Goal: Task Accomplishment & Management: Manage account settings

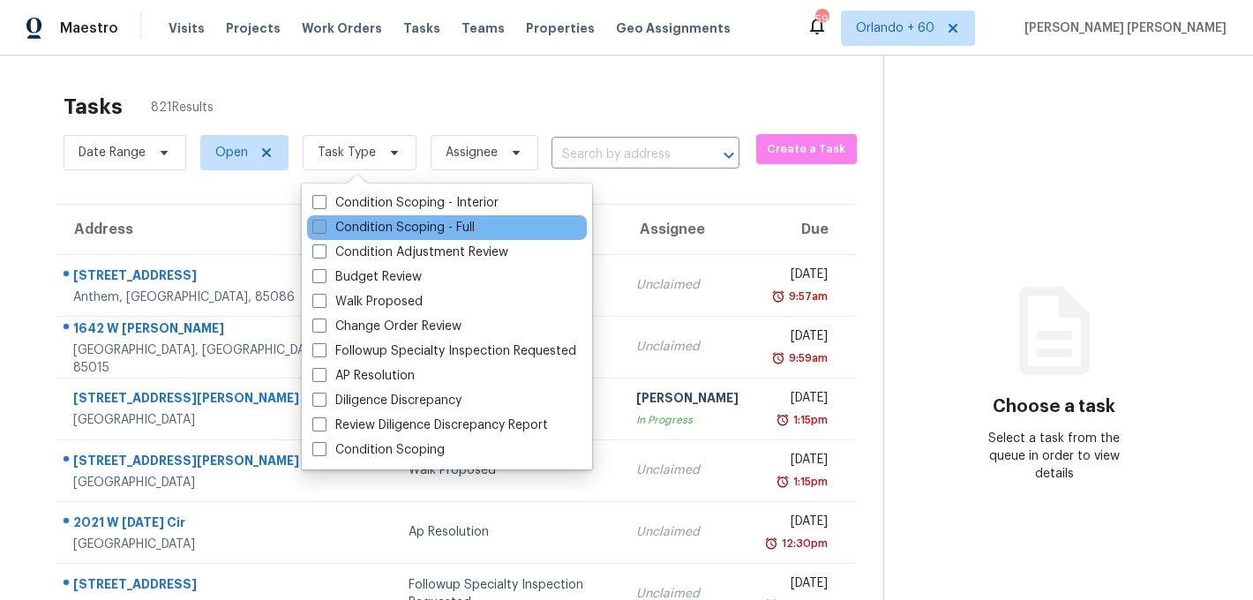
click at [348, 223] on label "Condition Scoping - Full" at bounding box center [393, 228] width 162 height 18
click at [324, 223] on input "Condition Scoping - Full" at bounding box center [317, 224] width 11 height 11
checkbox input "true"
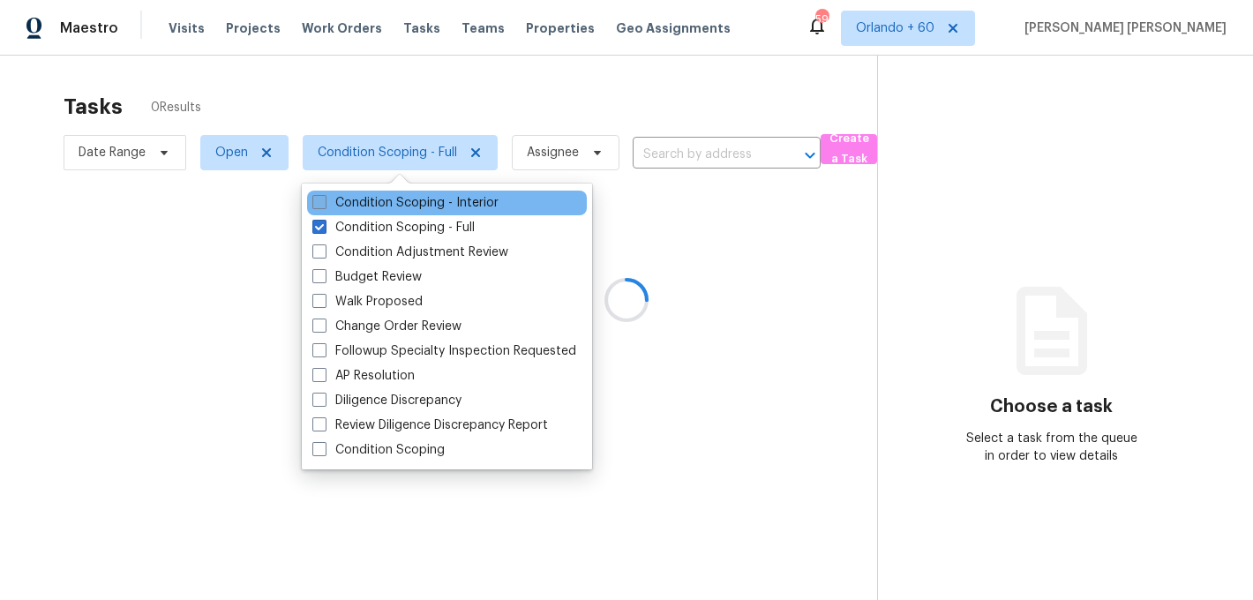
click at [371, 198] on label "Condition Scoping - Interior" at bounding box center [405, 203] width 186 height 18
click at [324, 198] on input "Condition Scoping - Interior" at bounding box center [317, 199] width 11 height 11
checkbox input "true"
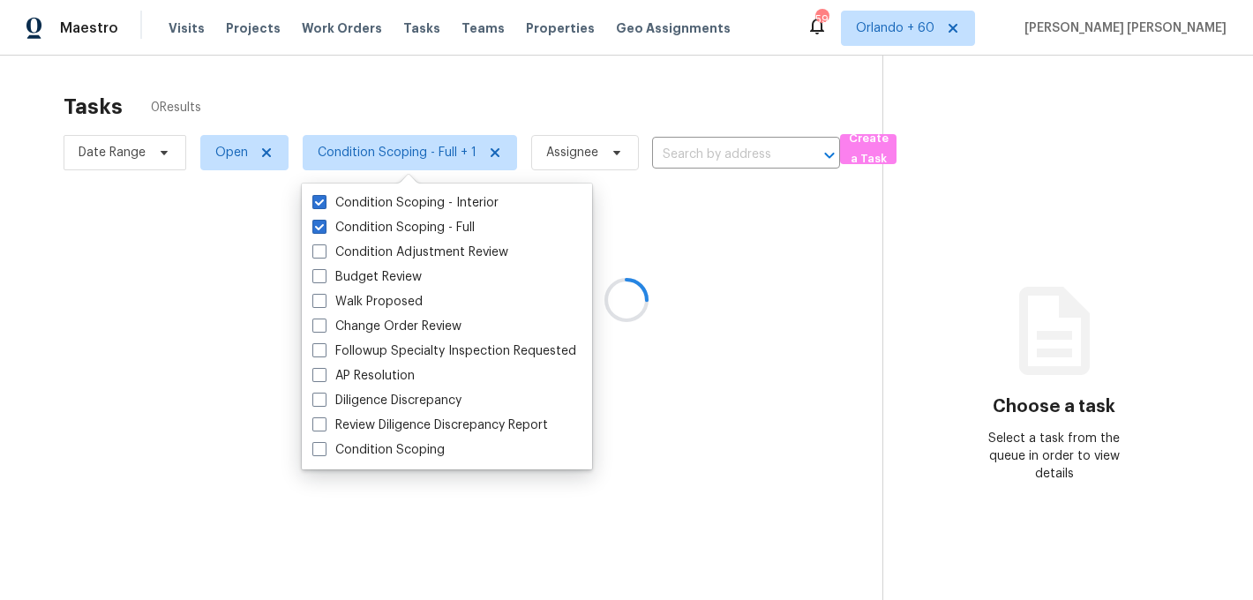
click at [354, 125] on div at bounding box center [626, 300] width 1253 height 600
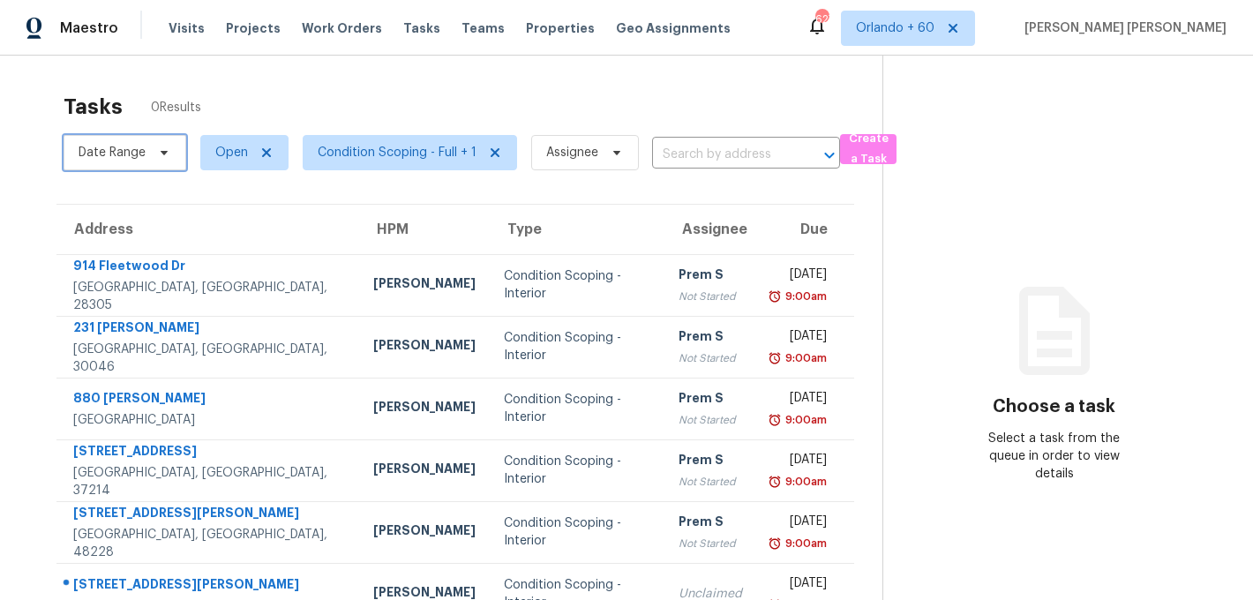
click at [131, 154] on span "Date Range" at bounding box center [112, 153] width 67 height 18
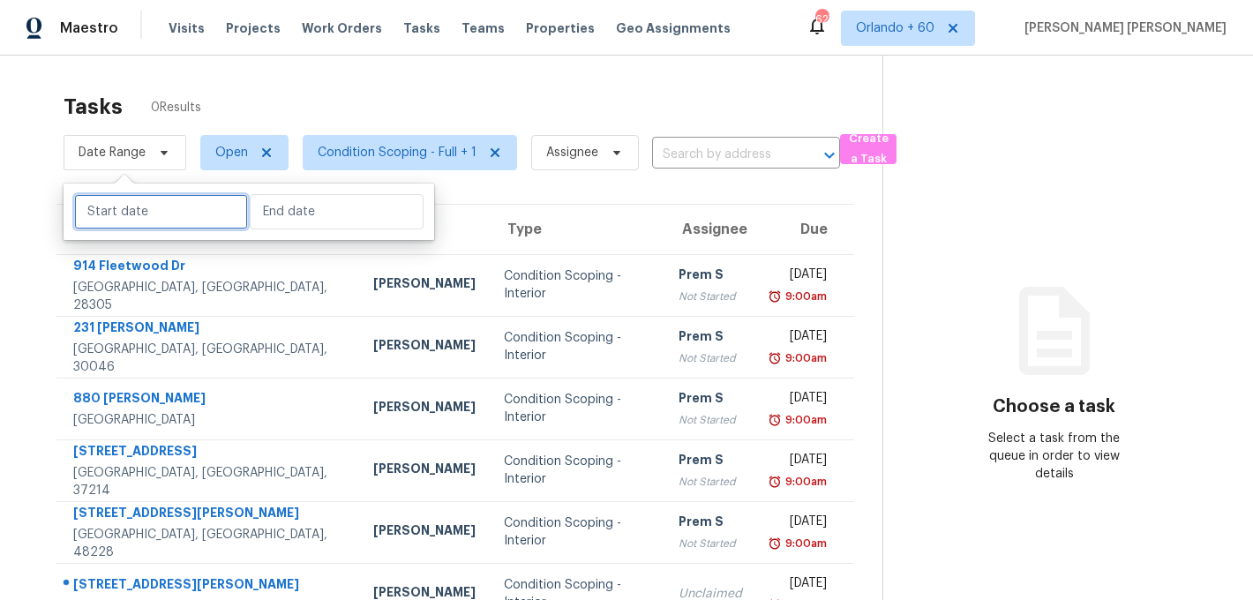
click at [140, 213] on input "text" at bounding box center [161, 211] width 174 height 35
select select "8"
select select "2025"
select select "9"
select select "2025"
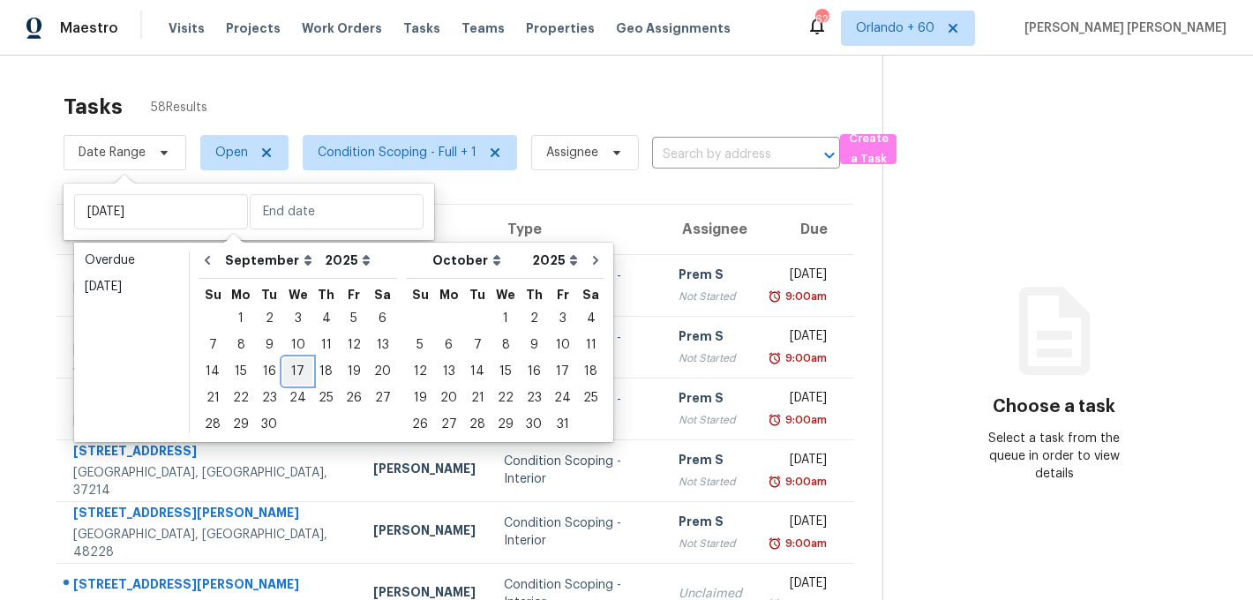
click at [294, 371] on div "17" at bounding box center [297, 371] width 29 height 25
type input "Wed, Sep 17"
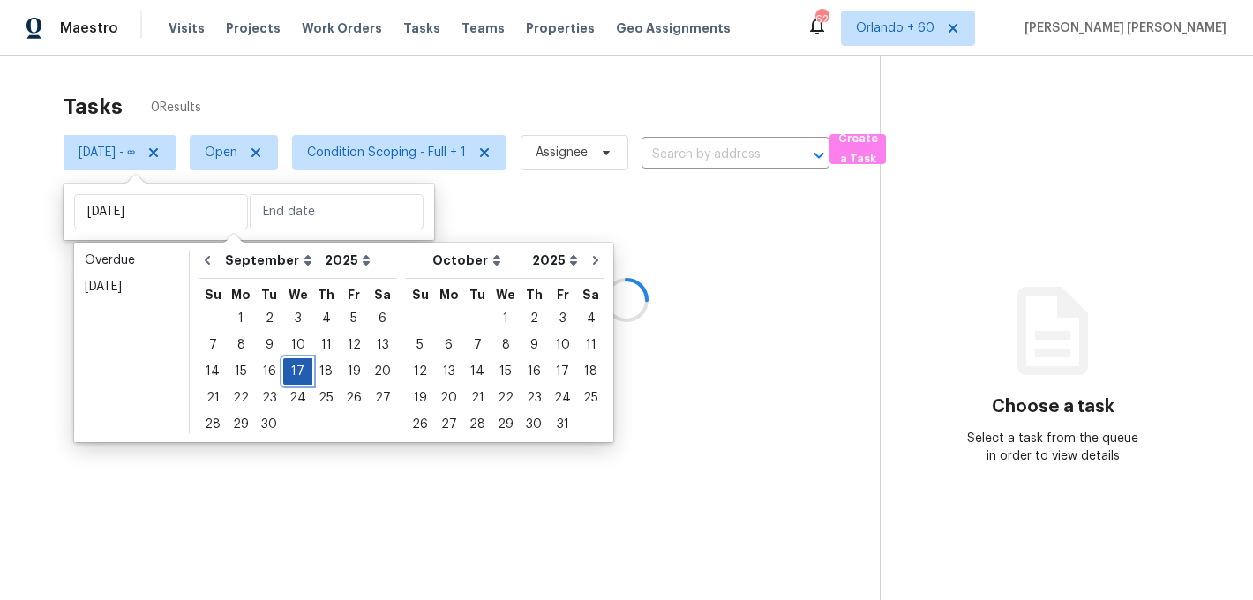
click at [294, 371] on div "17" at bounding box center [297, 371] width 29 height 25
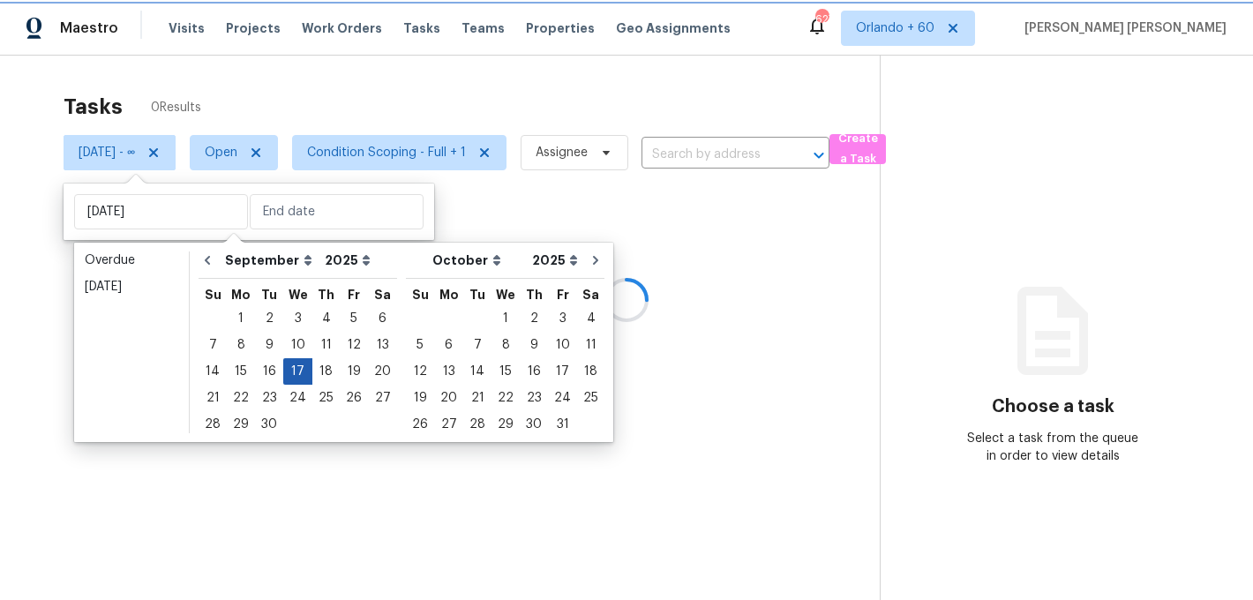
type input "Wed, Sep 17"
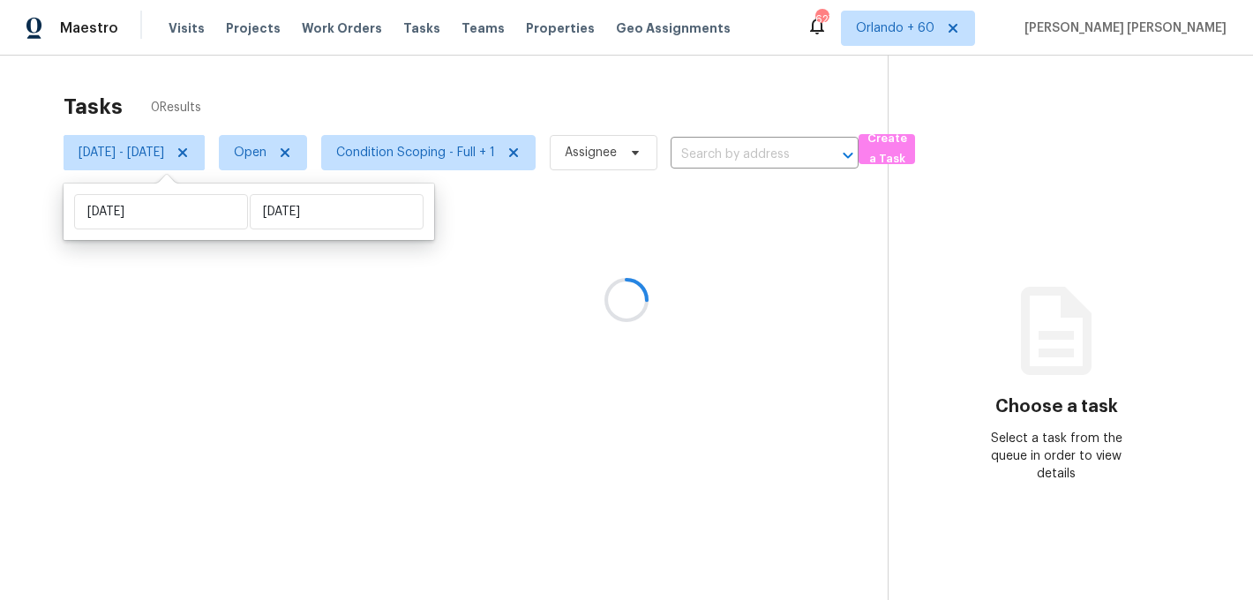
click at [469, 79] on div at bounding box center [626, 300] width 1253 height 600
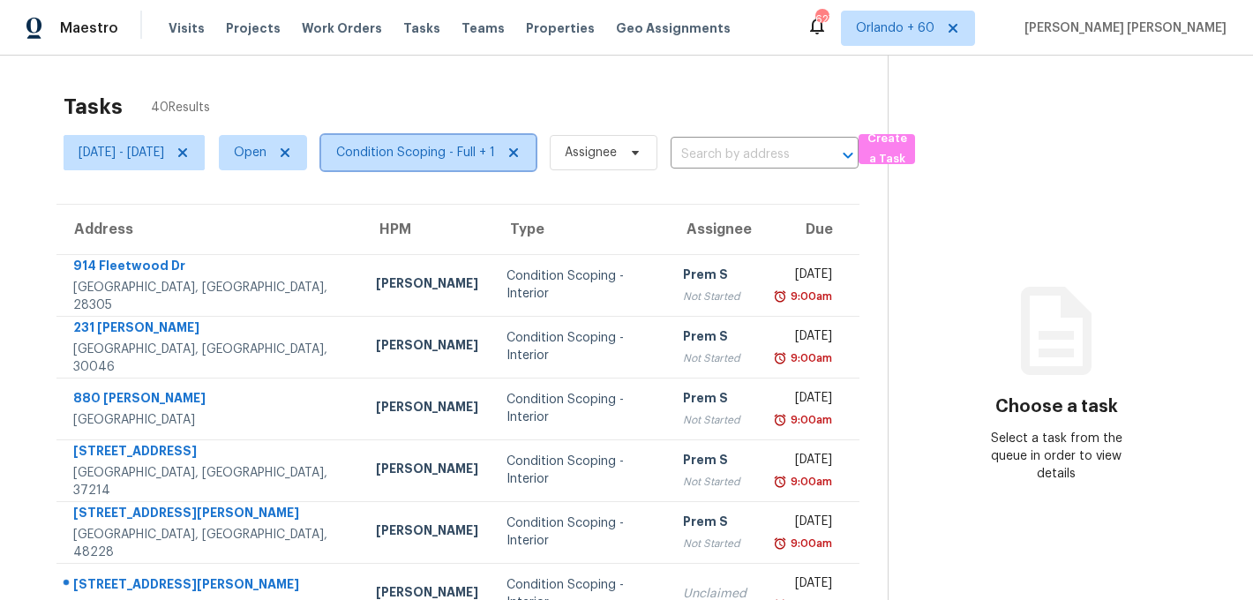
click at [470, 156] on span "Condition Scoping - Full + 1" at bounding box center [415, 153] width 159 height 18
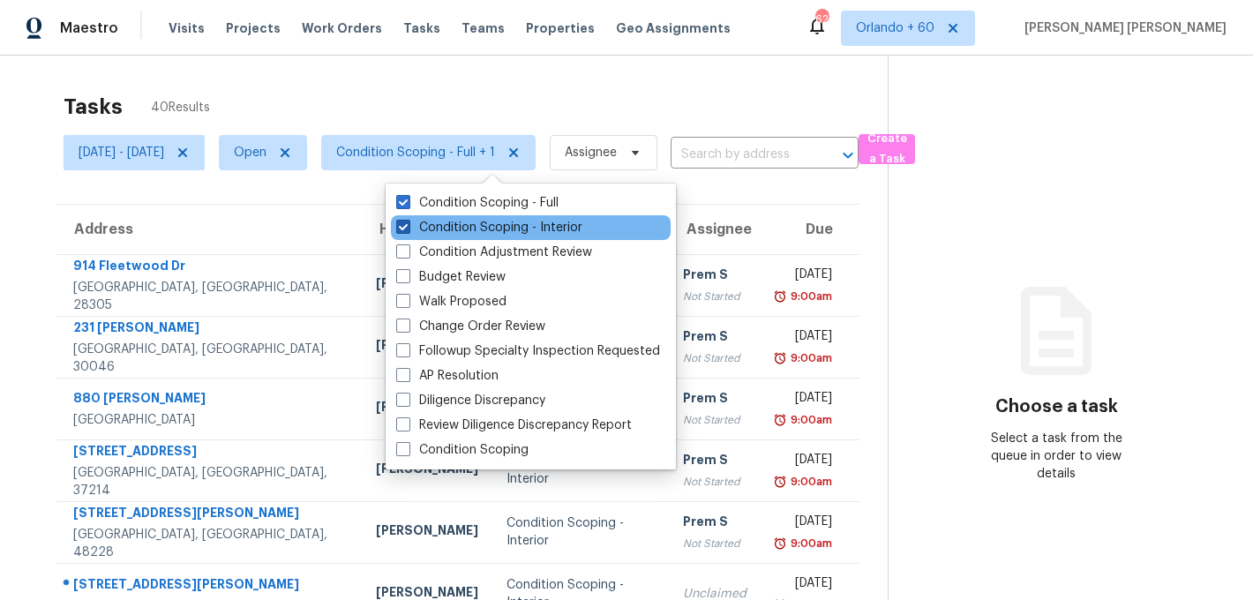
click at [467, 222] on label "Condition Scoping - Interior" at bounding box center [489, 228] width 186 height 18
click at [408, 222] on input "Condition Scoping - Interior" at bounding box center [401, 224] width 11 height 11
checkbox input "false"
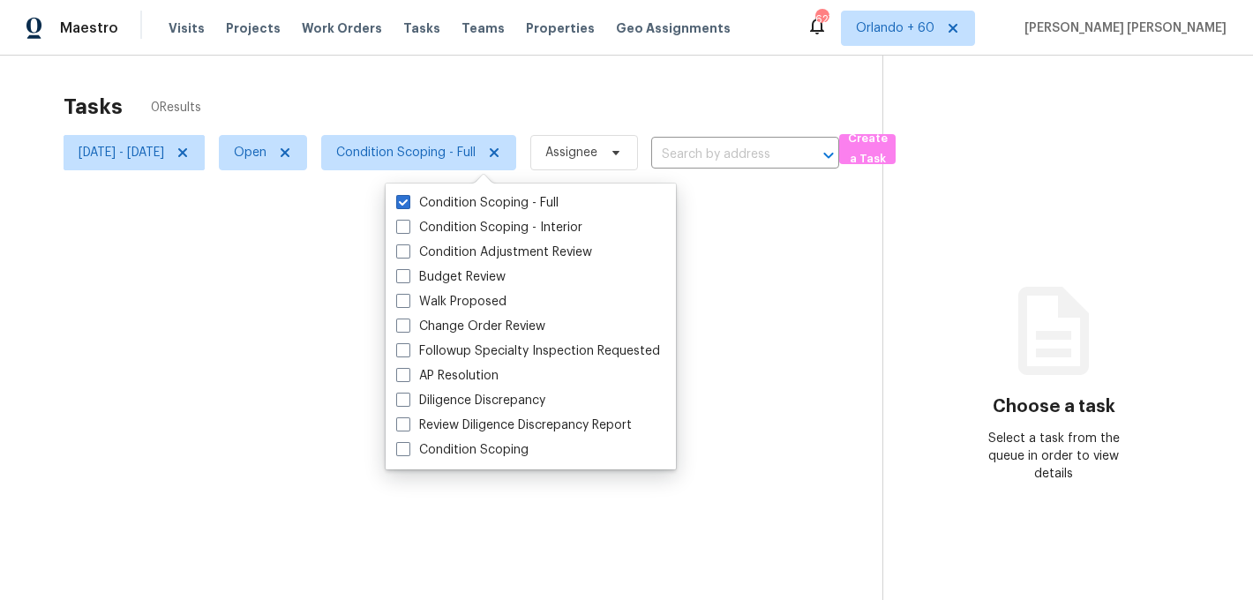
click at [539, 88] on div at bounding box center [626, 300] width 1253 height 600
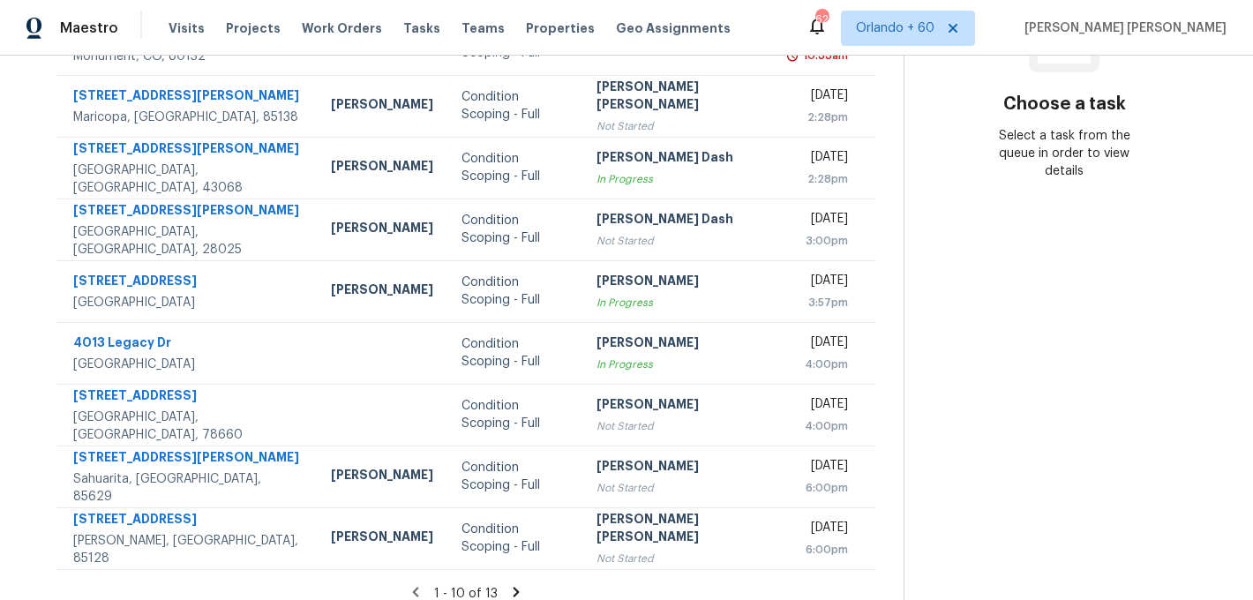
scroll to position [319, 0]
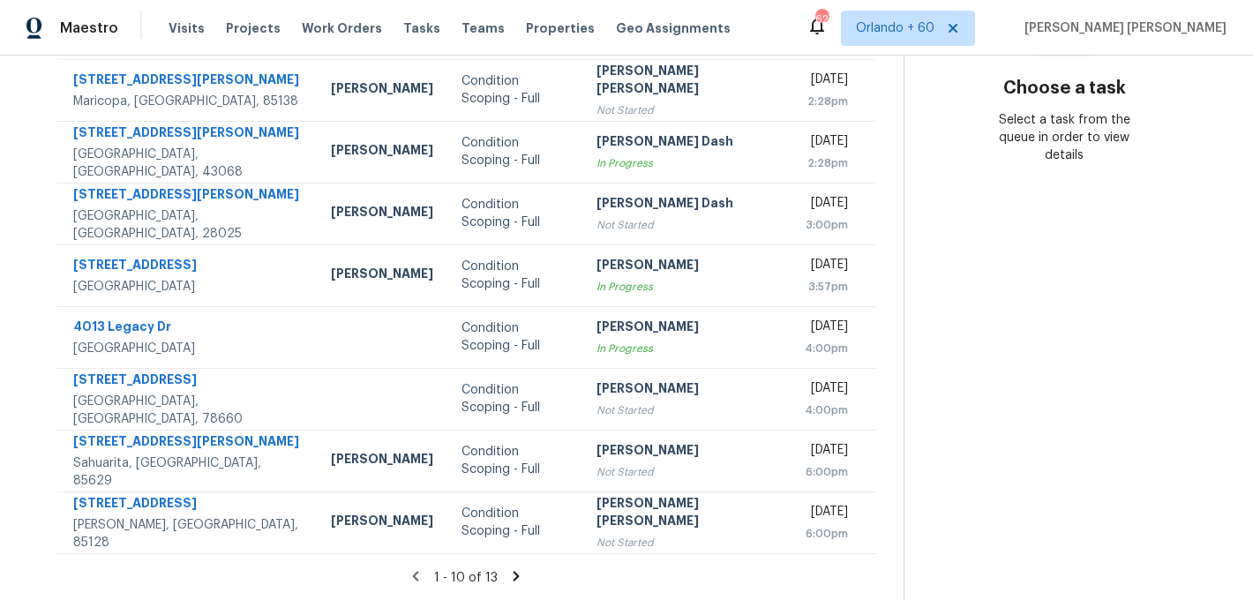
click at [513, 576] on icon at bounding box center [516, 576] width 6 height 10
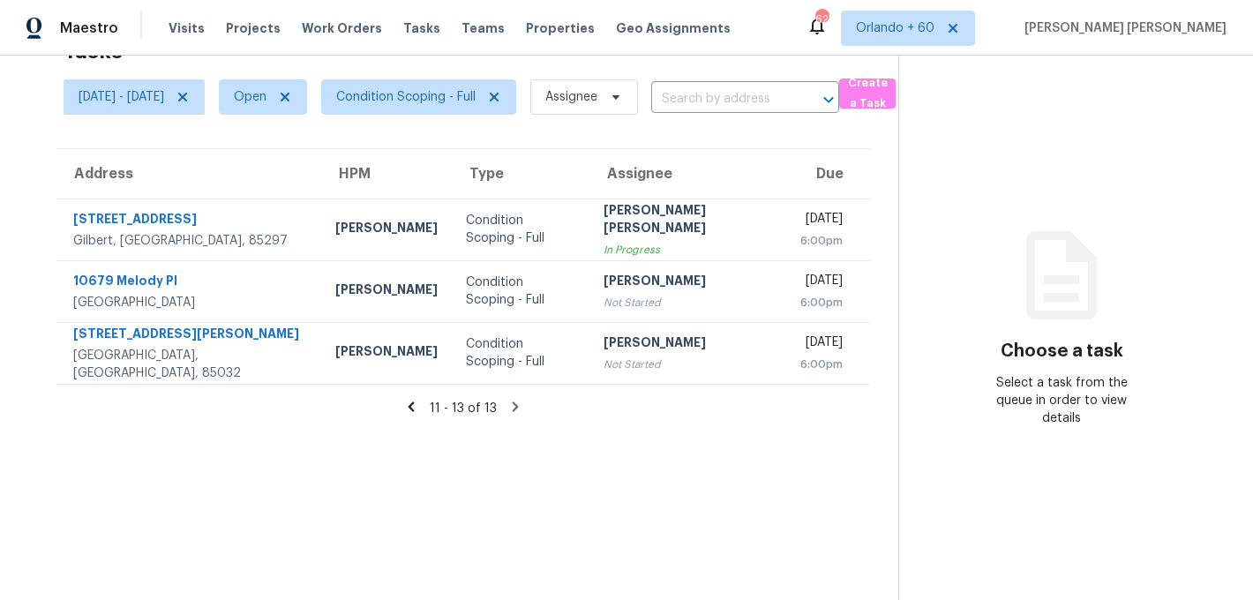
scroll to position [0, 0]
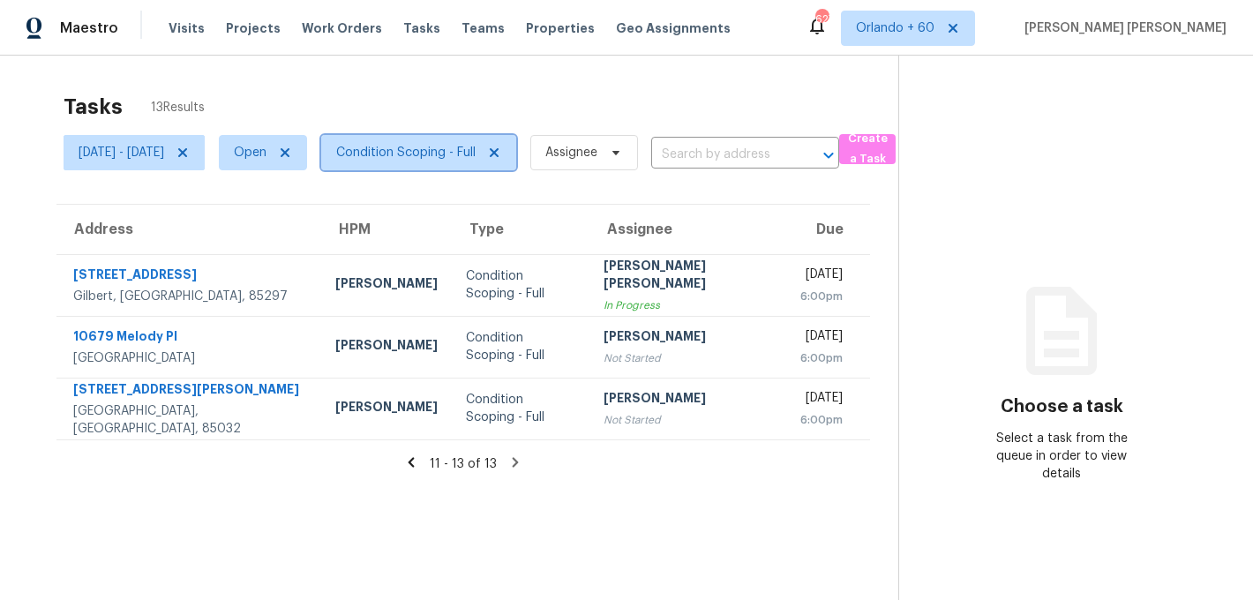
click at [410, 147] on span "Condition Scoping - Full" at bounding box center [405, 153] width 139 height 18
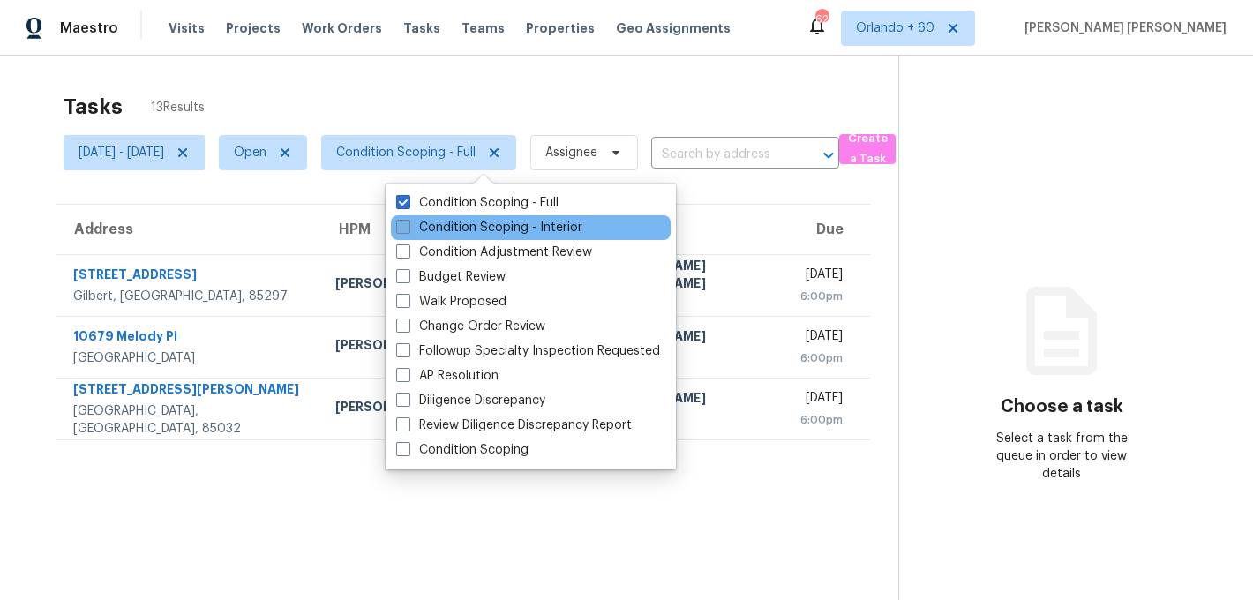
click at [421, 222] on label "Condition Scoping - Interior" at bounding box center [489, 228] width 186 height 18
click at [408, 222] on input "Condition Scoping - Interior" at bounding box center [401, 224] width 11 height 11
checkbox input "true"
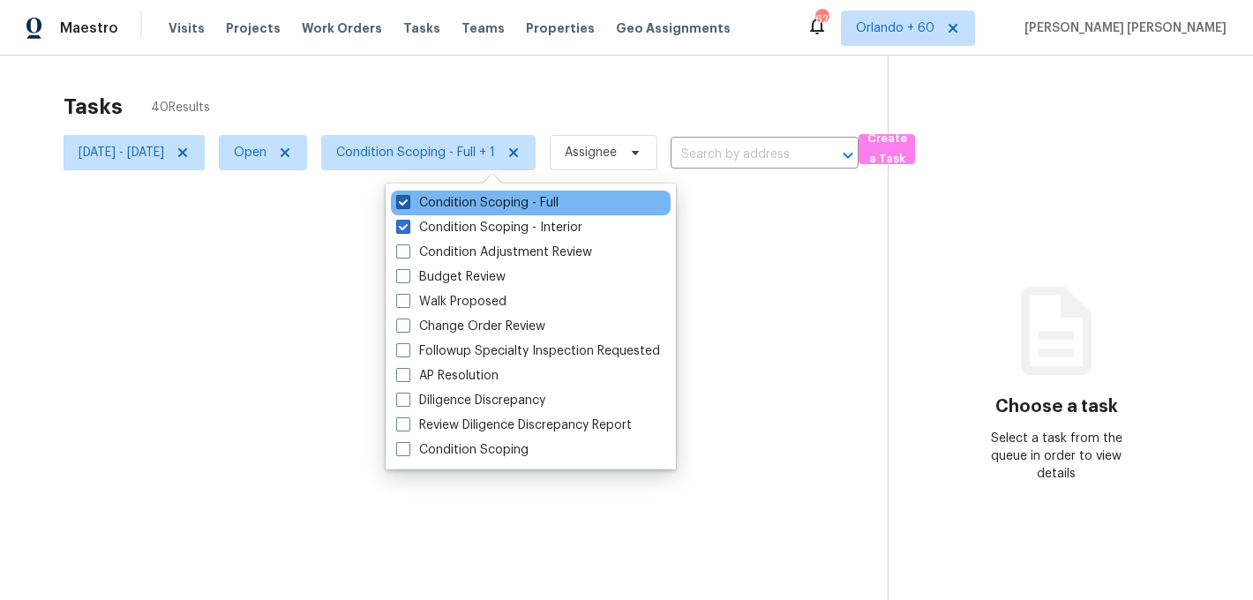
click at [436, 204] on label "Condition Scoping - Full" at bounding box center [477, 203] width 162 height 18
click at [408, 204] on input "Condition Scoping - Full" at bounding box center [401, 199] width 11 height 11
checkbox input "false"
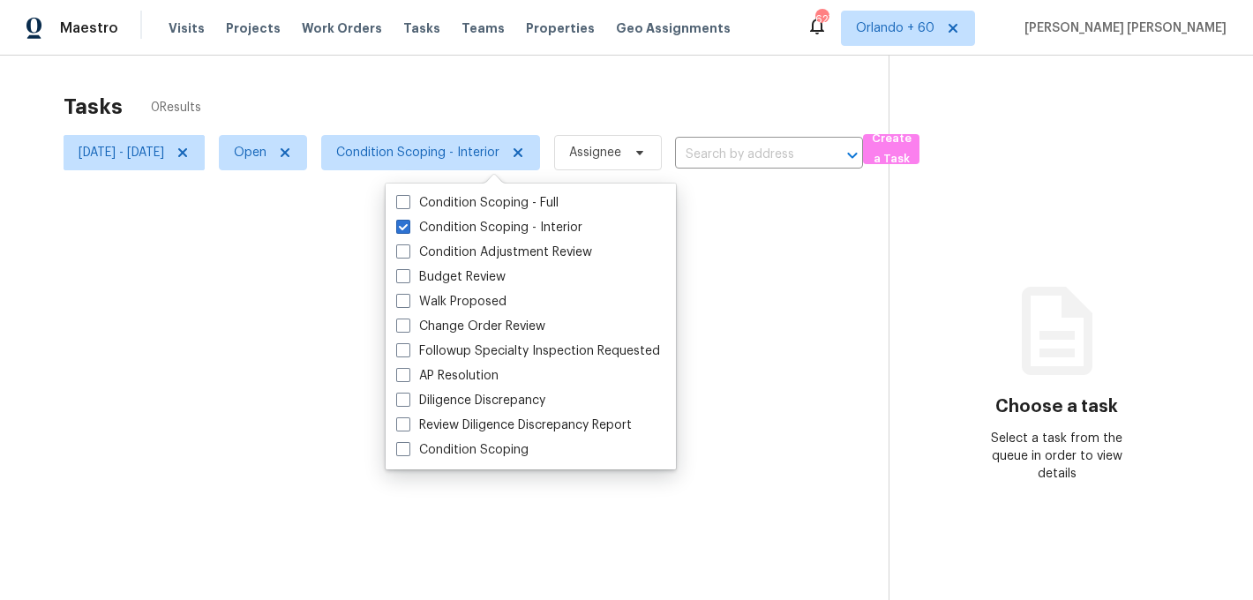
click at [507, 81] on div "Tasks 0 Results Wed, Sep 17 - Wed, Sep 17 Open Condition Scoping - Interior Ass…" at bounding box center [626, 356] width 1253 height 600
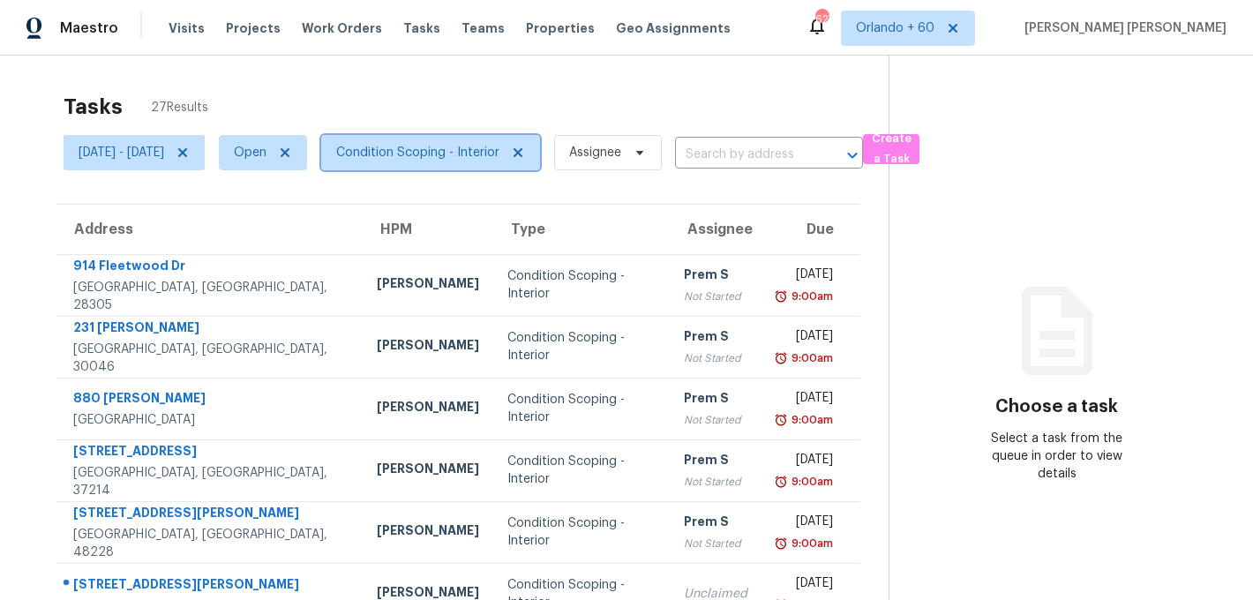
click at [423, 166] on span "Condition Scoping - Interior" at bounding box center [430, 152] width 219 height 35
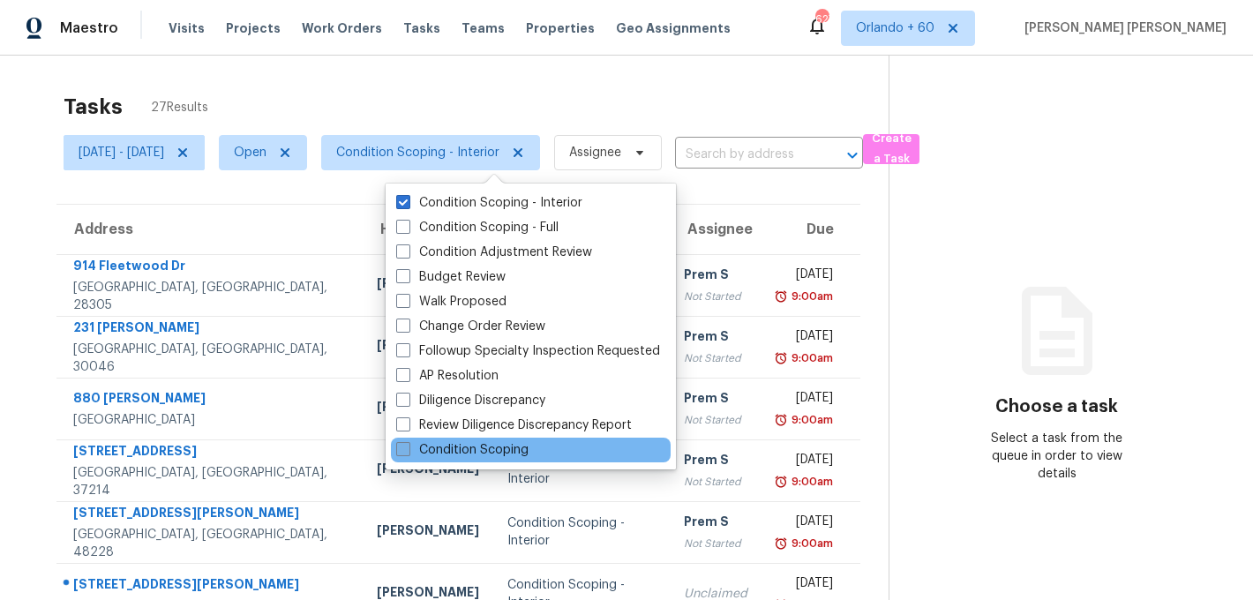
click at [471, 451] on label "Condition Scoping" at bounding box center [462, 450] width 132 height 18
click at [408, 451] on input "Condition Scoping" at bounding box center [401, 446] width 11 height 11
checkbox input "true"
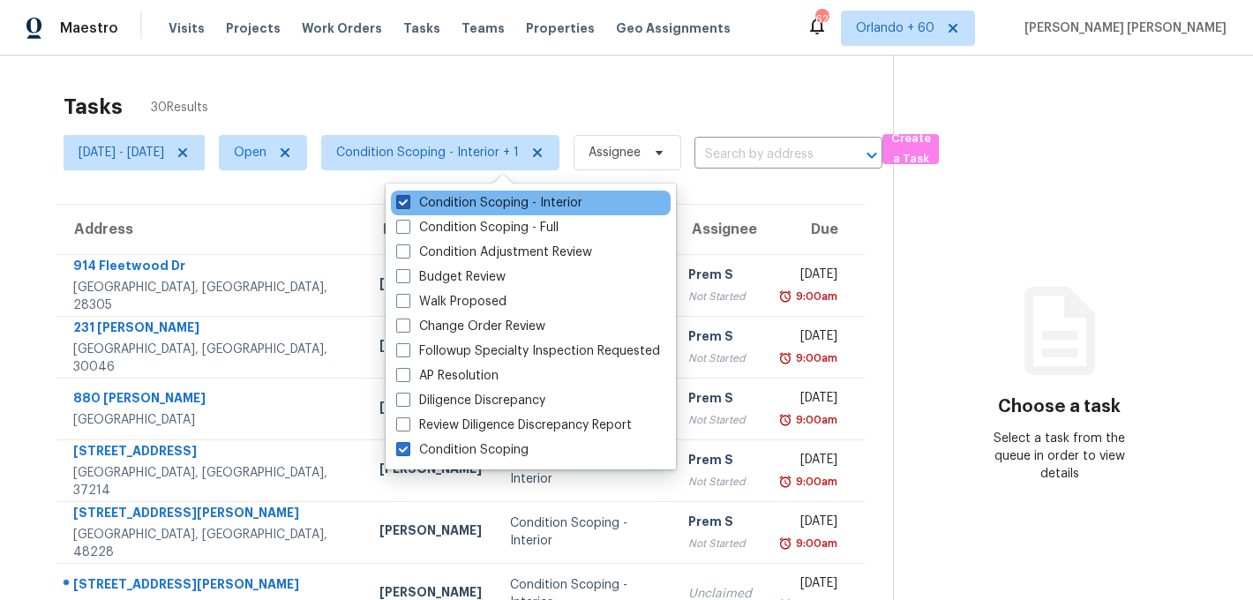
click at [500, 207] on label "Condition Scoping - Interior" at bounding box center [489, 203] width 186 height 18
click at [408, 206] on input "Condition Scoping - Interior" at bounding box center [401, 199] width 11 height 11
checkbox input "false"
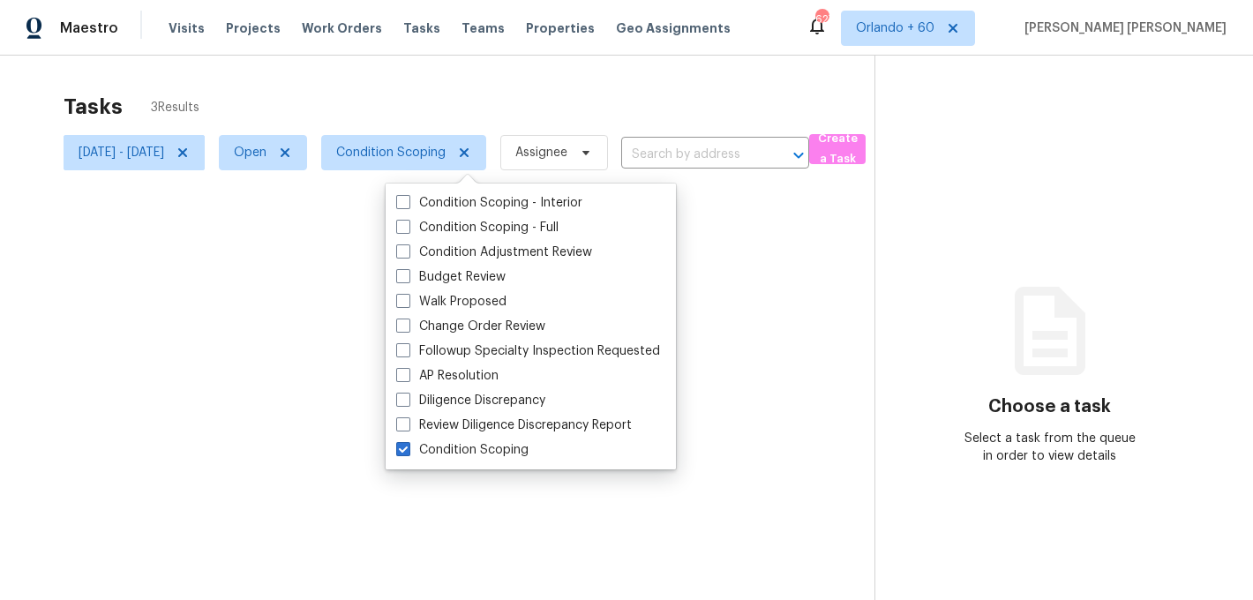
click at [515, 107] on div at bounding box center [626, 300] width 1253 height 600
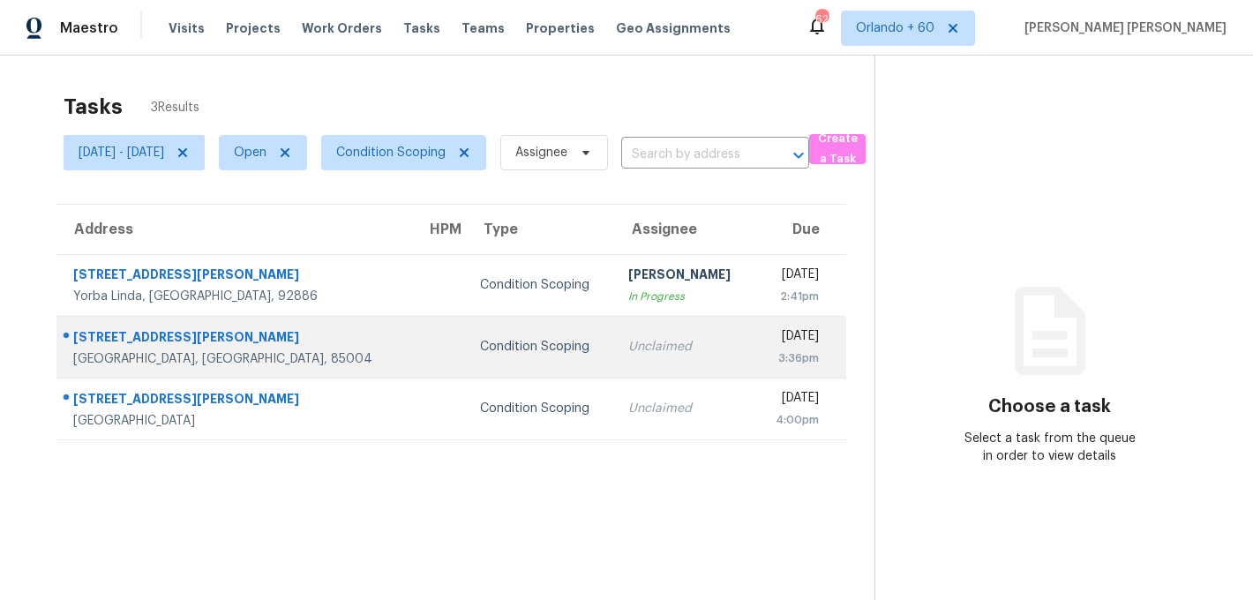
click at [162, 335] on div "385 E Coronado Rd Unit 6" at bounding box center [235, 339] width 325 height 22
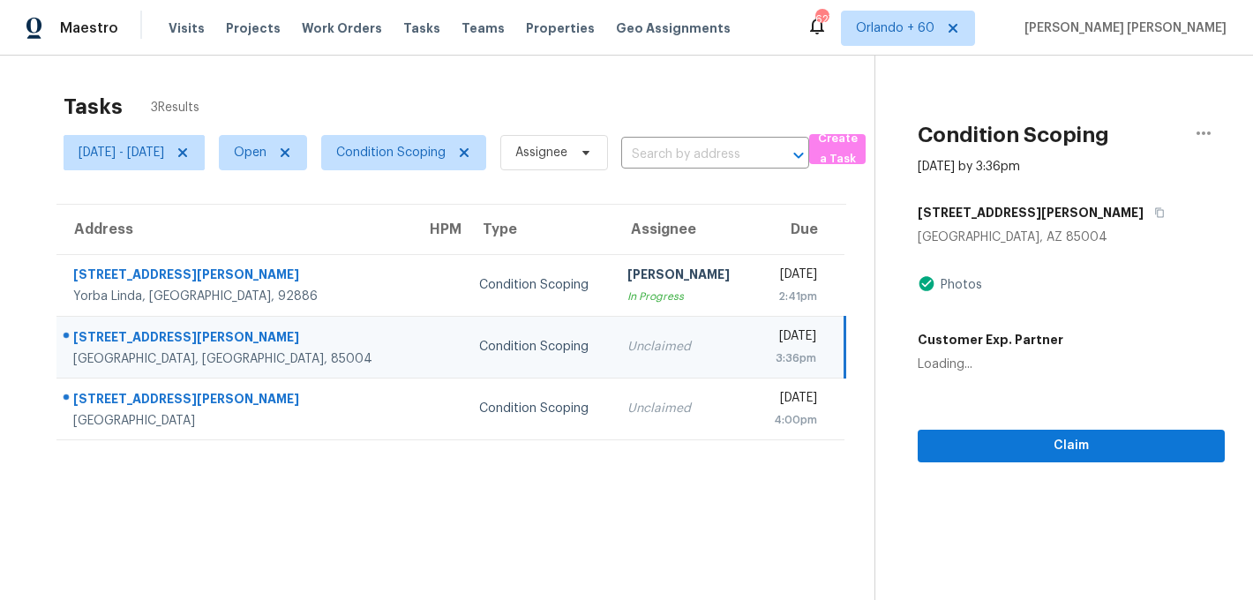
click at [162, 335] on div "385 E Coronado Rd Unit 6" at bounding box center [235, 339] width 325 height 22
click at [1144, 215] on button "button" at bounding box center [1156, 213] width 24 height 32
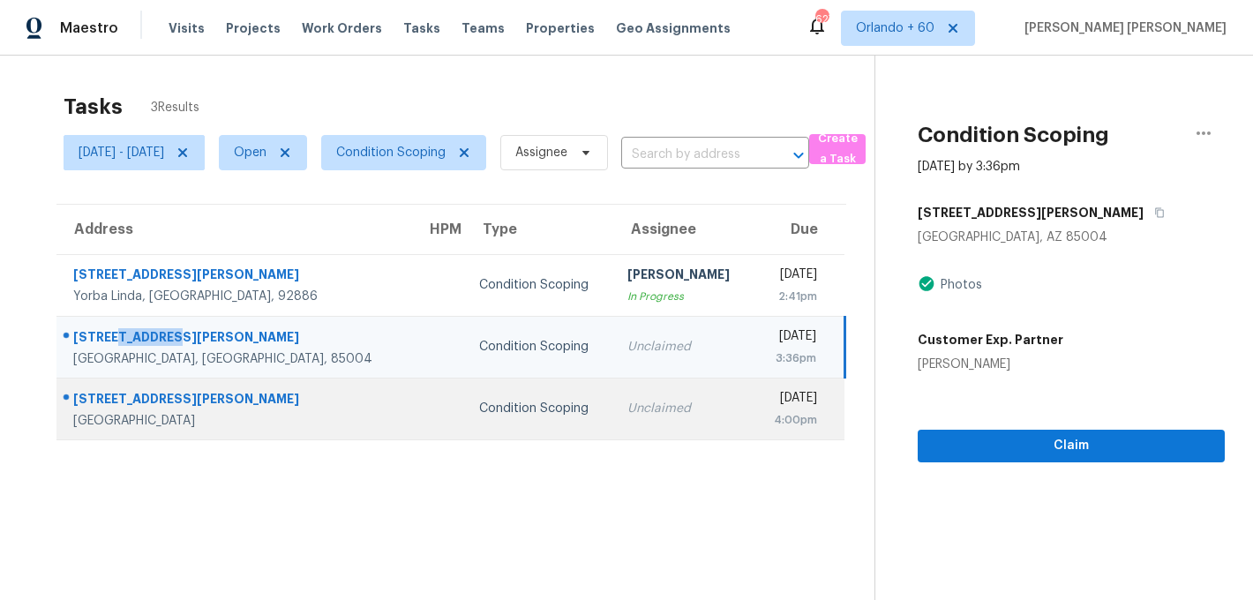
click at [465, 390] on td "Condition Scoping" at bounding box center [539, 409] width 148 height 62
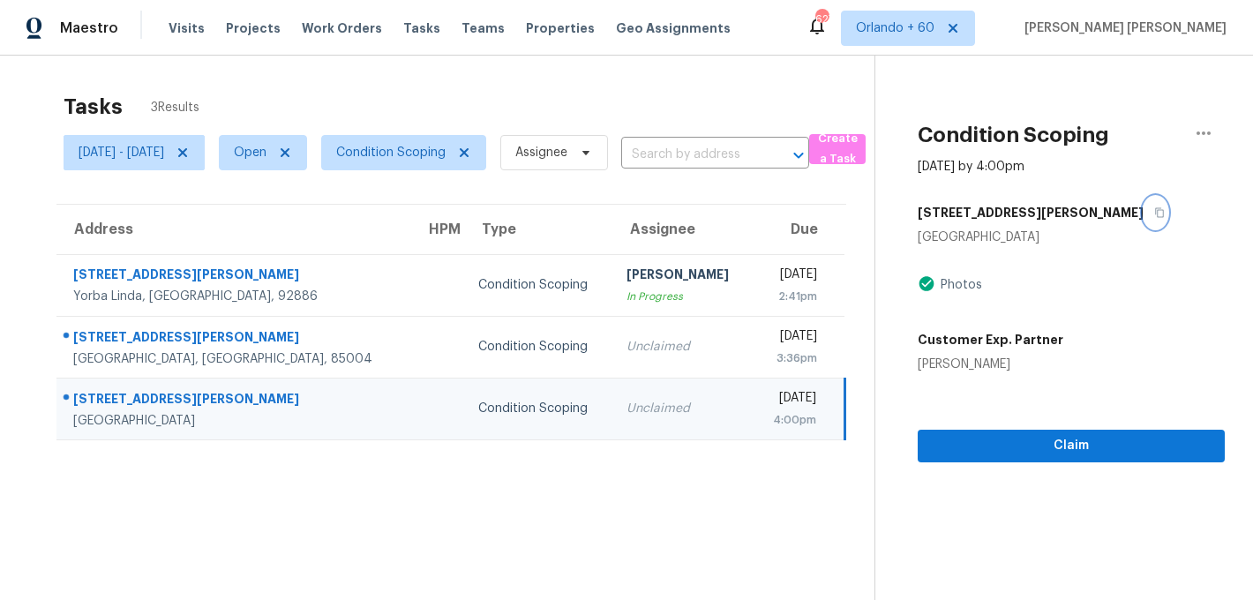
click at [1155, 214] on icon "button" at bounding box center [1160, 212] width 11 height 11
click at [446, 156] on span "Condition Scoping" at bounding box center [390, 153] width 109 height 18
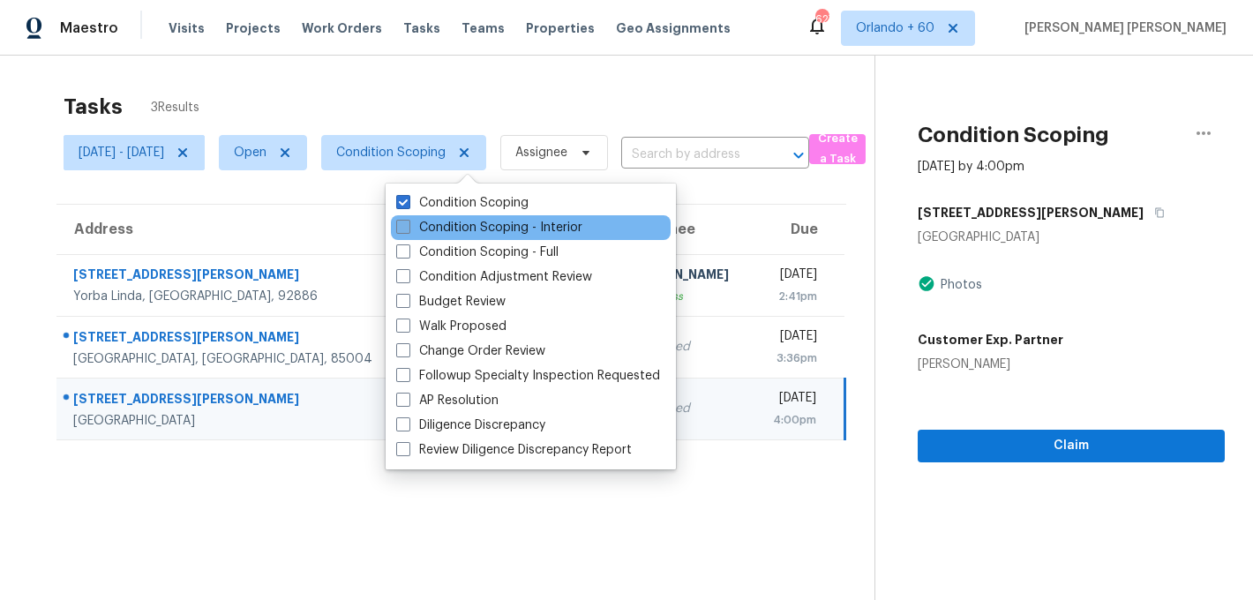
click at [442, 233] on label "Condition Scoping - Interior" at bounding box center [489, 228] width 186 height 18
click at [408, 230] on input "Condition Scoping - Interior" at bounding box center [401, 224] width 11 height 11
checkbox input "true"
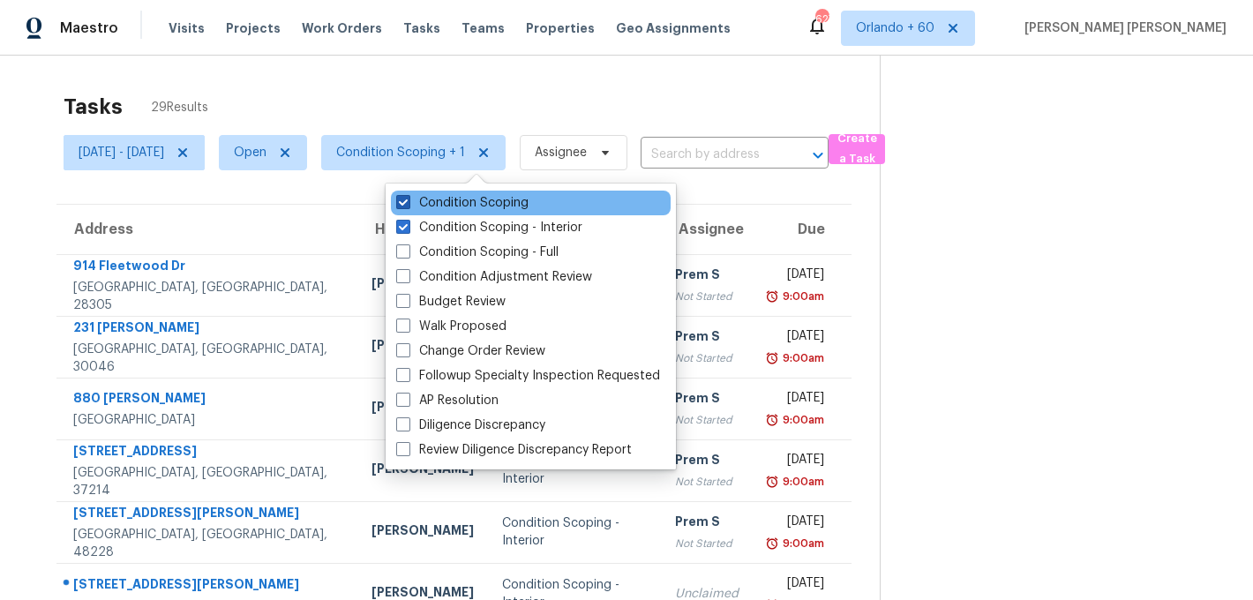
click at [453, 204] on label "Condition Scoping" at bounding box center [462, 203] width 132 height 18
click at [408, 204] on input "Condition Scoping" at bounding box center [401, 199] width 11 height 11
checkbox input "false"
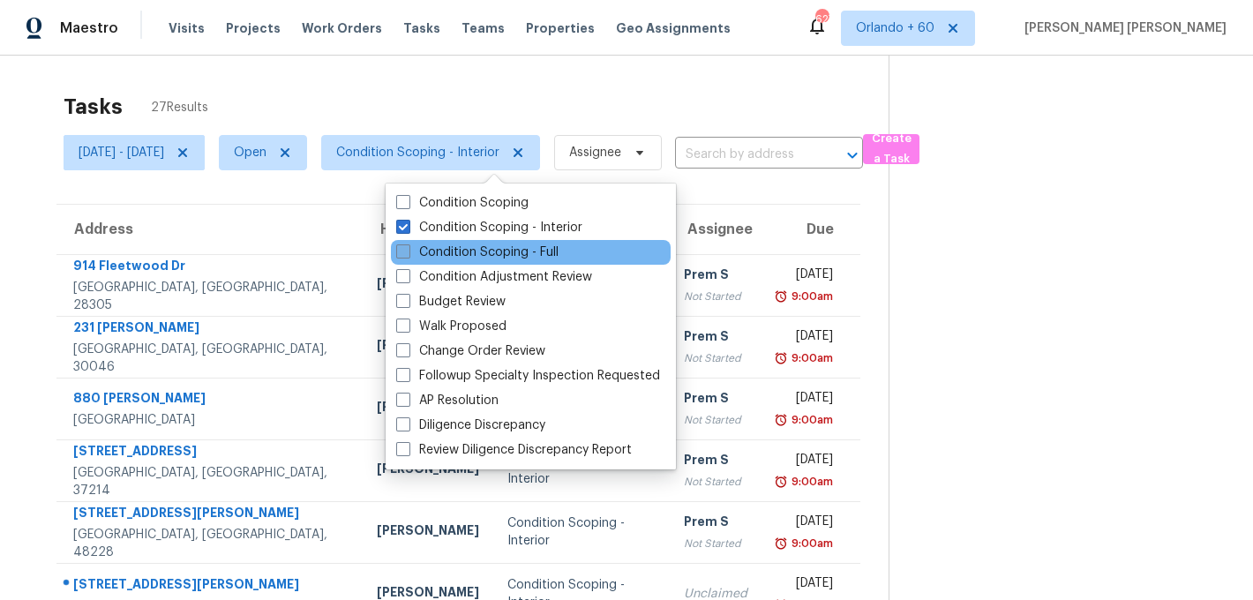
click at [436, 252] on label "Condition Scoping - Full" at bounding box center [477, 253] width 162 height 18
click at [408, 252] on input "Condition Scoping - Full" at bounding box center [401, 249] width 11 height 11
checkbox input "true"
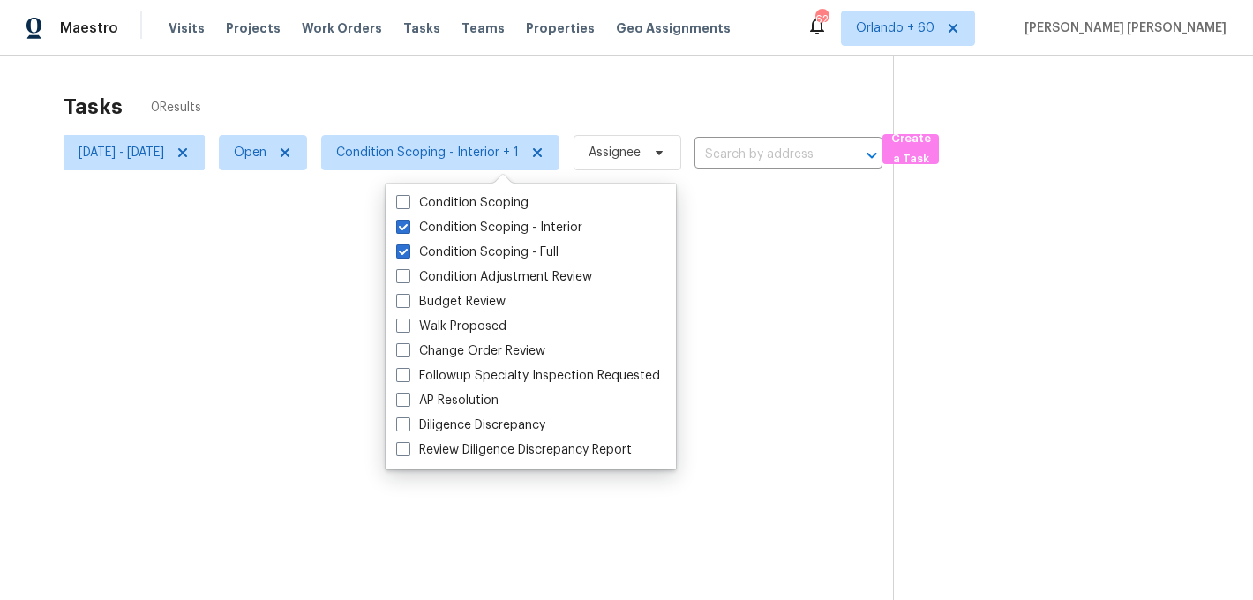
click at [536, 77] on div "Tasks 0 Results Wed, Sep 17 - Wed, Sep 17 Open Condition Scoping - Interior + 1…" at bounding box center [626, 356] width 1253 height 600
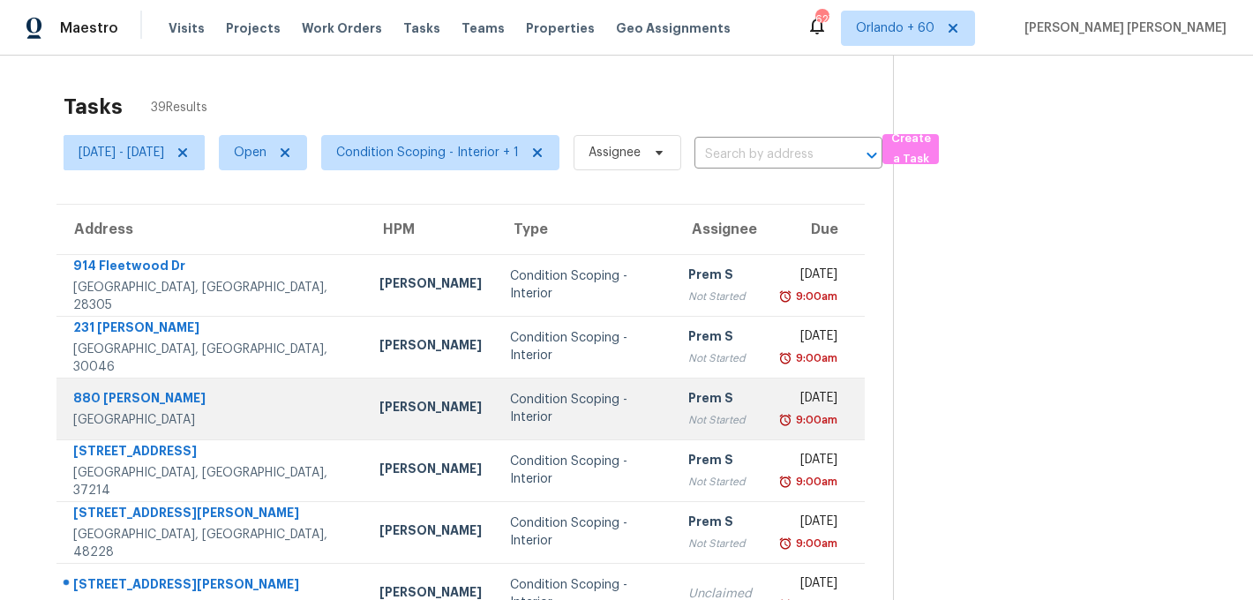
scroll to position [319, 0]
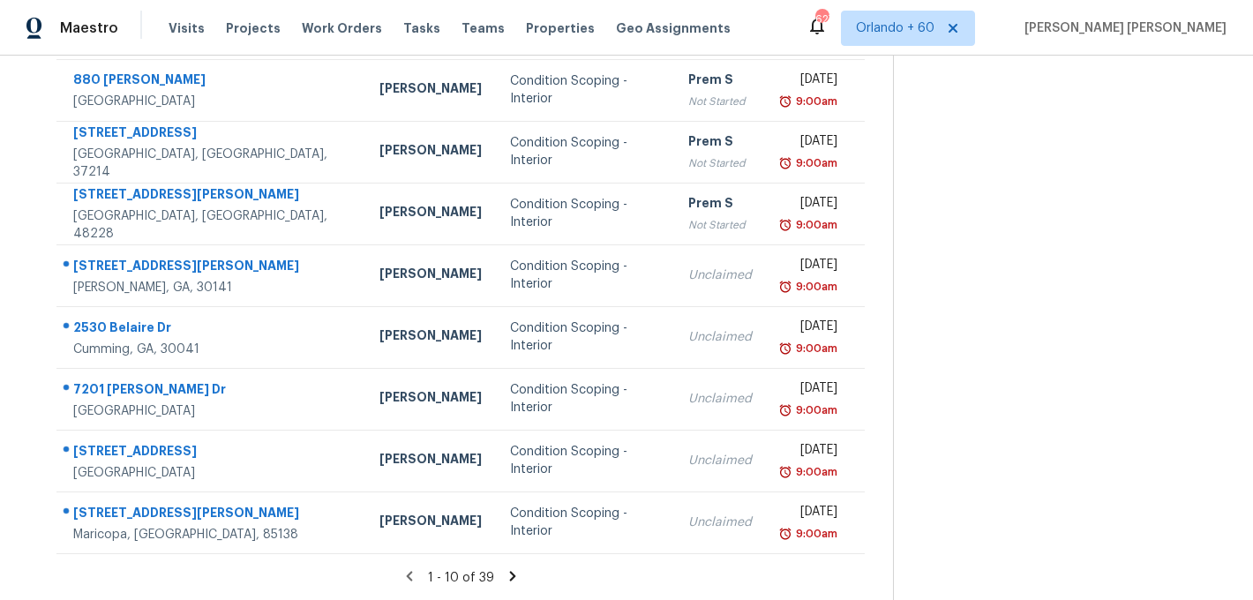
click at [526, 570] on div "1 - 10 of 39" at bounding box center [460, 577] width 865 height 19
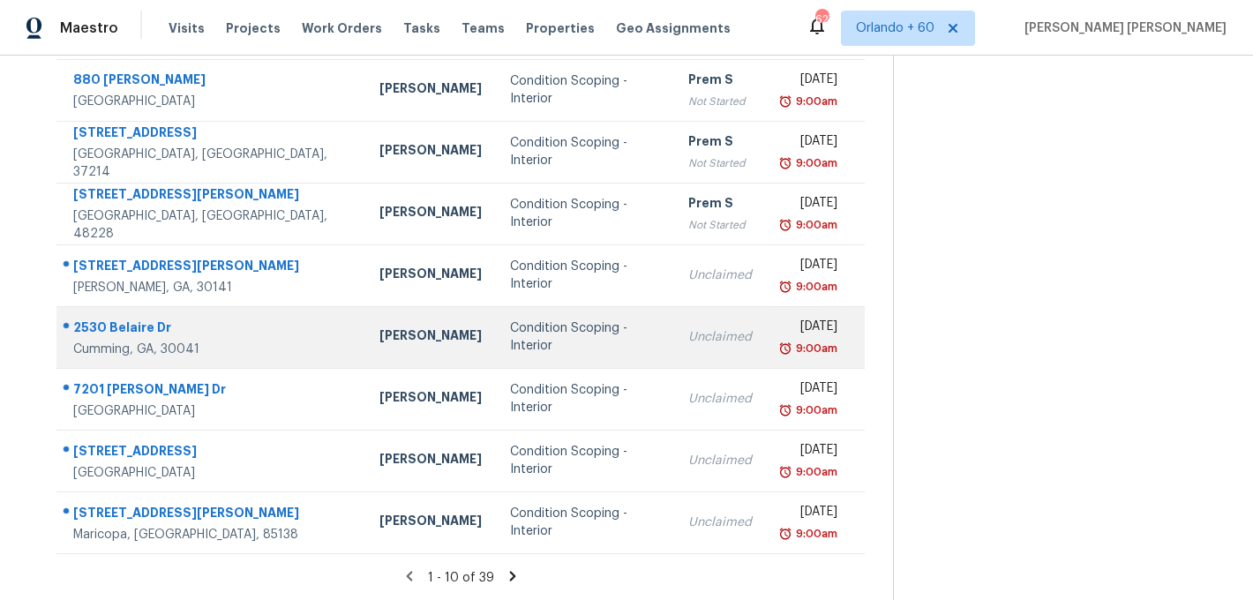
scroll to position [0, 0]
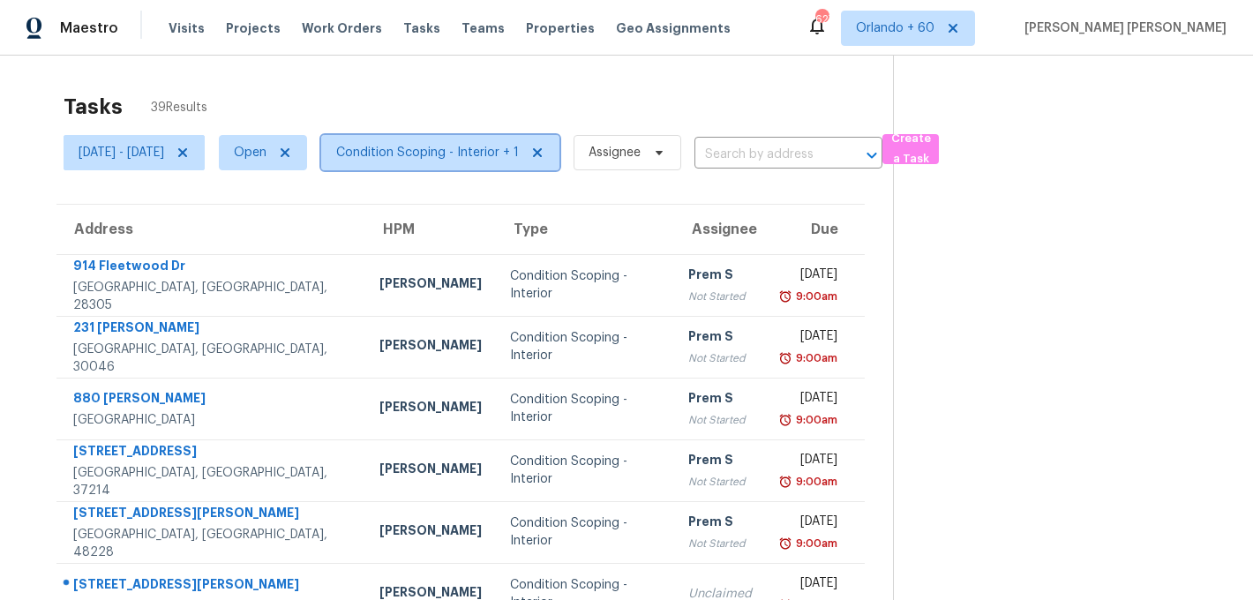
click at [496, 162] on span "Condition Scoping - Interior + 1" at bounding box center [440, 152] width 238 height 35
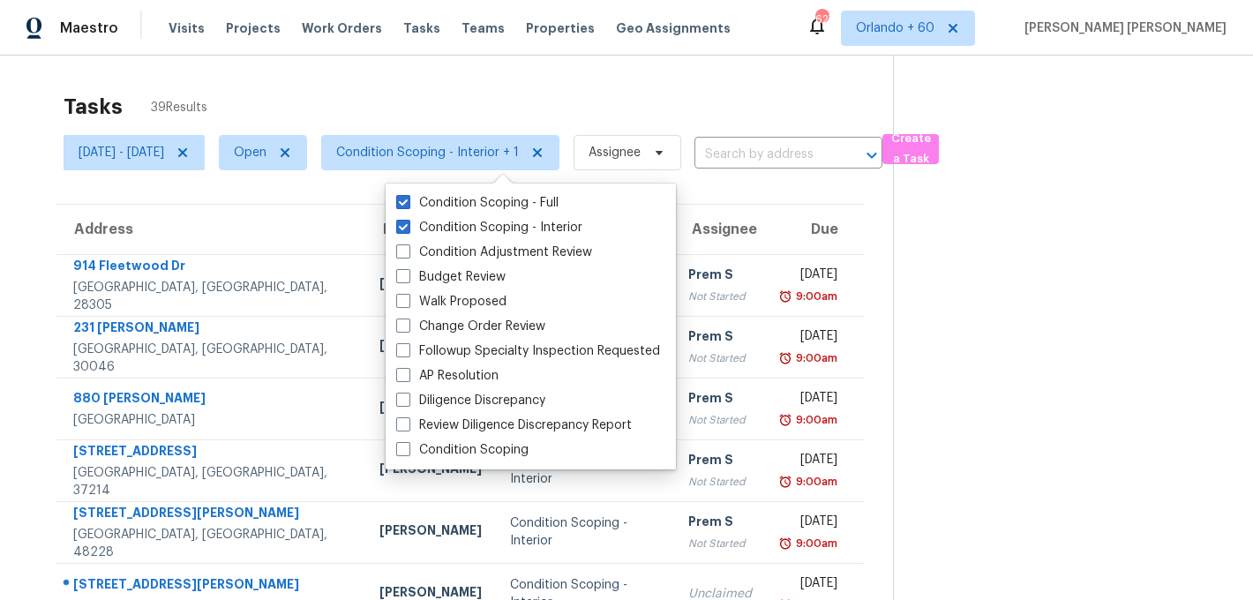
click at [566, 75] on div "Tasks 39 Results Wed, Sep 17 - Wed, Sep 17 Open Condition Scoping - Interior + …" at bounding box center [626, 488] width 1253 height 864
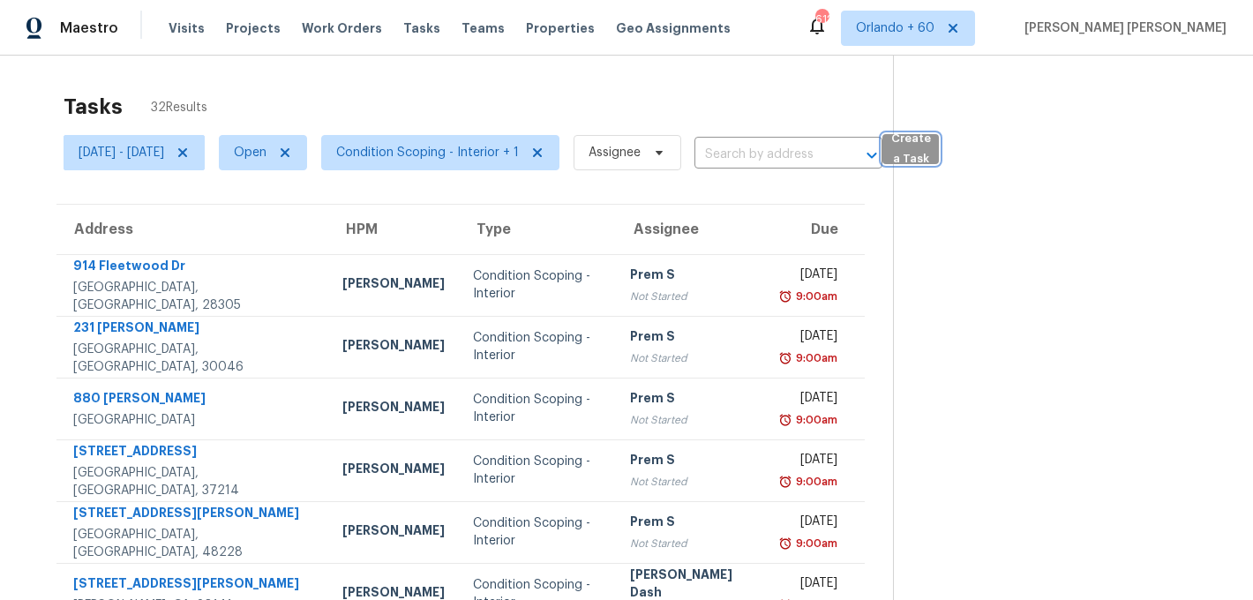
click at [930, 162] on span "Create a Task" at bounding box center [911, 149] width 39 height 41
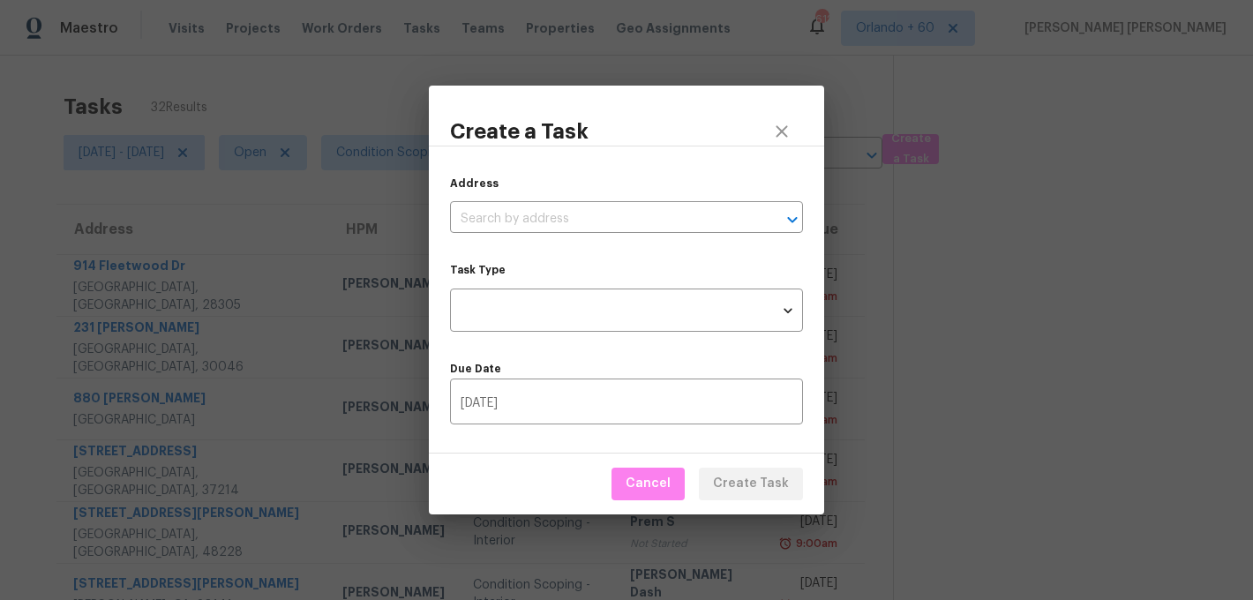
click at [596, 237] on div "Address ​ Task Type ​ Task Type Due Date 09/17/2025 ​" at bounding box center [626, 300] width 395 height 308
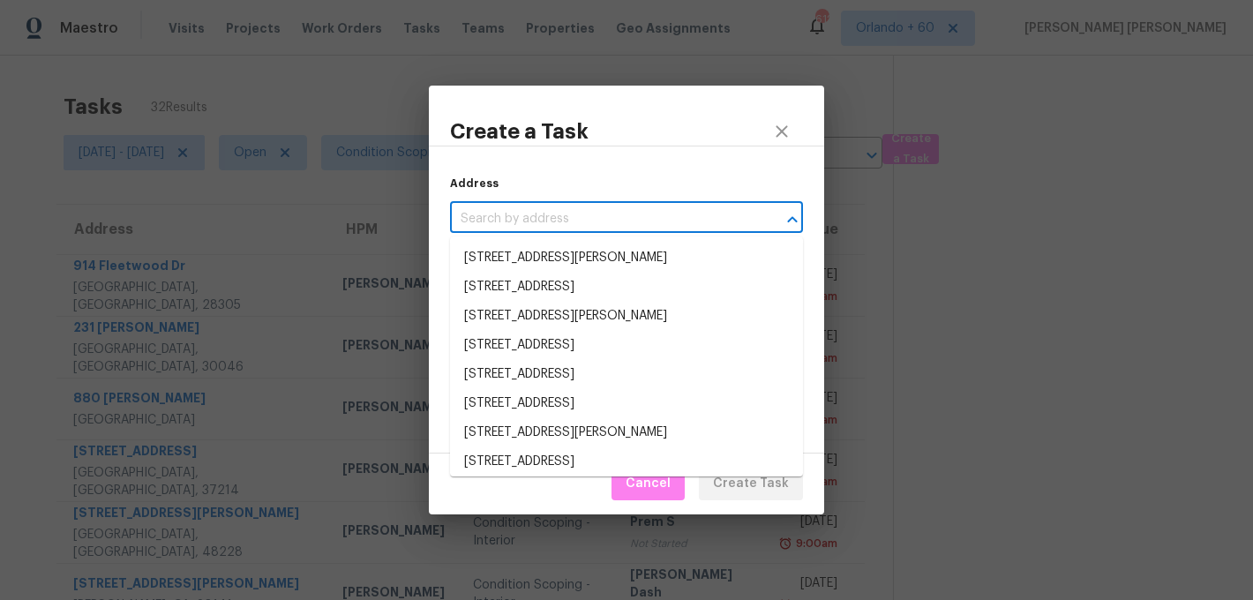
click at [607, 222] on input "text" at bounding box center [602, 219] width 304 height 27
paste input "7838 Yellow Pine Dr, Houston, TX 77040"
type input "7838 Yellow Pine Dr, Houston, TX 77040"
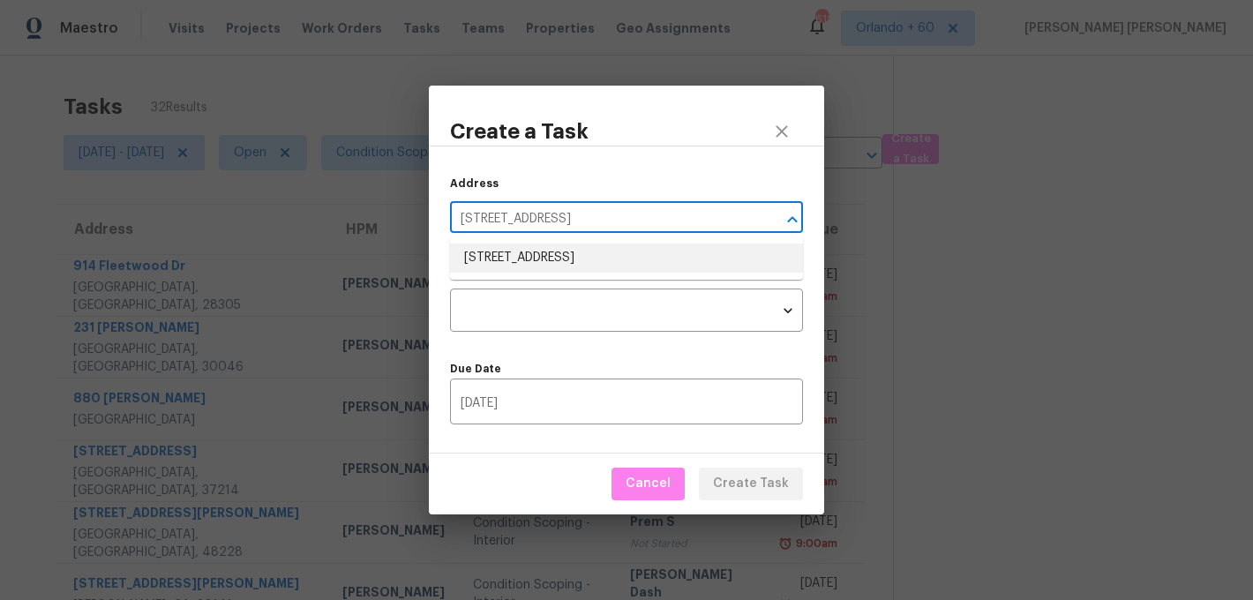
click at [582, 251] on li "7838 Yellow Pine Dr, Houston, TX 77040" at bounding box center [626, 258] width 353 height 29
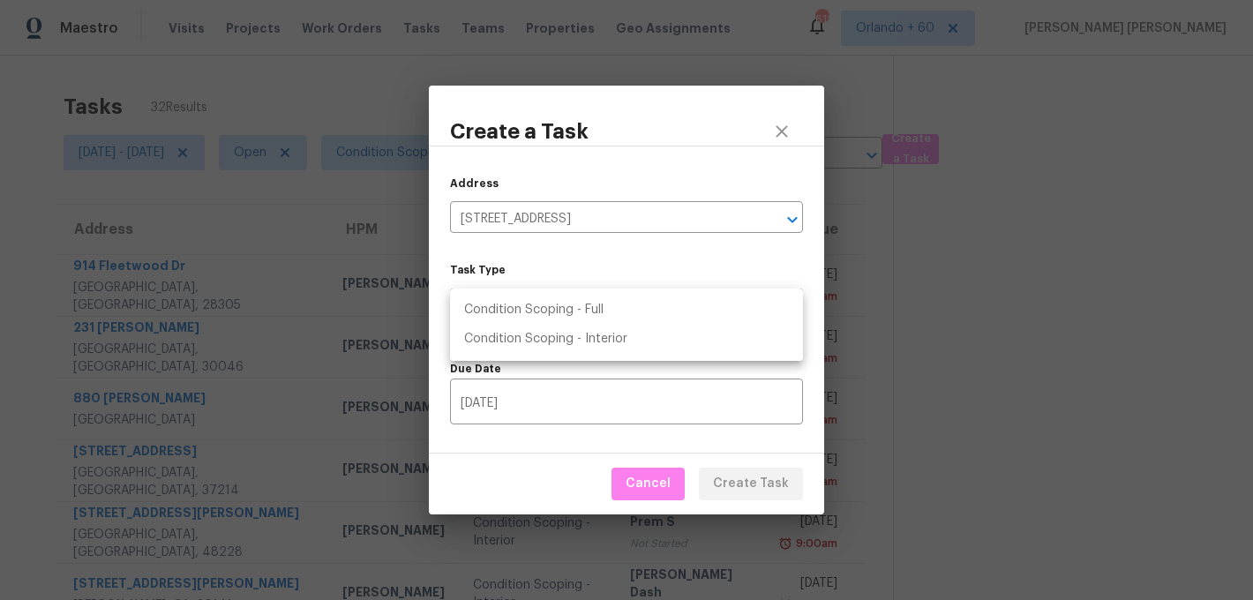
click at [575, 312] on body "Maestro Visits Projects Work Orders Tasks Teams Properties Geo Assignments 612 …" at bounding box center [626, 300] width 1253 height 600
click at [575, 320] on li "Condition Scoping - Full" at bounding box center [626, 310] width 353 height 29
type input "virtual_full_assessment"
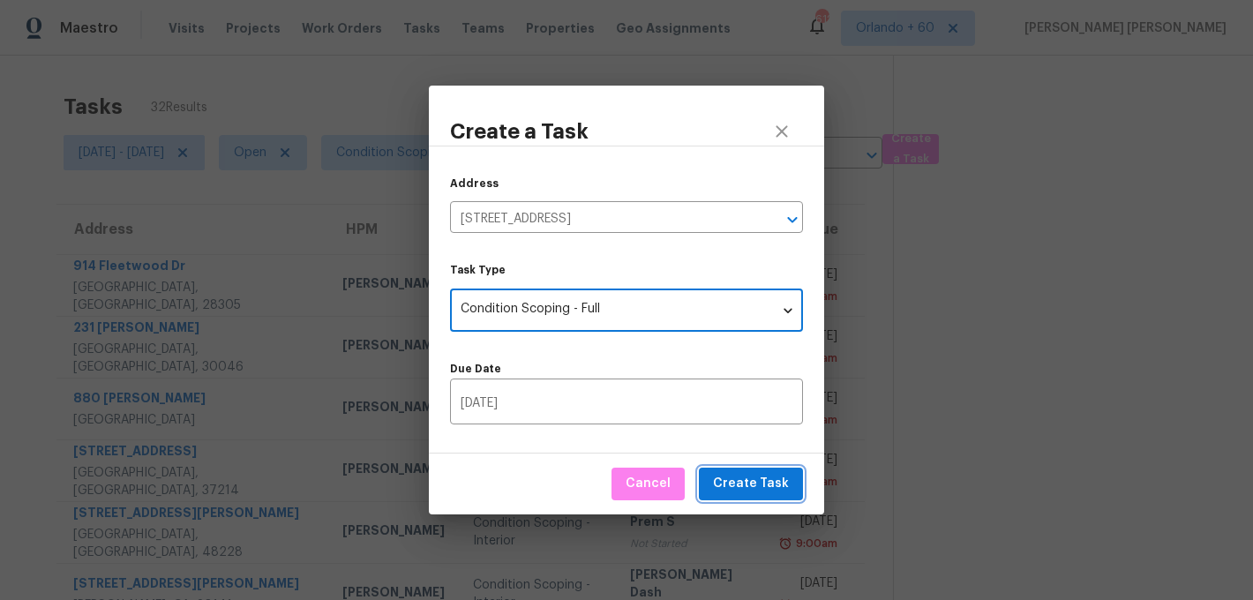
click at [769, 500] on button "Create Task" at bounding box center [751, 484] width 104 height 33
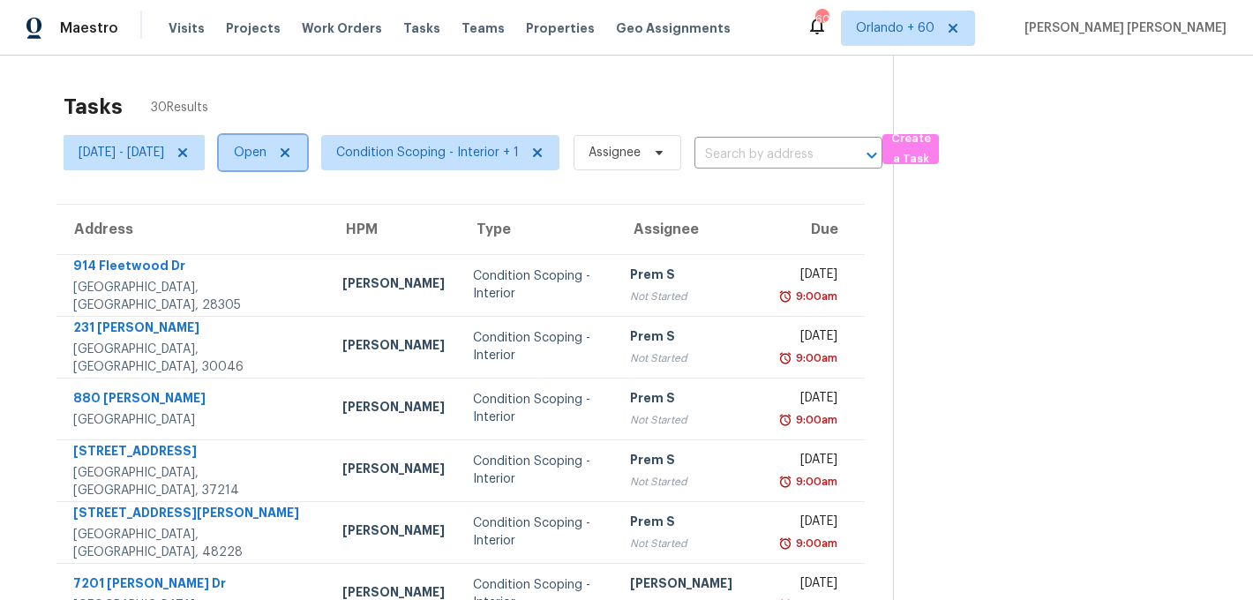
click at [267, 154] on span "Open" at bounding box center [250, 153] width 33 height 18
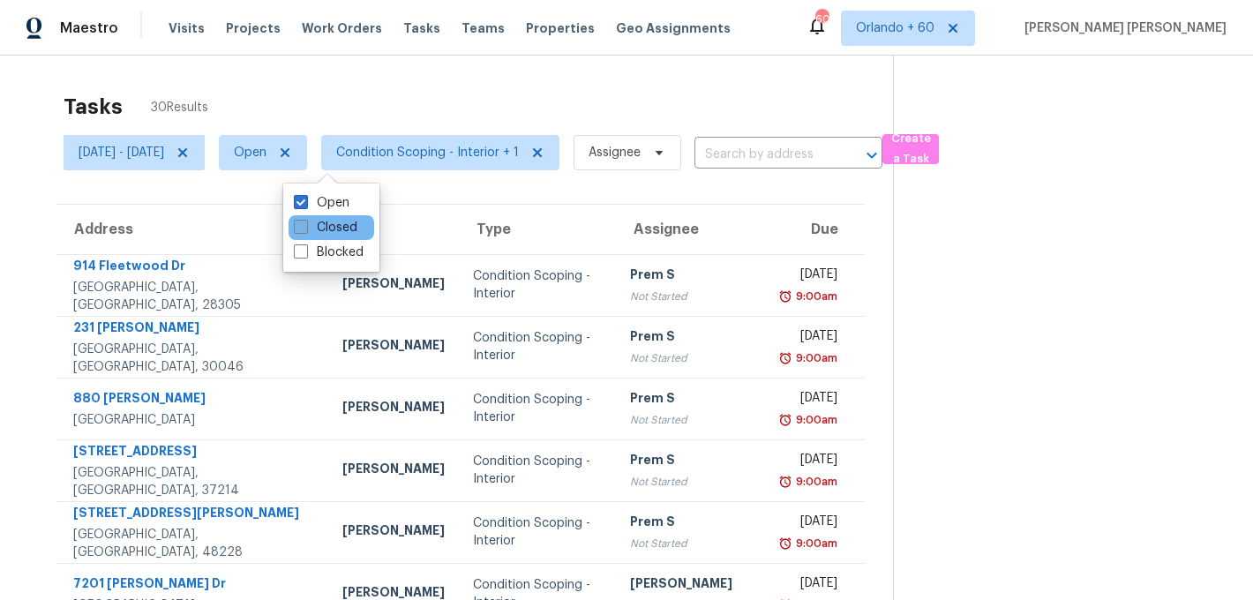
click at [326, 230] on label "Closed" at bounding box center [326, 228] width 64 height 18
click at [305, 230] on input "Closed" at bounding box center [299, 224] width 11 height 11
checkbox input "true"
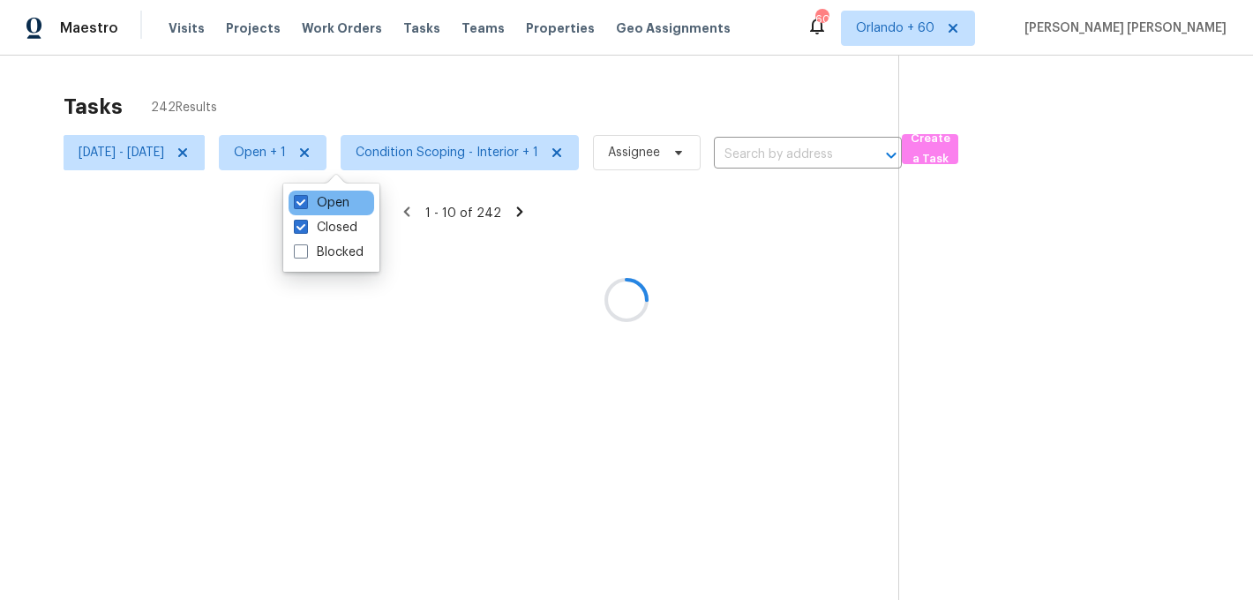
click at [325, 191] on div "Open" at bounding box center [332, 203] width 86 height 25
click at [320, 201] on label "Open" at bounding box center [322, 203] width 56 height 18
click at [305, 201] on input "Open" at bounding box center [299, 199] width 11 height 11
checkbox input "false"
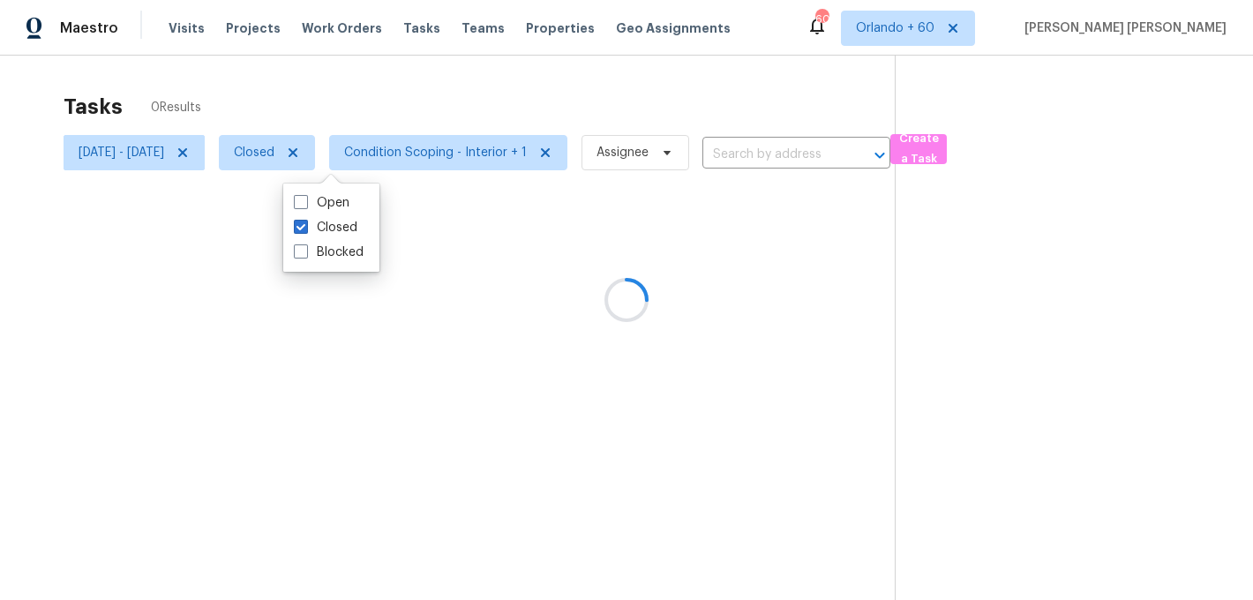
click at [418, 83] on div at bounding box center [626, 300] width 1253 height 600
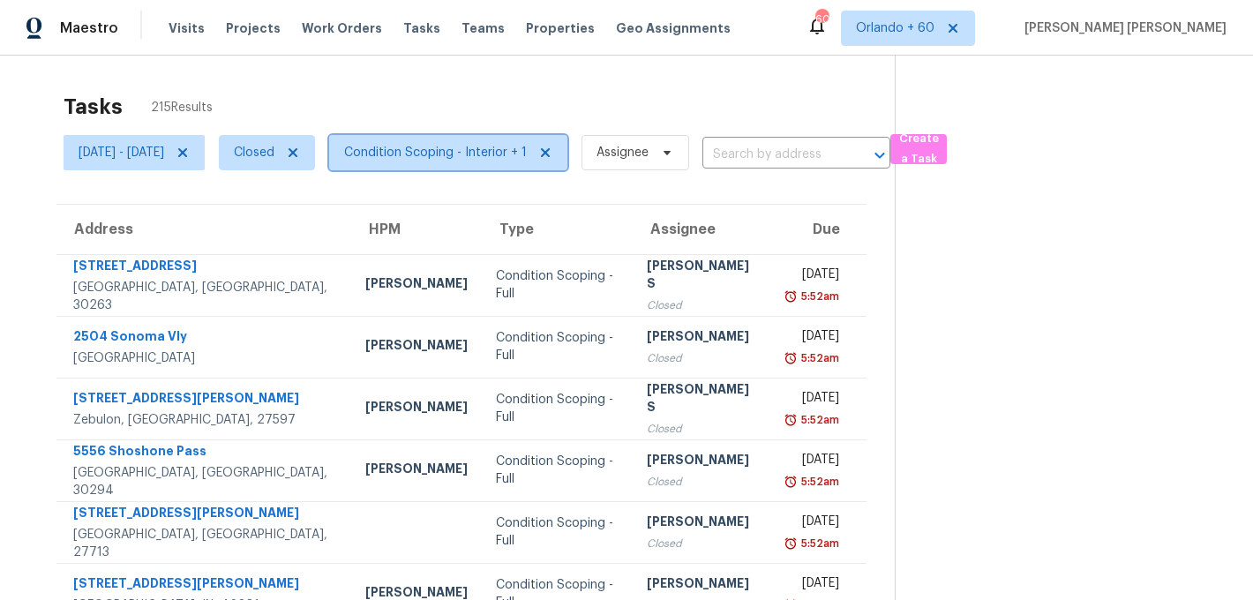
click at [425, 156] on span "Condition Scoping - Interior + 1" at bounding box center [435, 153] width 183 height 18
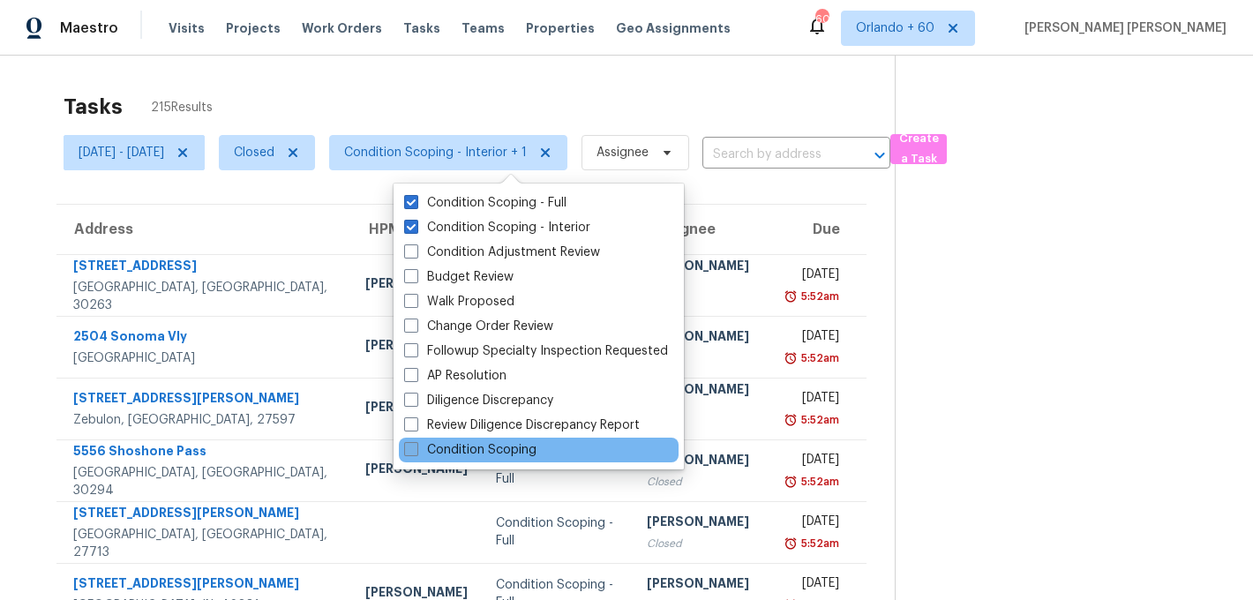
click at [447, 457] on label "Condition Scoping" at bounding box center [470, 450] width 132 height 18
click at [416, 453] on input "Condition Scoping" at bounding box center [409, 446] width 11 height 11
checkbox input "true"
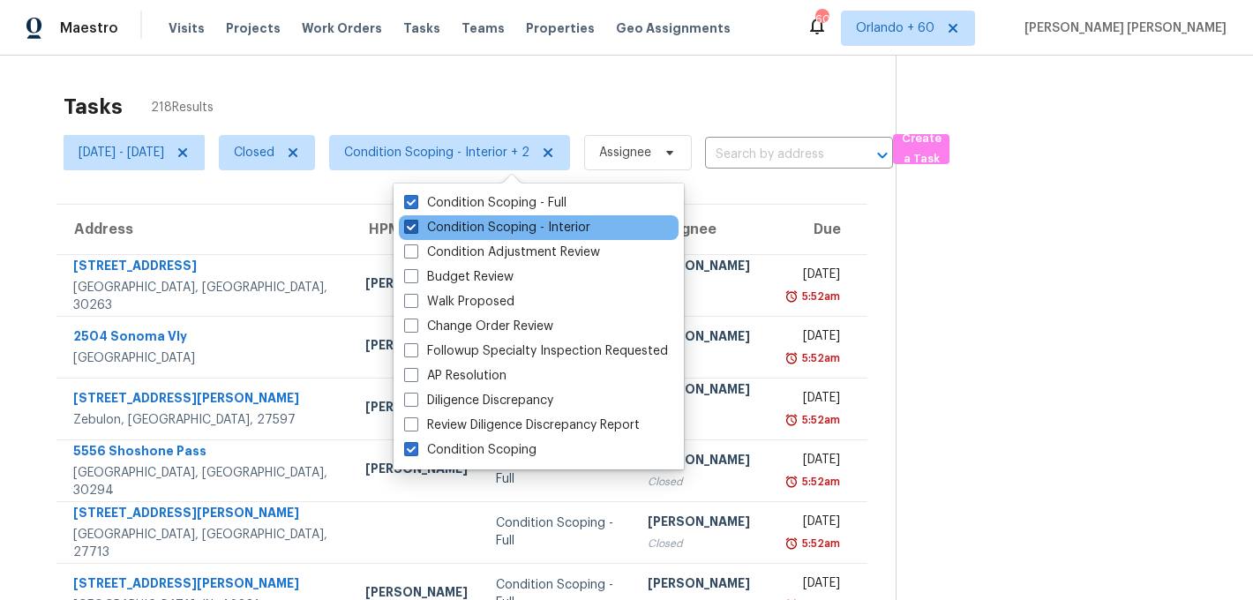
click at [479, 234] on label "Condition Scoping - Interior" at bounding box center [497, 228] width 186 height 18
click at [416, 230] on input "Condition Scoping - Interior" at bounding box center [409, 224] width 11 height 11
checkbox input "false"
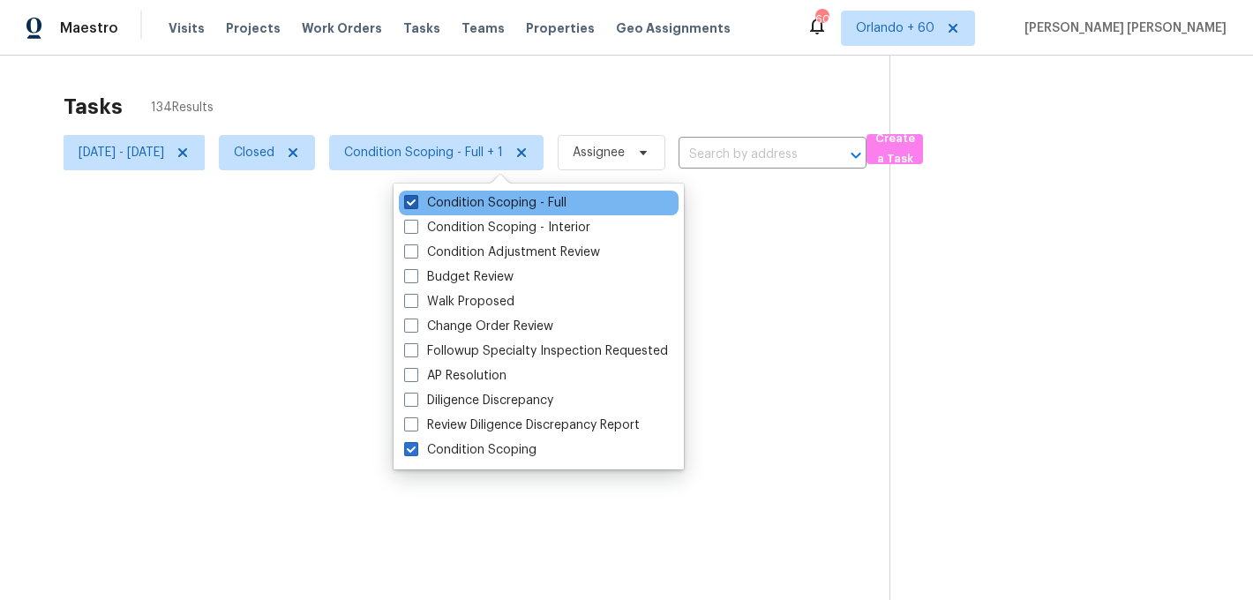
click at [493, 197] on label "Condition Scoping - Full" at bounding box center [485, 203] width 162 height 18
click at [416, 197] on input "Condition Scoping - Full" at bounding box center [409, 199] width 11 height 11
checkbox input "false"
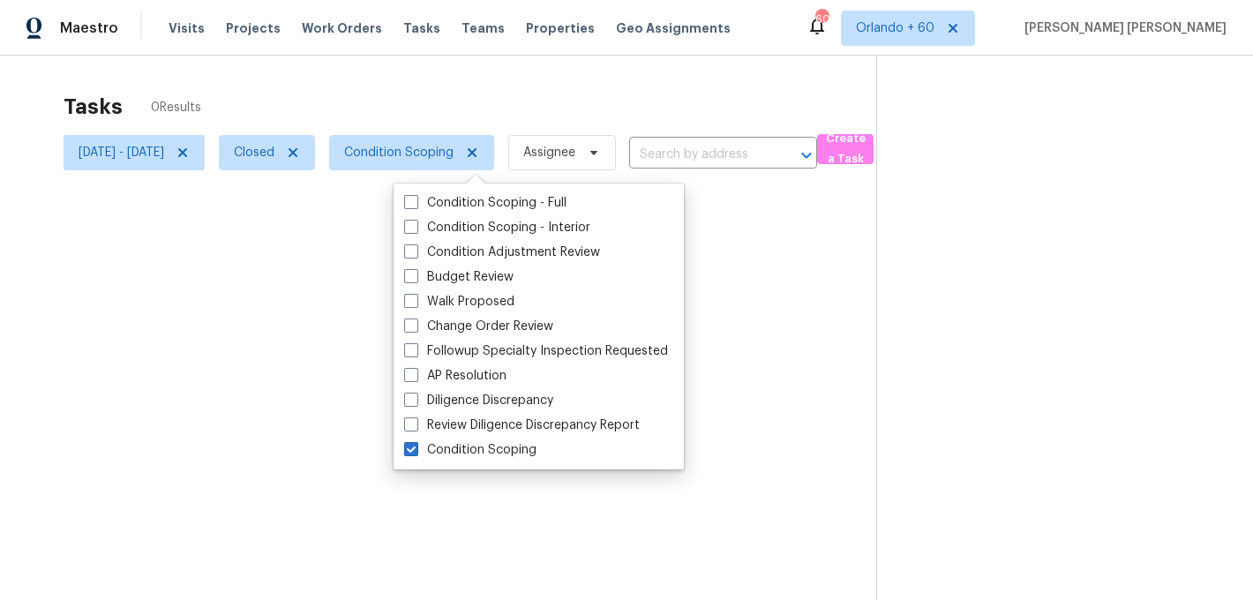
click at [558, 102] on div at bounding box center [626, 300] width 1253 height 600
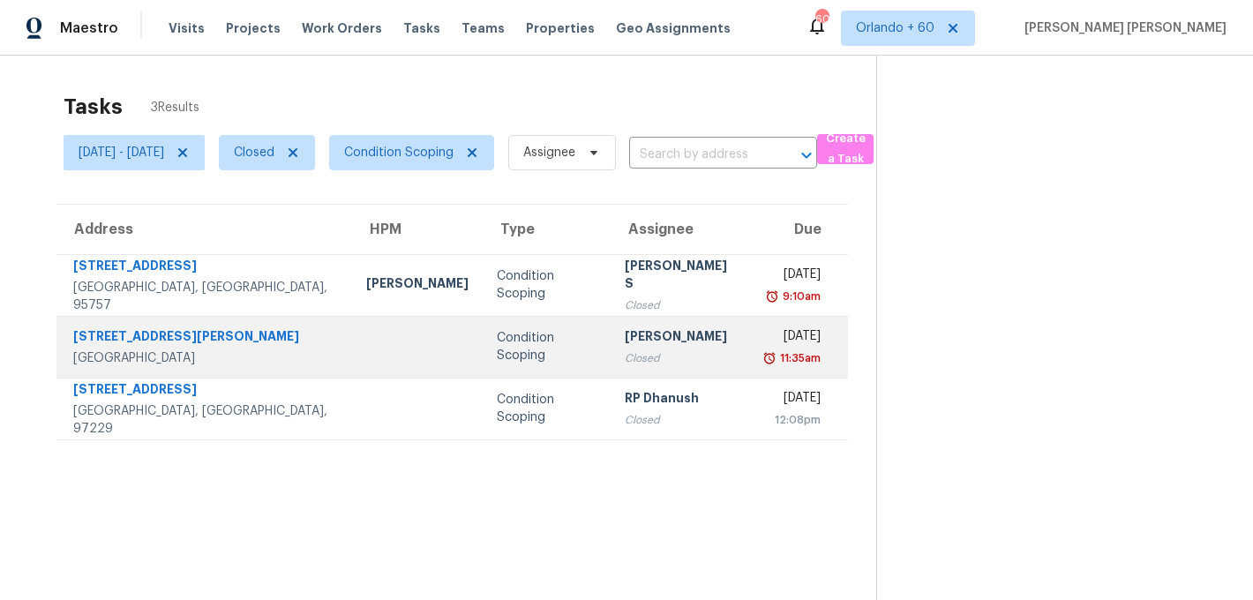
click at [537, 342] on td "Condition Scoping" at bounding box center [547, 347] width 128 height 62
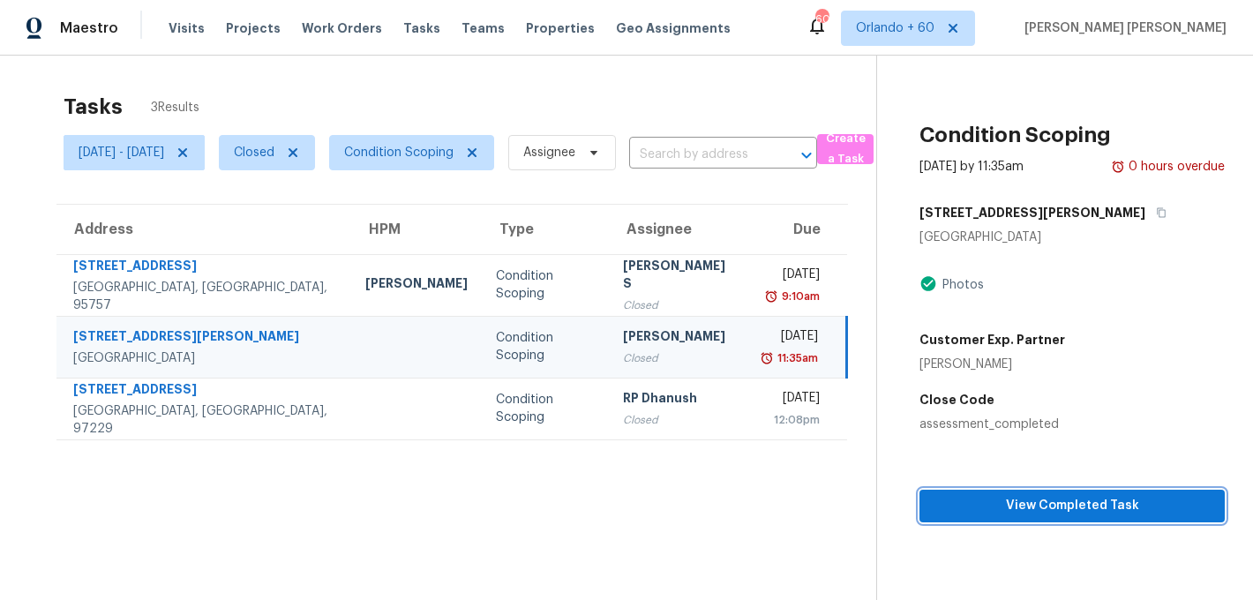
click at [1056, 501] on span "View Completed Task" at bounding box center [1072, 506] width 277 height 22
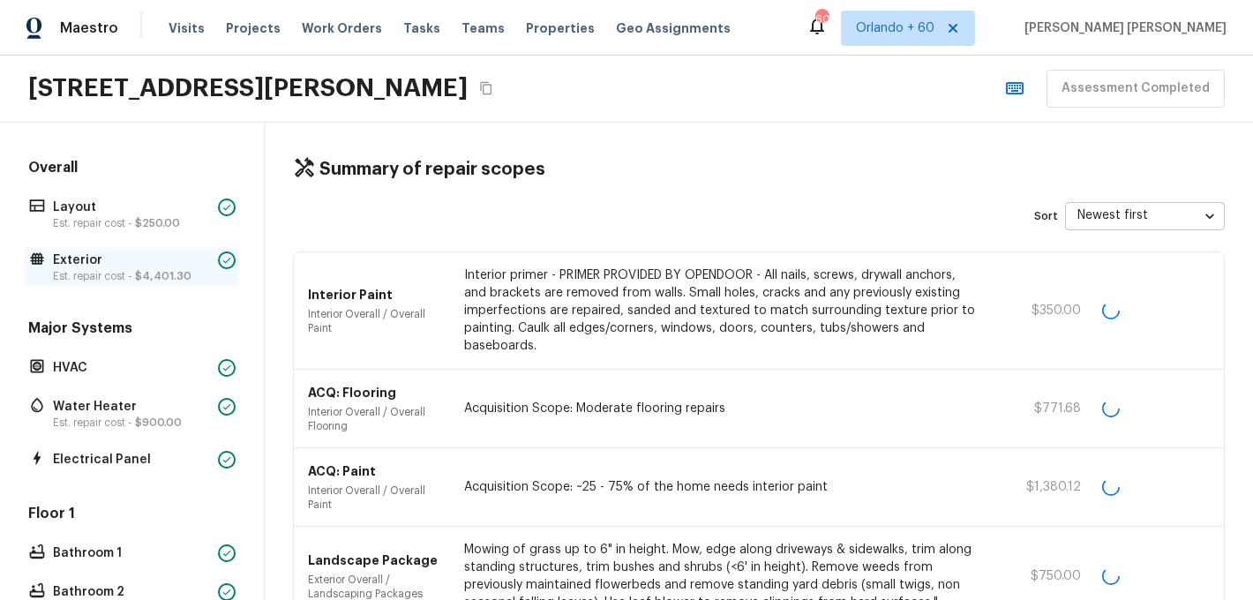
click at [128, 272] on p "Est. repair cost - $4,401.30" at bounding box center [132, 276] width 158 height 14
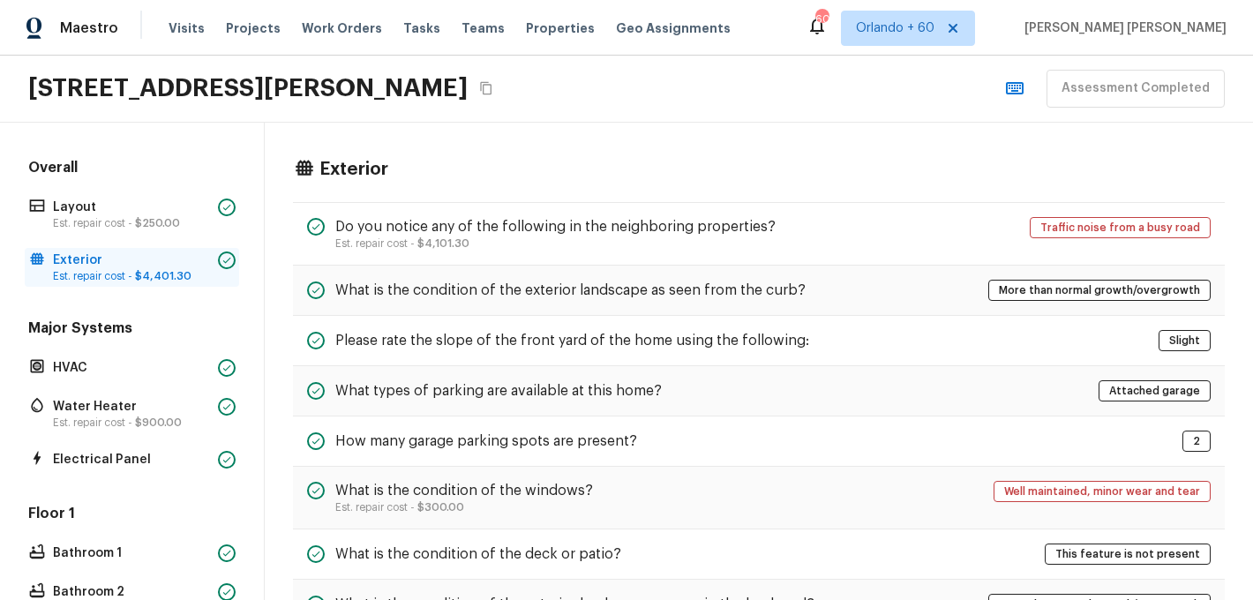
scroll to position [696, 0]
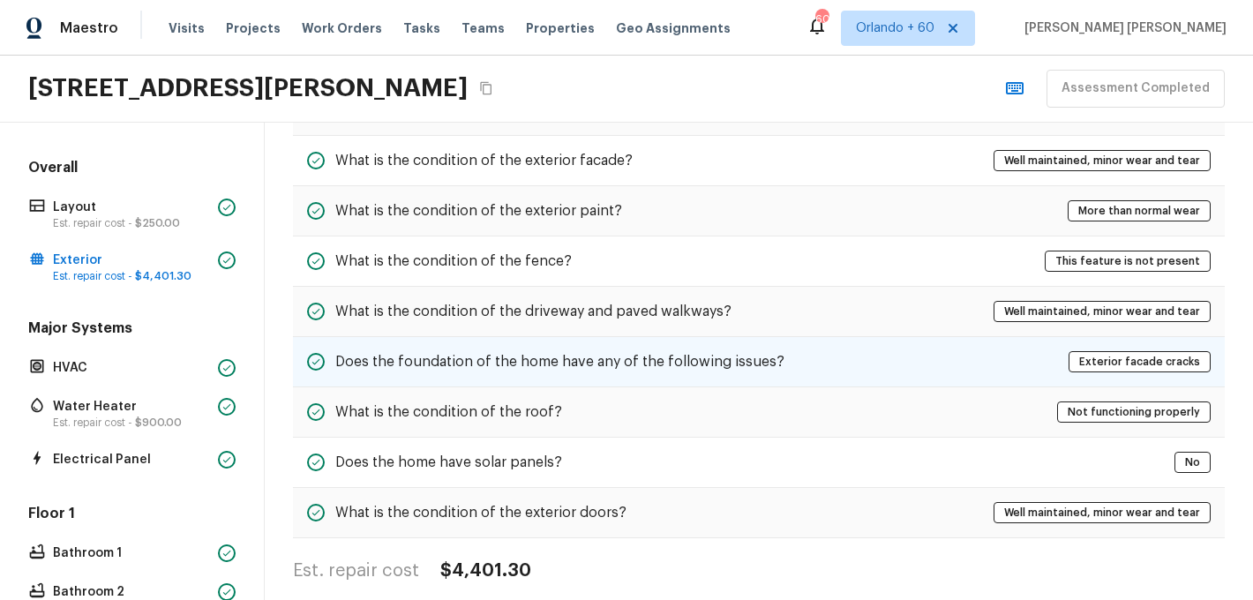
click at [389, 343] on div "Does the foundation of the home have any of the following issues? Exterior faca…" at bounding box center [759, 362] width 932 height 50
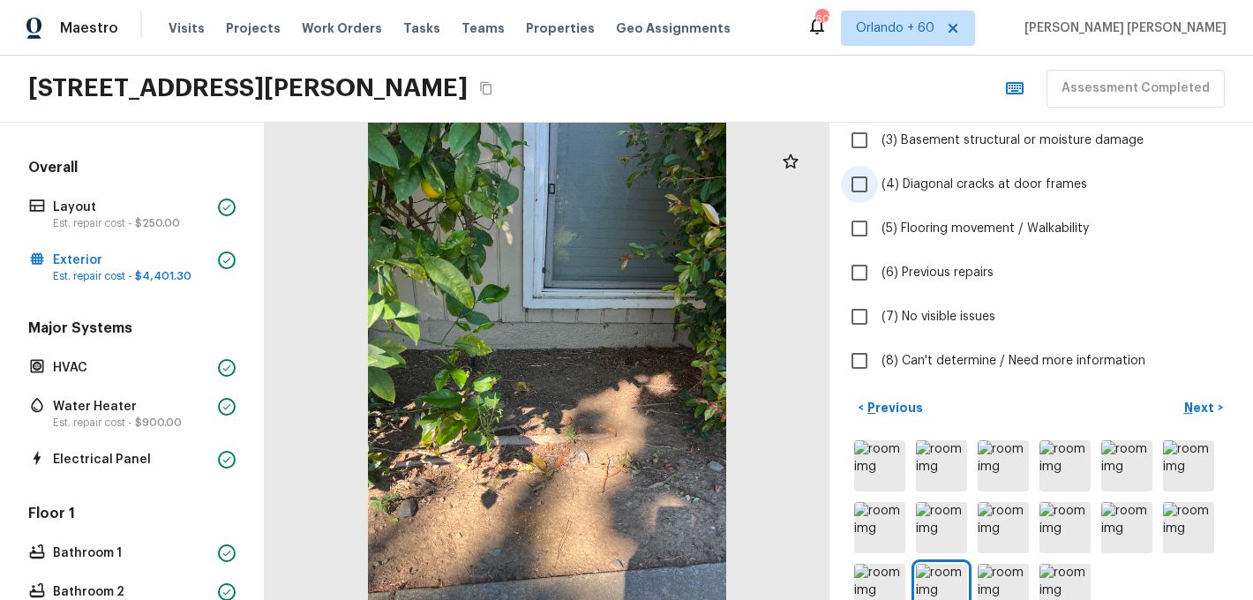
scroll to position [298, 0]
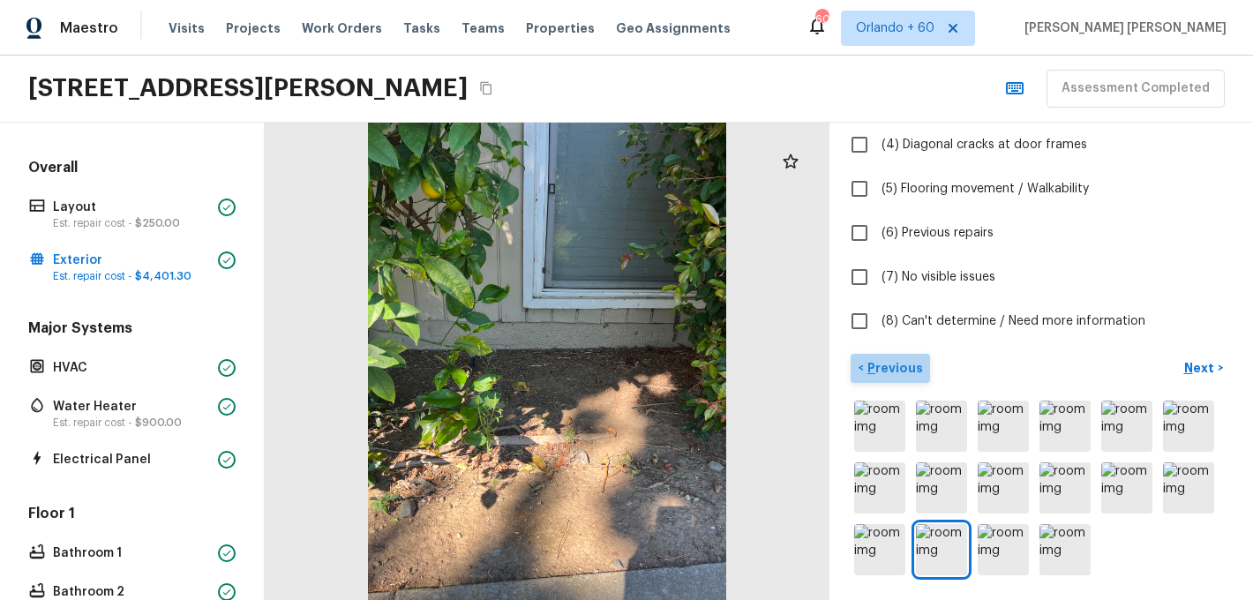
click at [897, 366] on p "Previous" at bounding box center [893, 368] width 59 height 18
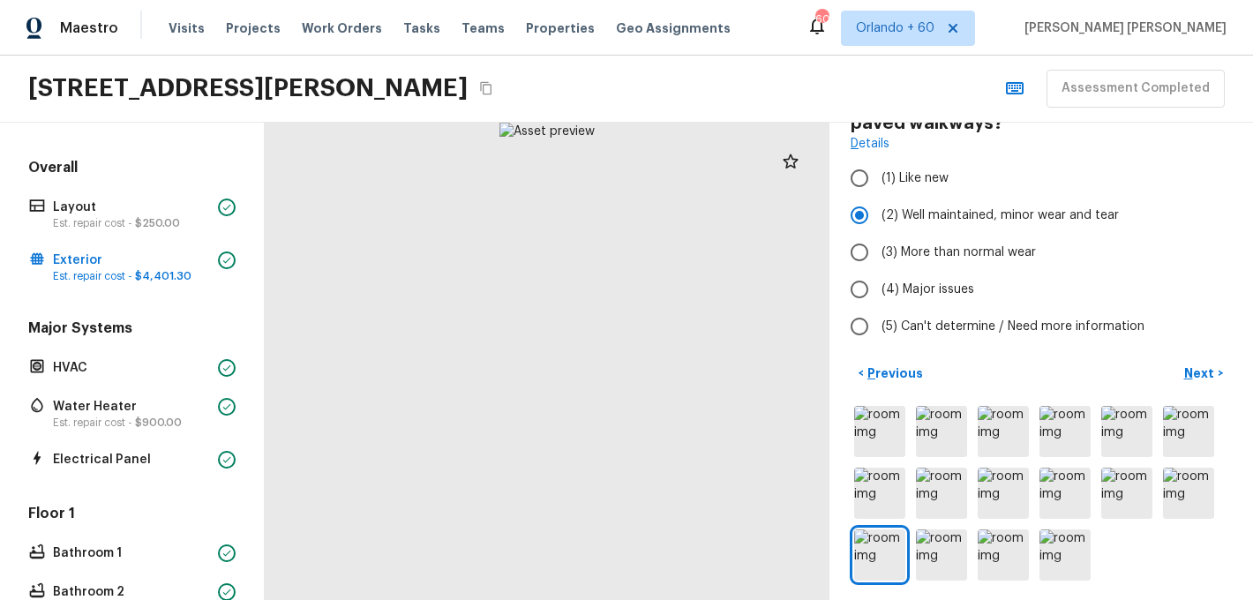
scroll to position [155, 0]
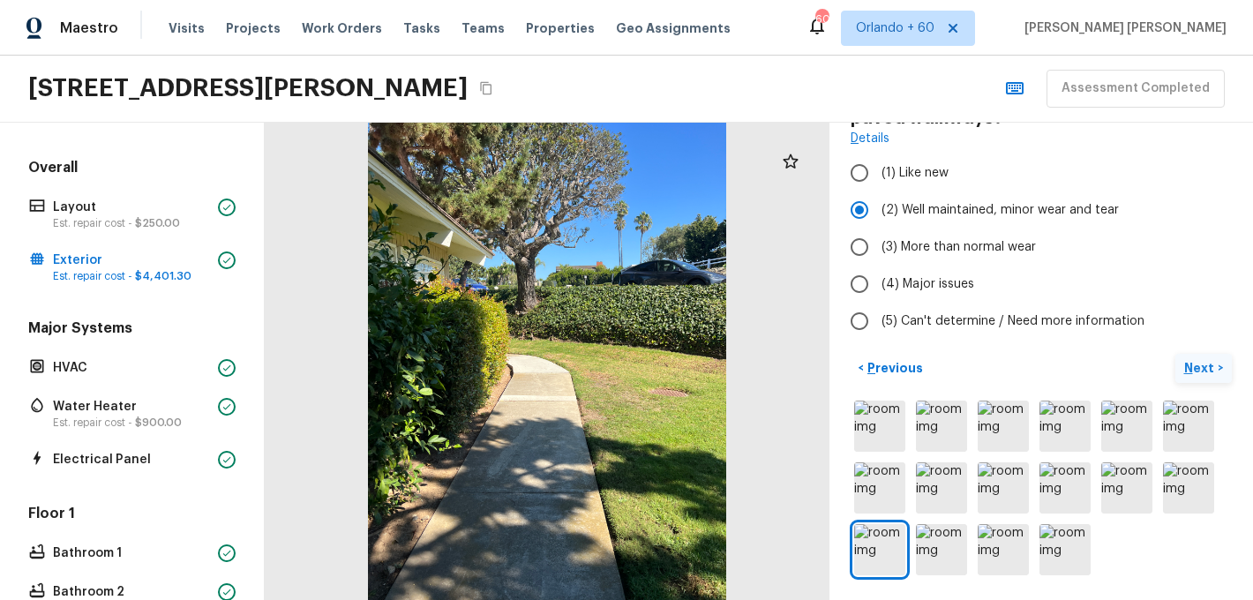
click at [1209, 367] on p "Next" at bounding box center [1202, 368] width 34 height 18
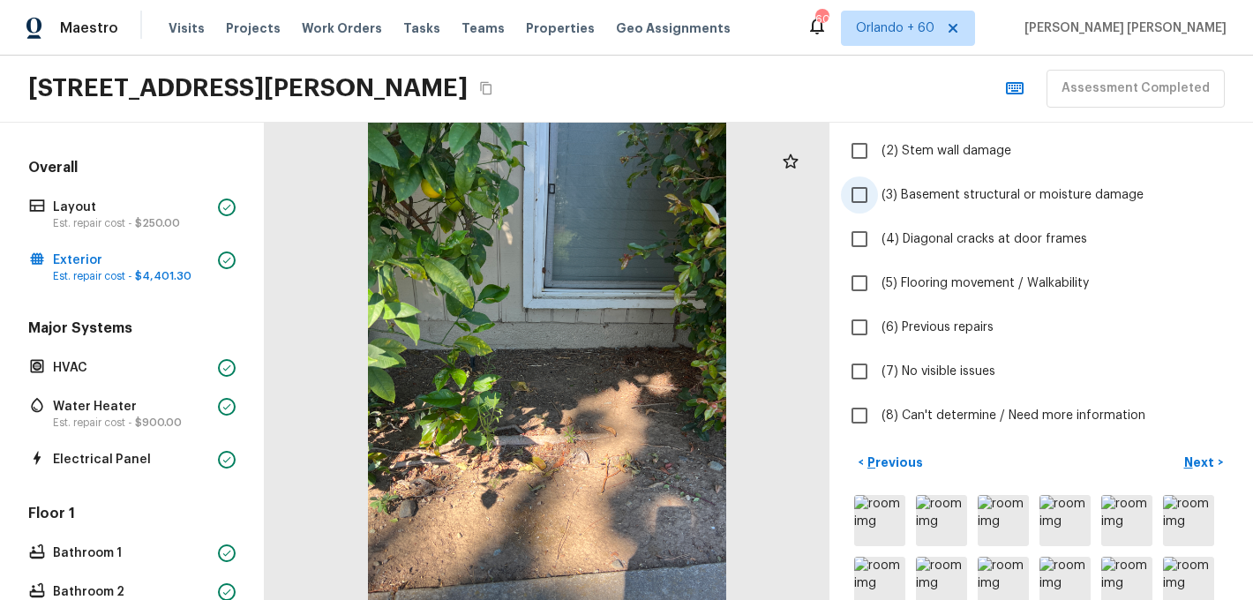
scroll to position [298, 0]
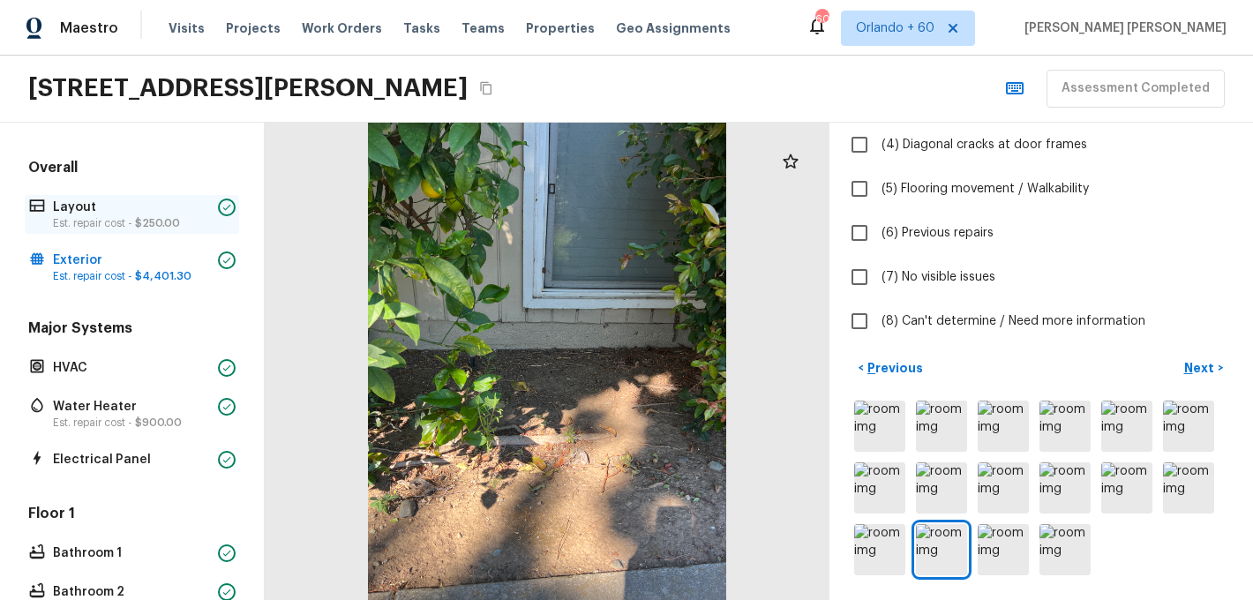
click at [115, 206] on p "Layout" at bounding box center [132, 208] width 158 height 18
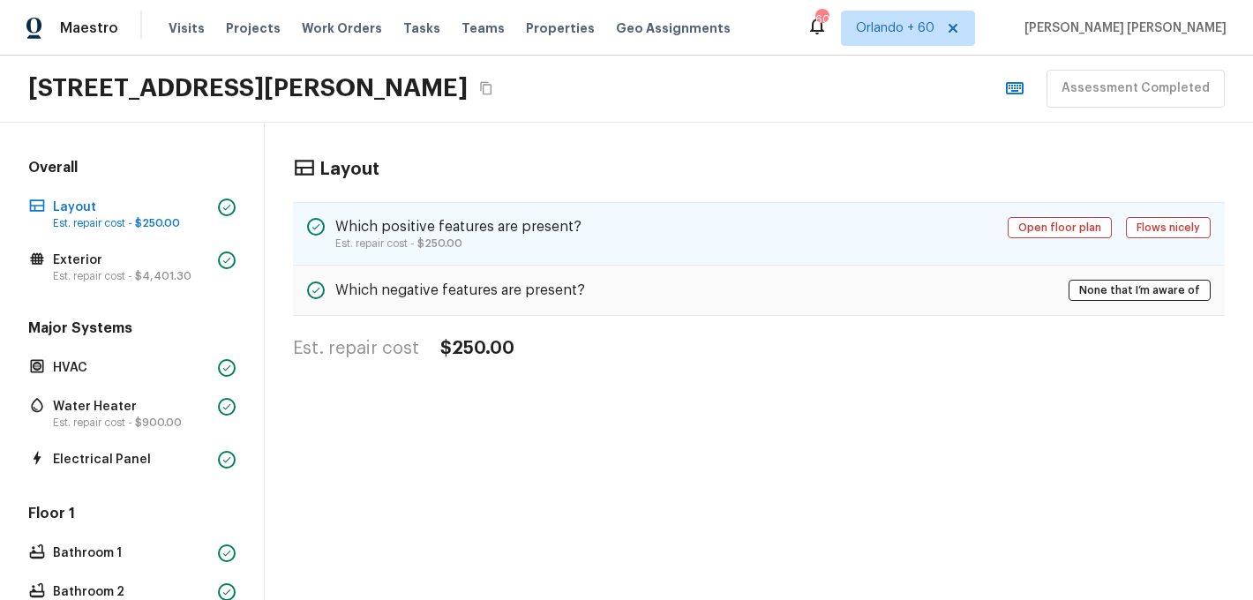
click at [557, 223] on h5 "Which positive features are present?" at bounding box center [458, 226] width 246 height 19
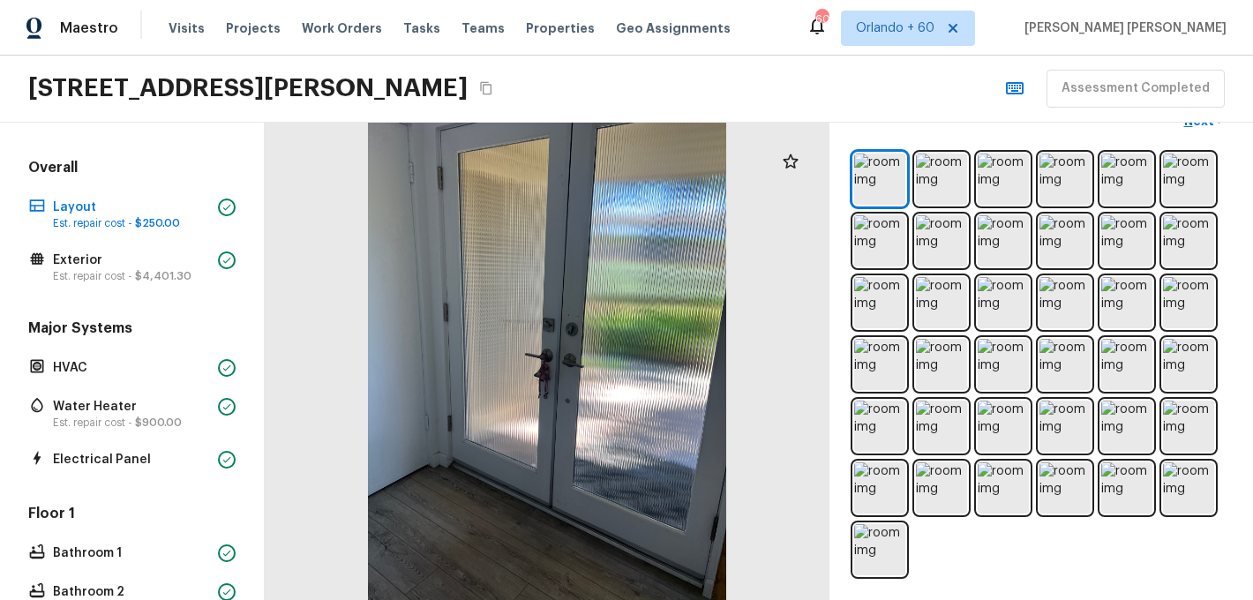
scroll to position [83, 0]
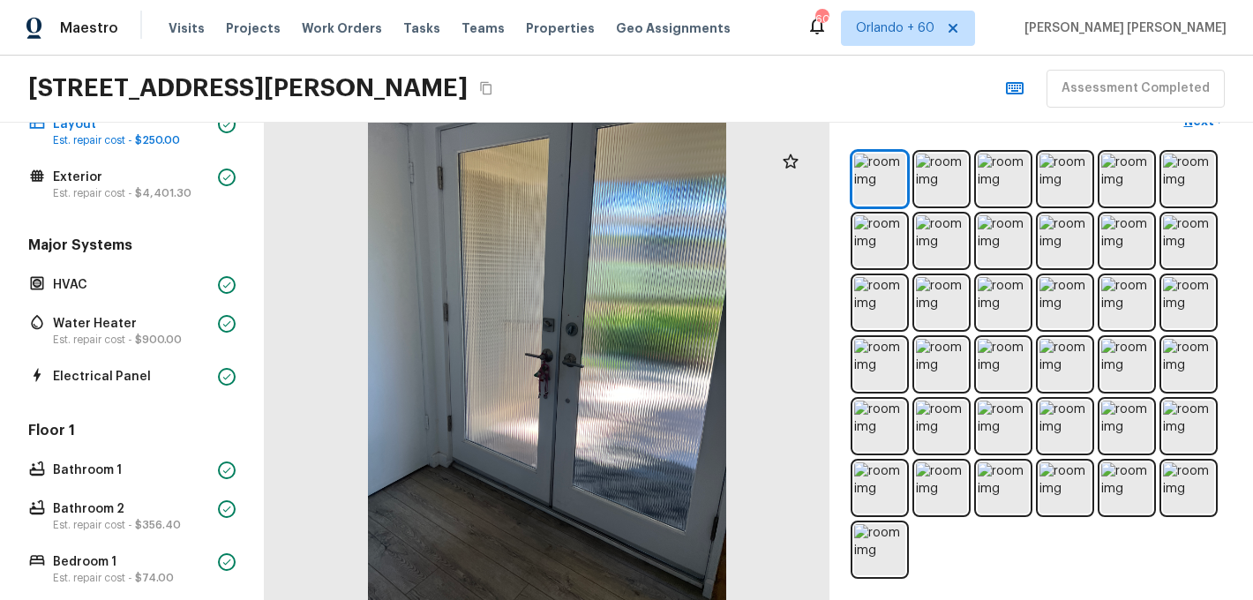
click at [772, 23] on div "Maestro Visits Projects Work Orders Tasks Teams Properties Geo Assignments 602 …" at bounding box center [626, 28] width 1253 height 56
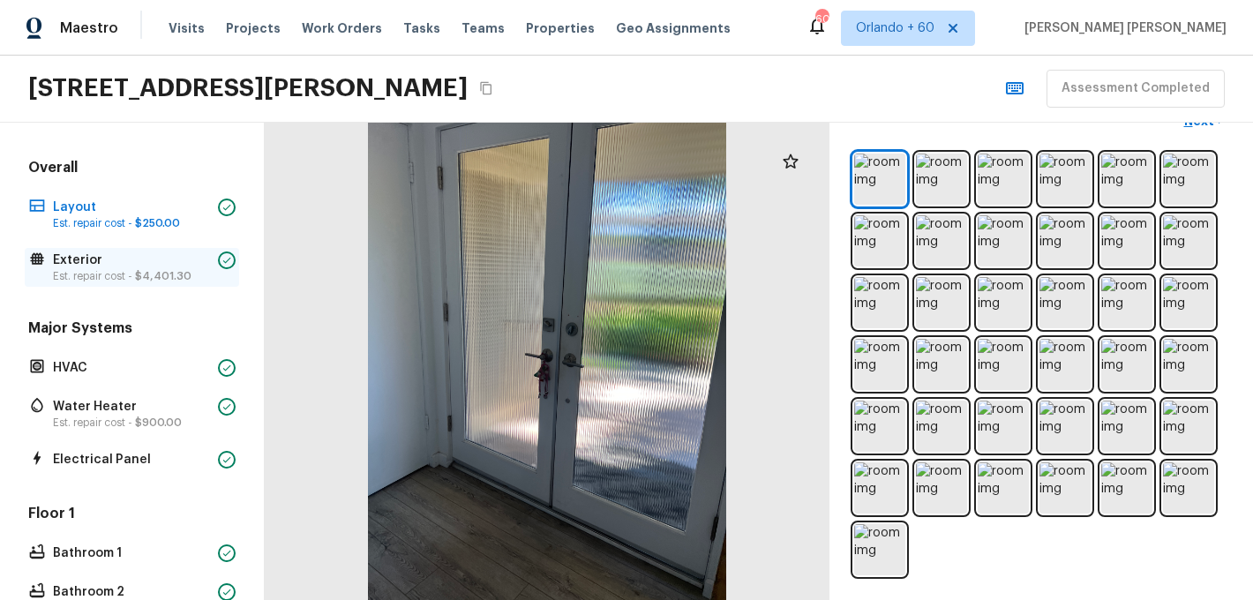
click at [97, 250] on div "Exterior Est. repair cost - $4,401.30" at bounding box center [132, 267] width 215 height 39
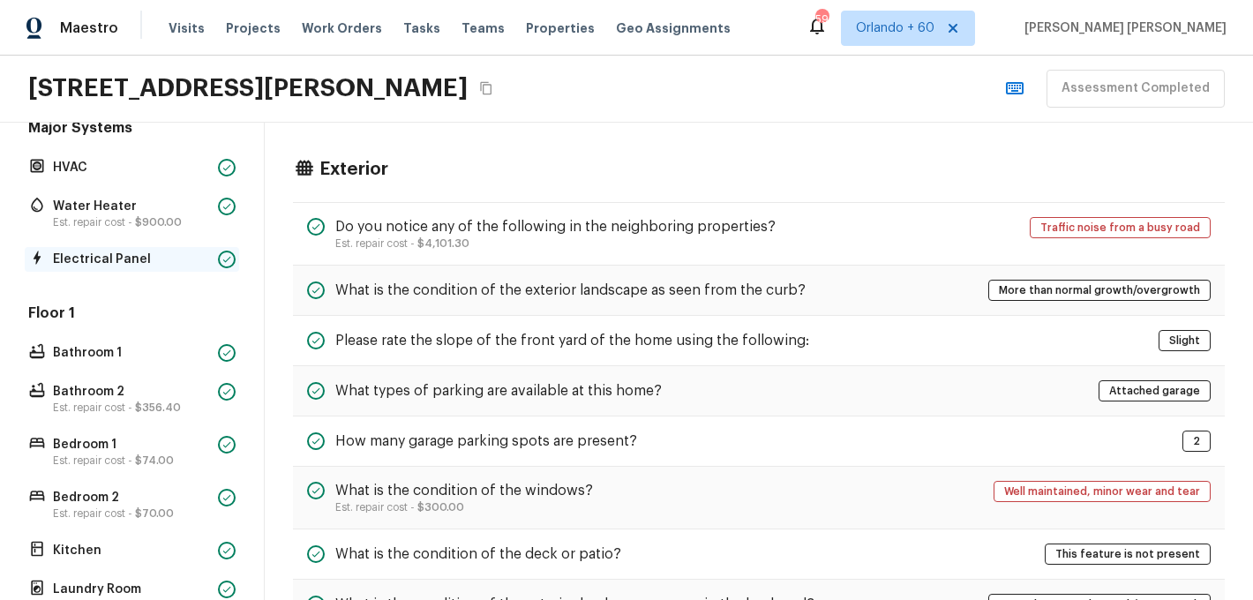
scroll to position [238, 0]
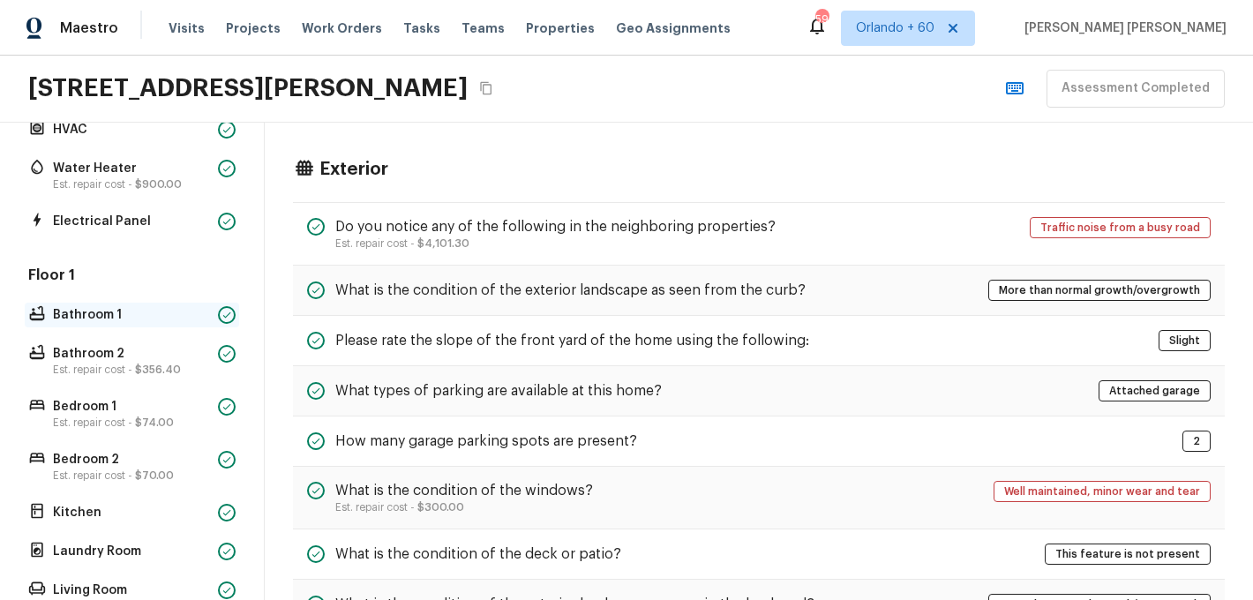
click at [123, 327] on div "Bathroom 1" at bounding box center [132, 315] width 215 height 25
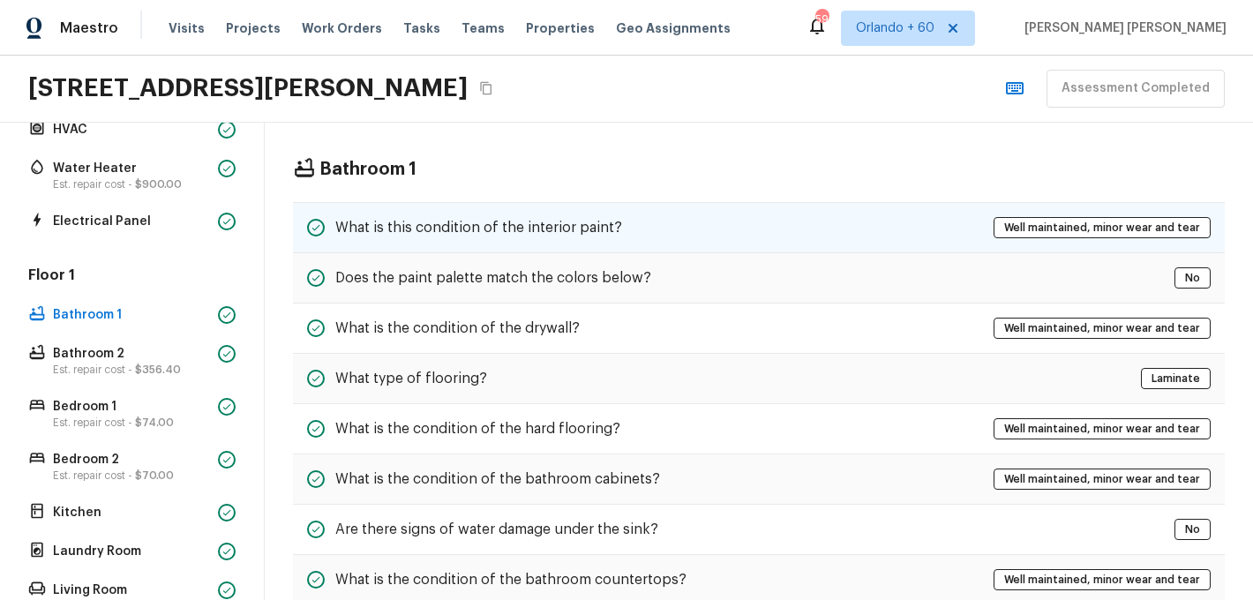
click at [433, 210] on div "What is this condition of the interior paint? Well maintained, minor wear and t…" at bounding box center [759, 227] width 932 height 51
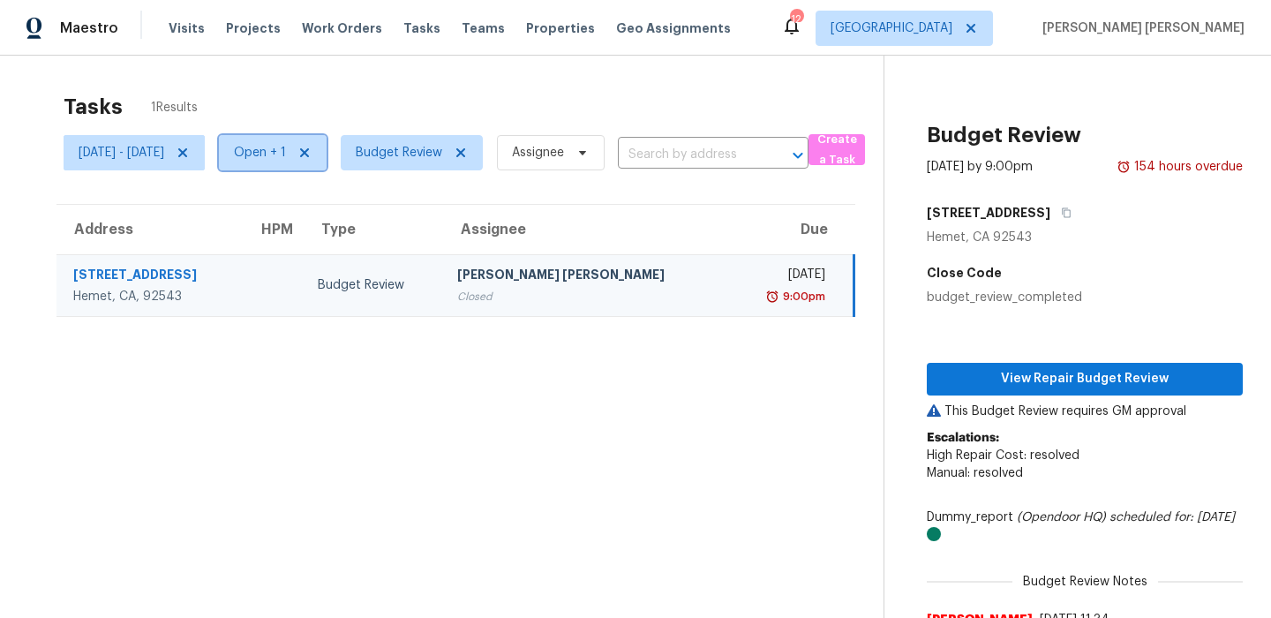
click at [286, 159] on span "Open + 1" at bounding box center [260, 153] width 52 height 18
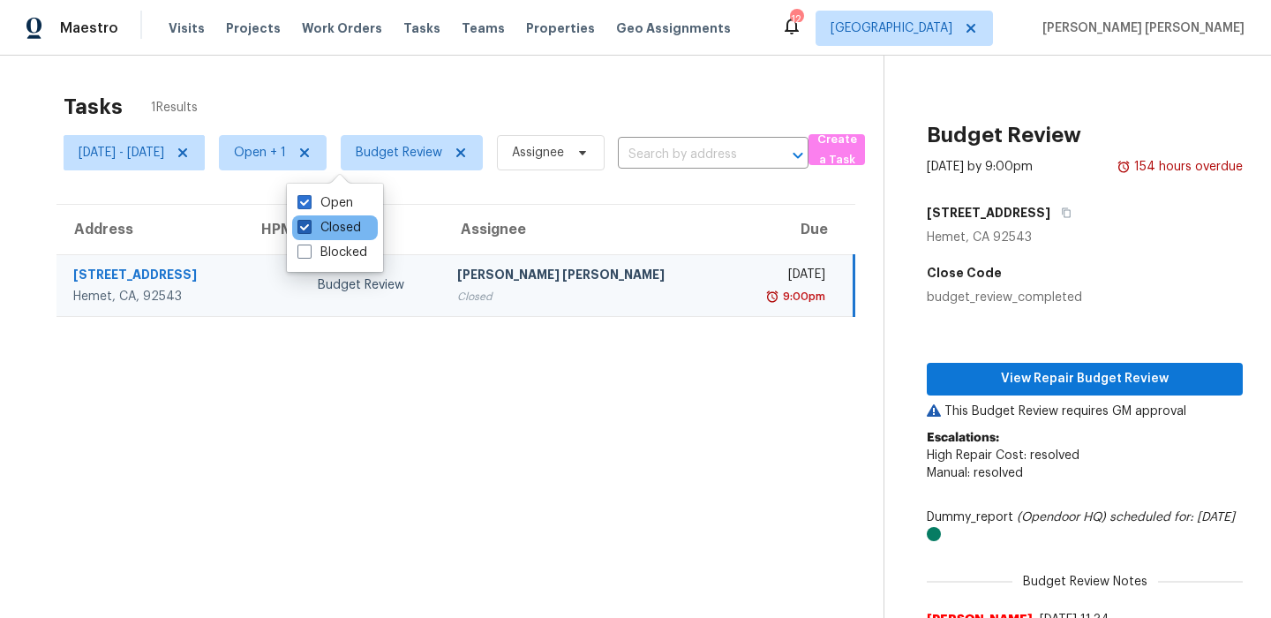
click at [327, 231] on label "Closed" at bounding box center [329, 228] width 64 height 18
click at [309, 230] on input "Closed" at bounding box center [302, 224] width 11 height 11
checkbox input "false"
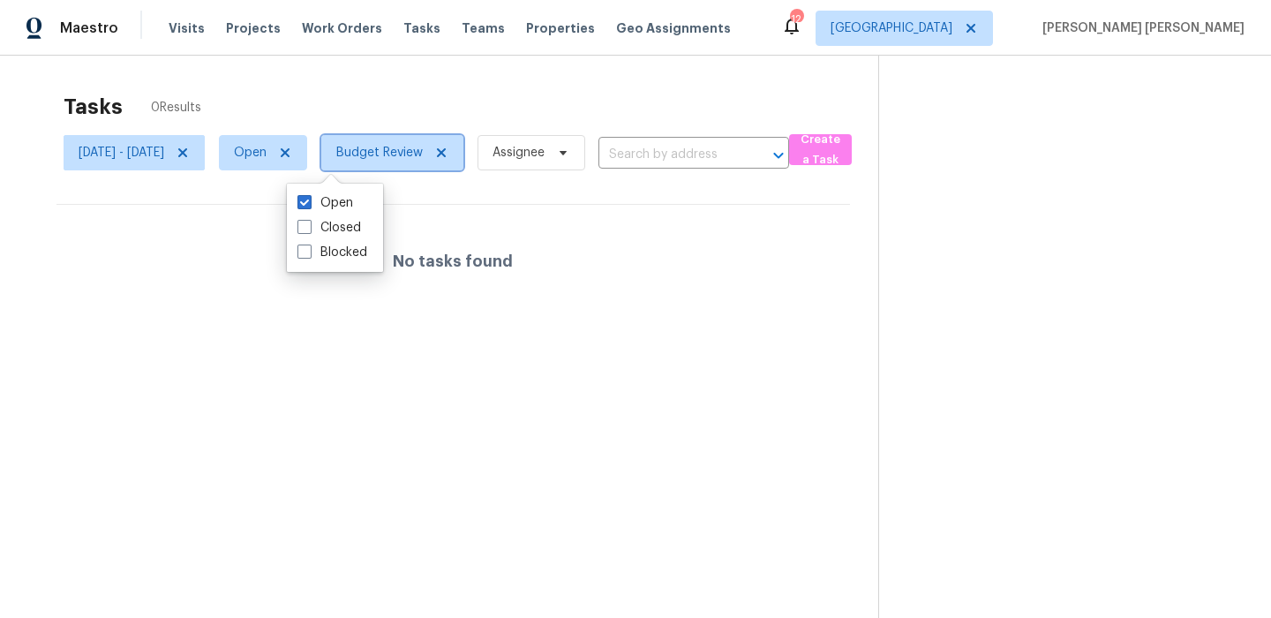
click at [423, 155] on span "Budget Review" at bounding box center [379, 153] width 87 height 18
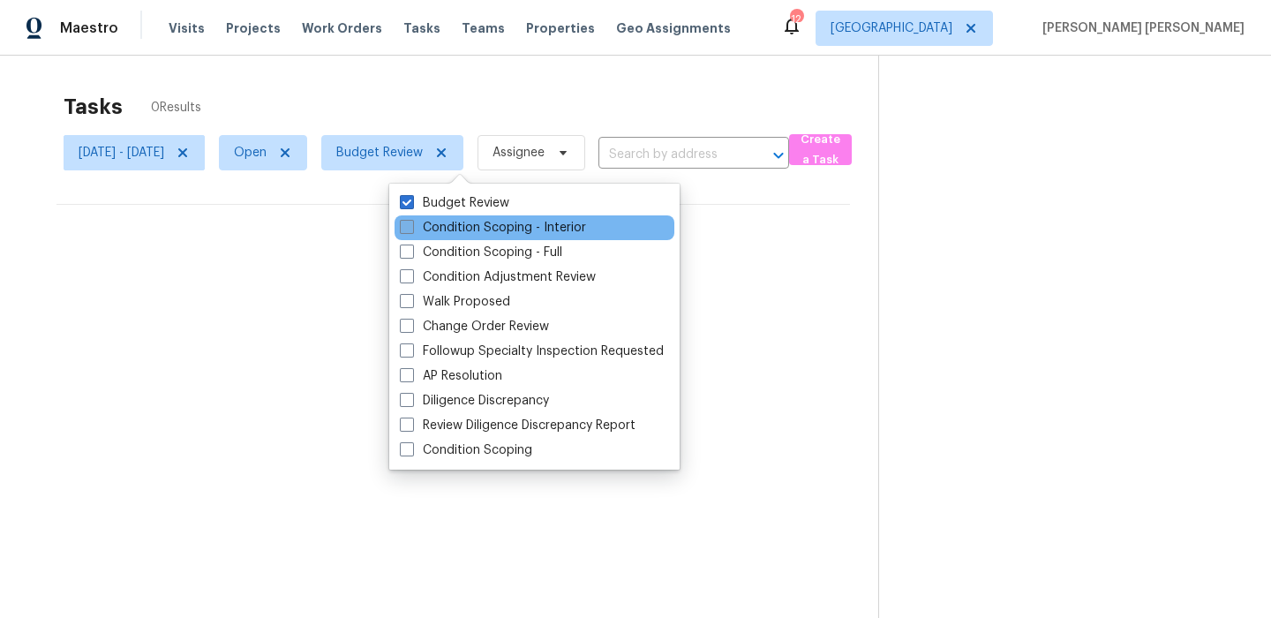
click at [425, 219] on label "Condition Scoping - Interior" at bounding box center [493, 228] width 186 height 18
click at [411, 219] on input "Condition Scoping - Interior" at bounding box center [405, 224] width 11 height 11
checkbox input "true"
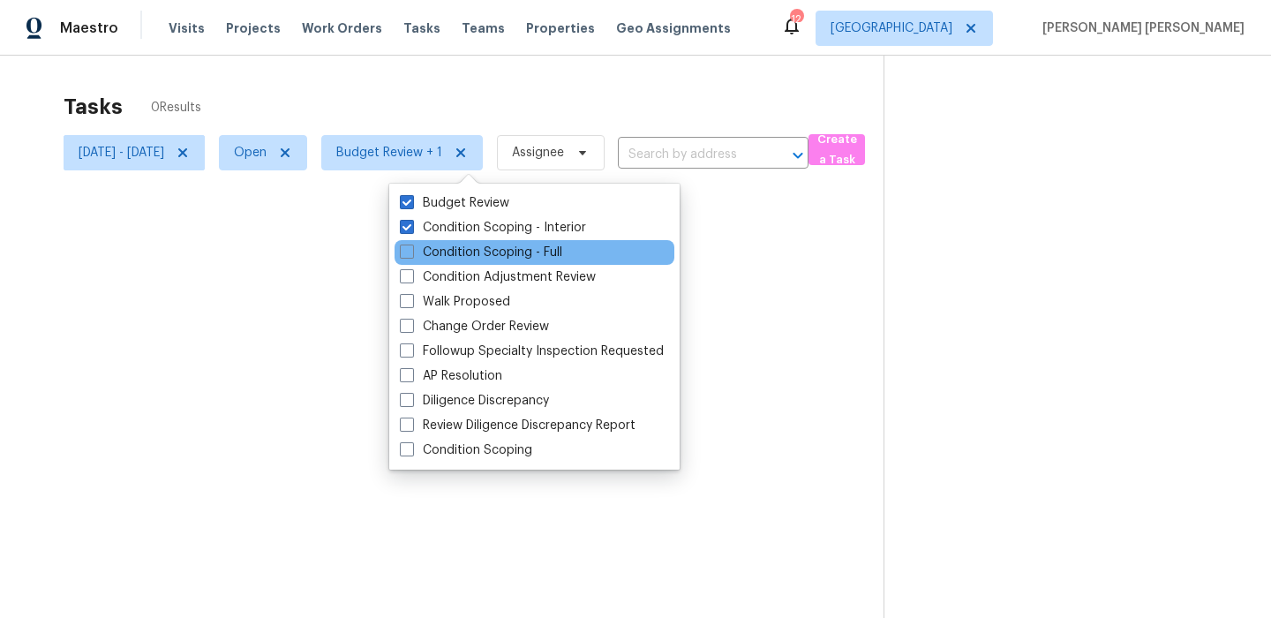
click at [418, 243] on div "Condition Scoping - Full" at bounding box center [535, 252] width 280 height 25
click at [402, 247] on span at bounding box center [407, 252] width 14 height 14
click at [402, 247] on input "Condition Scoping - Full" at bounding box center [405, 249] width 11 height 11
checkbox input "true"
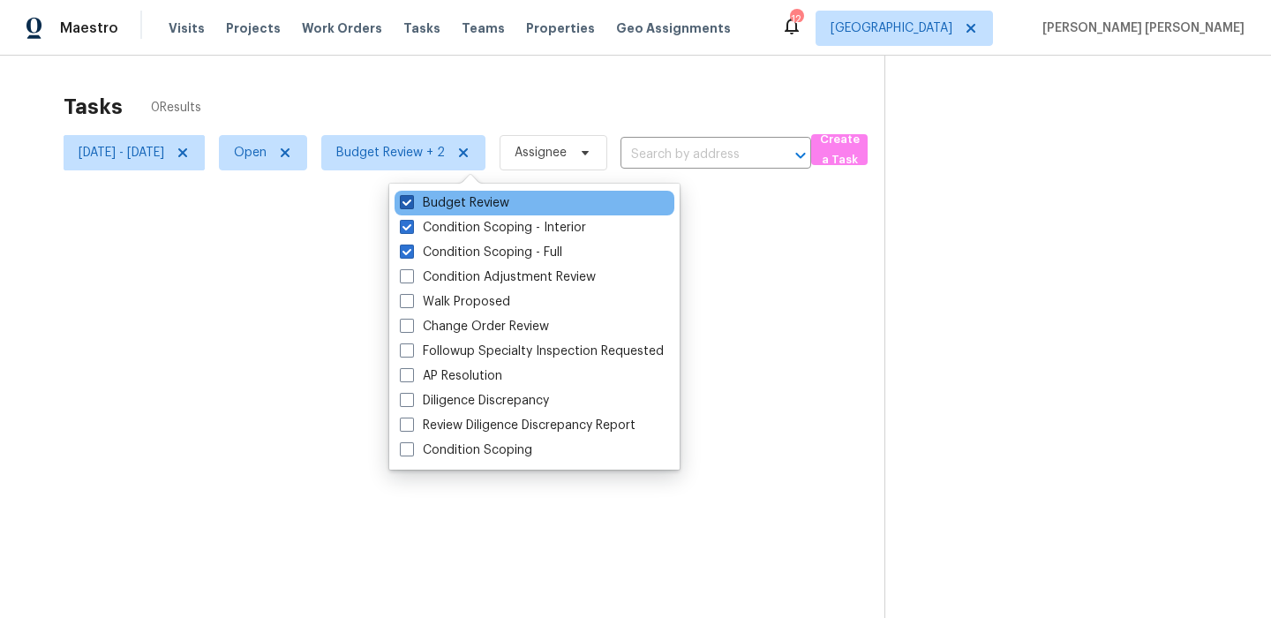
click at [418, 204] on label "Budget Review" at bounding box center [454, 203] width 109 height 18
click at [411, 204] on input "Budget Review" at bounding box center [405, 199] width 11 height 11
checkbox input "false"
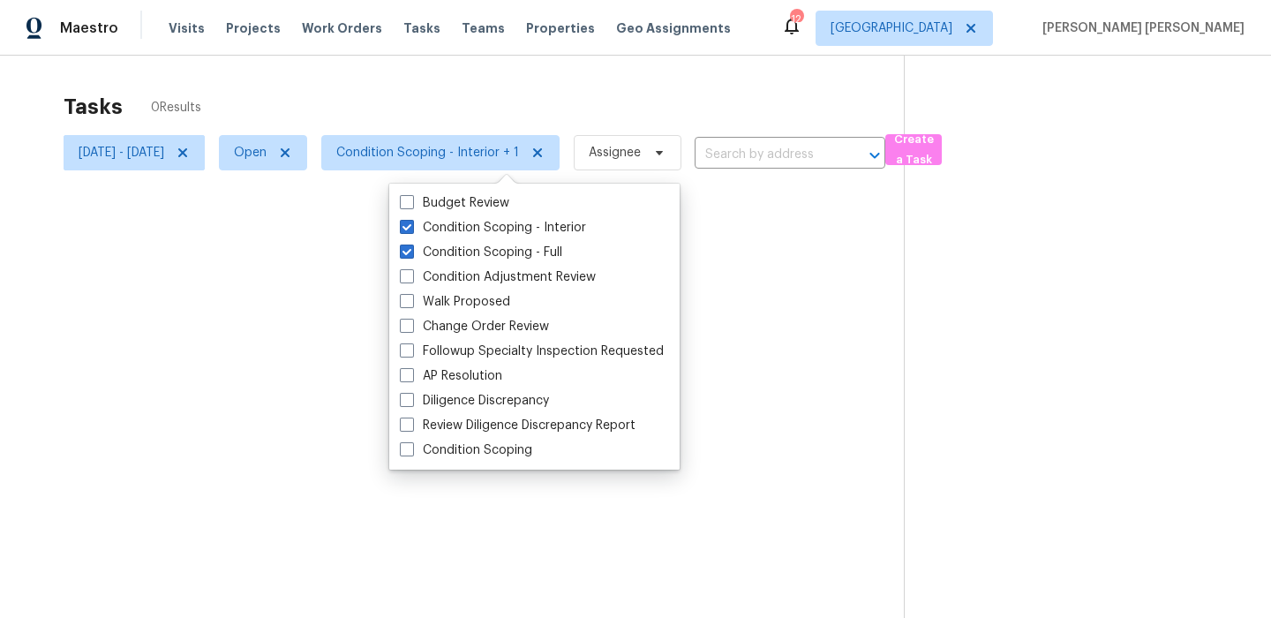
click at [429, 125] on div "Tasks 0 Results" at bounding box center [484, 107] width 840 height 46
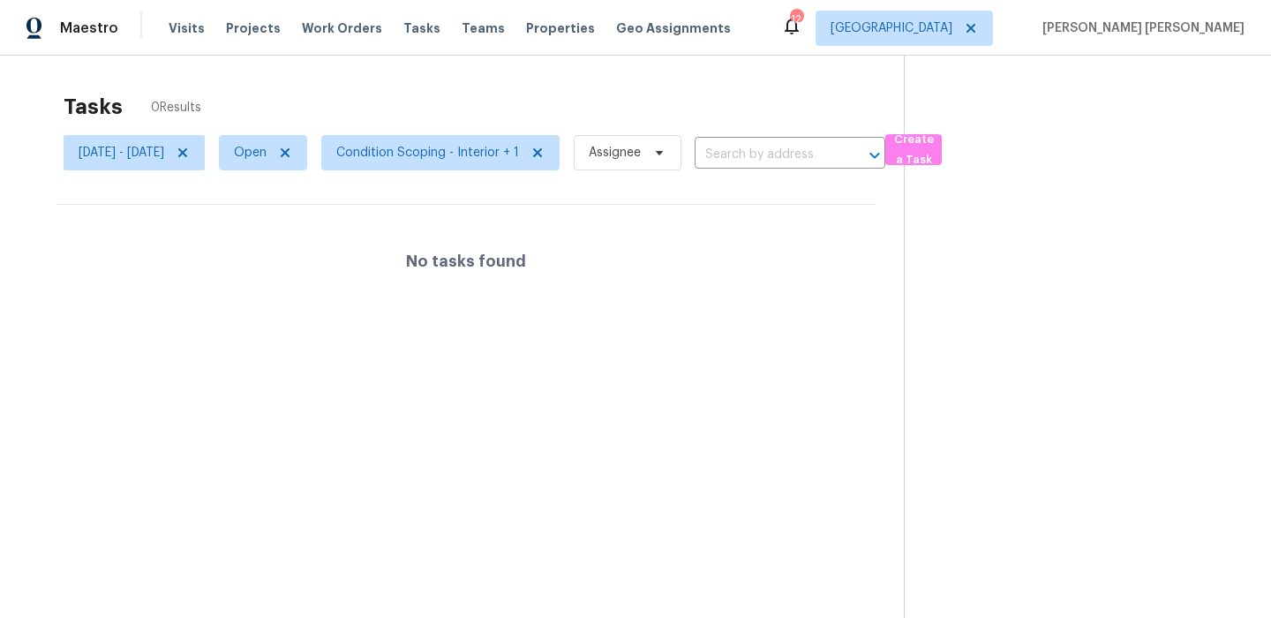
click at [700, 100] on div "Tasks 0 Results" at bounding box center [484, 107] width 840 height 46
click at [164, 156] on span "Wed, Sep 10 - Wed, Sep 10" at bounding box center [122, 153] width 86 height 18
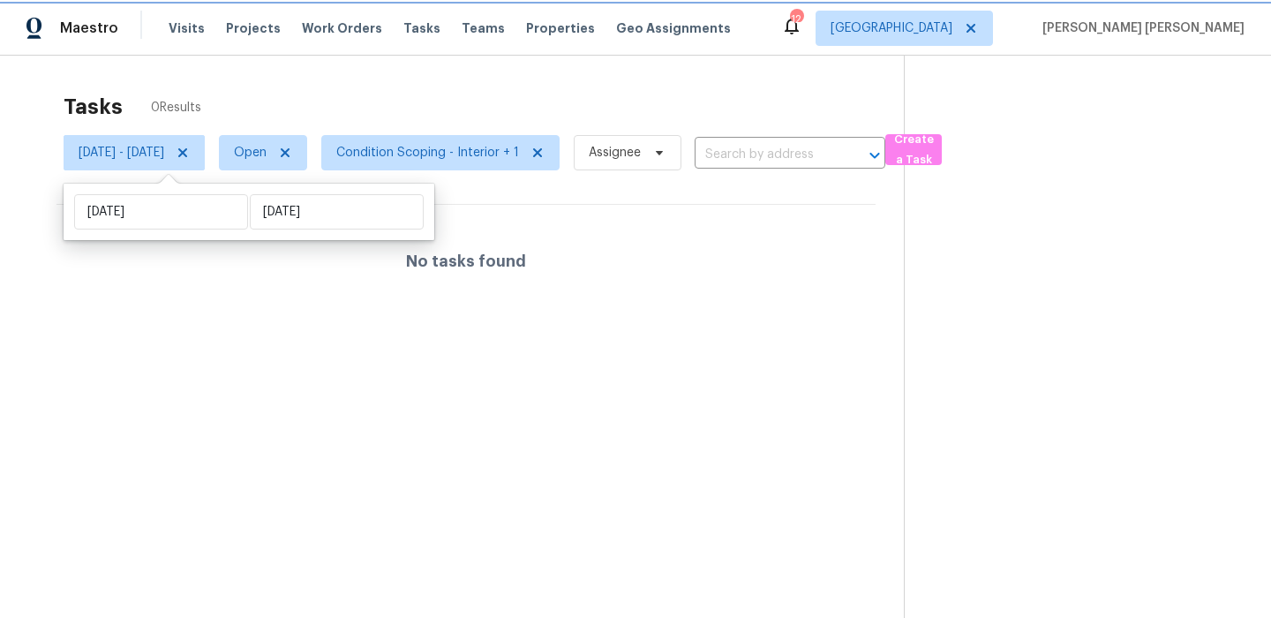
click at [187, 154] on icon at bounding box center [182, 152] width 9 height 9
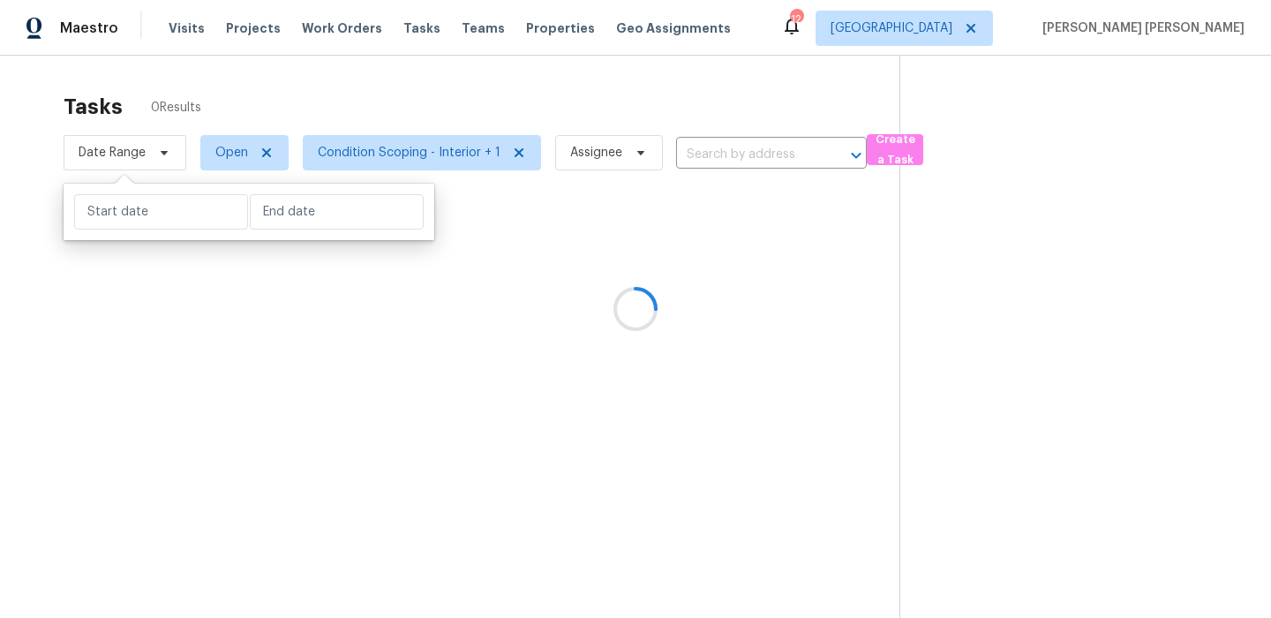
click at [328, 102] on div at bounding box center [635, 309] width 1271 height 618
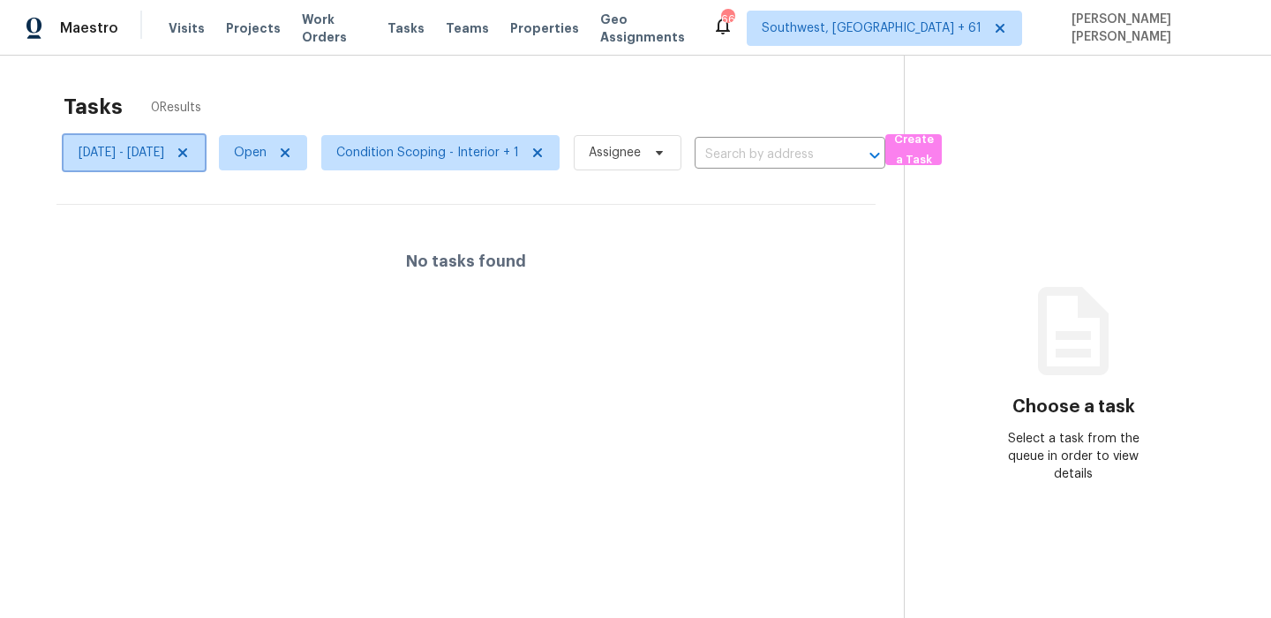
click at [190, 149] on icon at bounding box center [183, 153] width 14 height 14
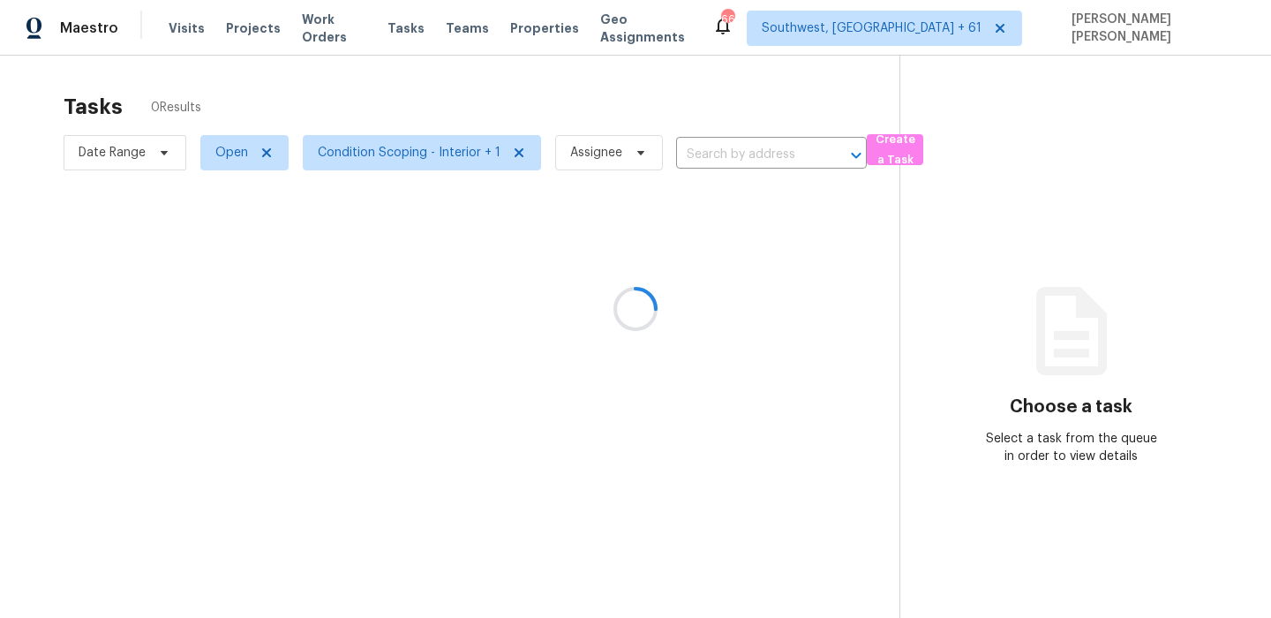
click at [325, 121] on div at bounding box center [635, 309] width 1271 height 618
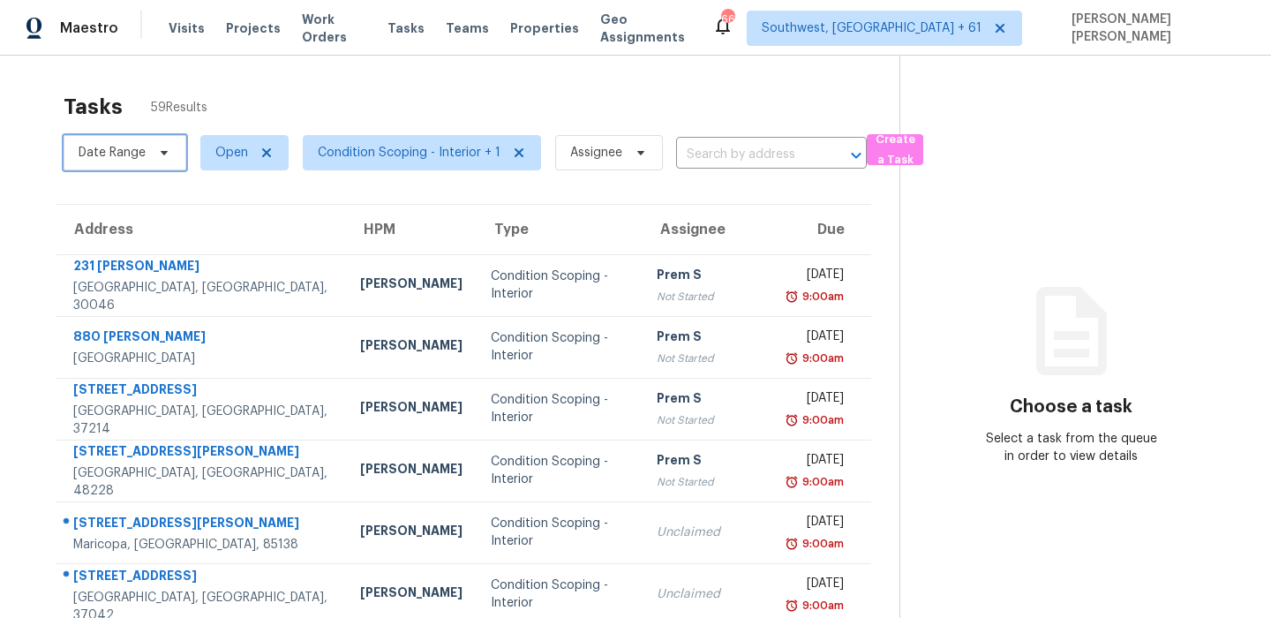
click at [121, 144] on span "Date Range" at bounding box center [112, 153] width 67 height 18
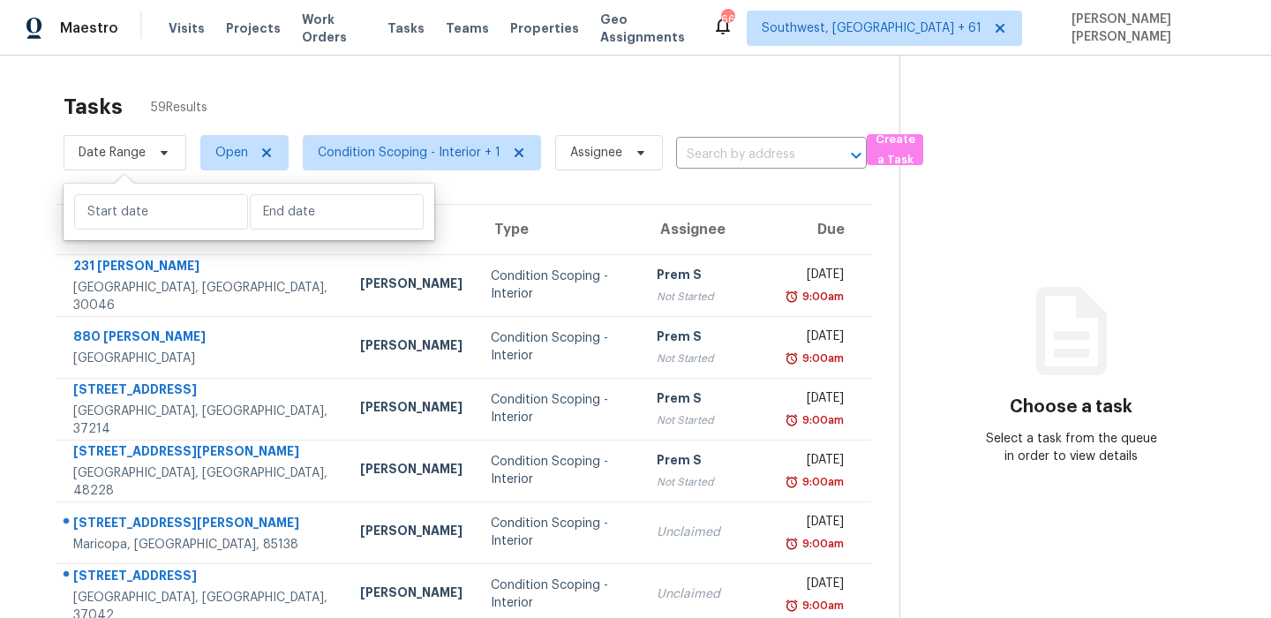
click at [319, 92] on div "Tasks 59 Results" at bounding box center [482, 107] width 836 height 46
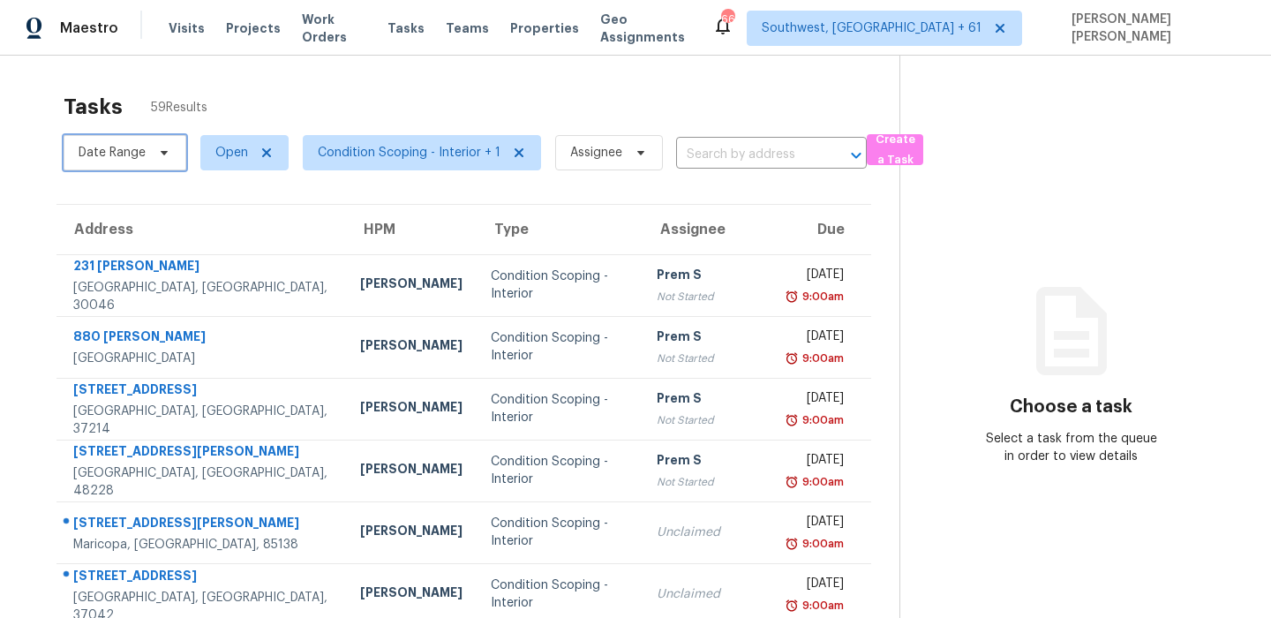
click at [135, 154] on span "Date Range" at bounding box center [112, 153] width 67 height 18
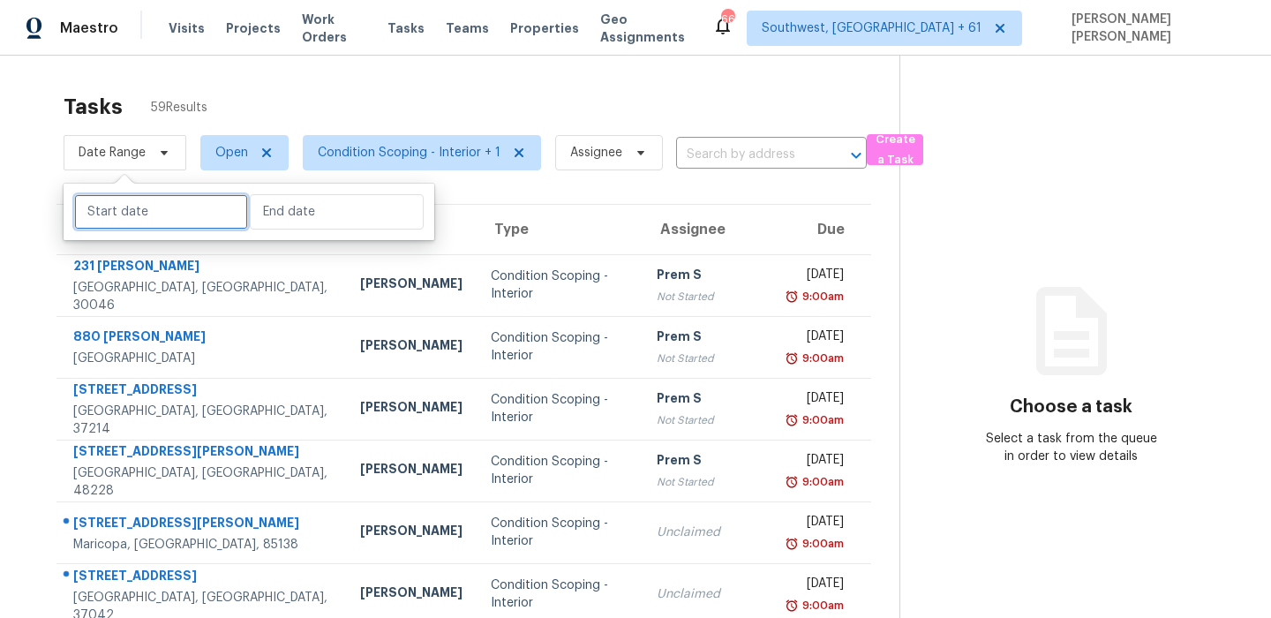
click at [139, 225] on input "text" at bounding box center [161, 211] width 174 height 35
select select "8"
select select "2025"
select select "9"
select select "2025"
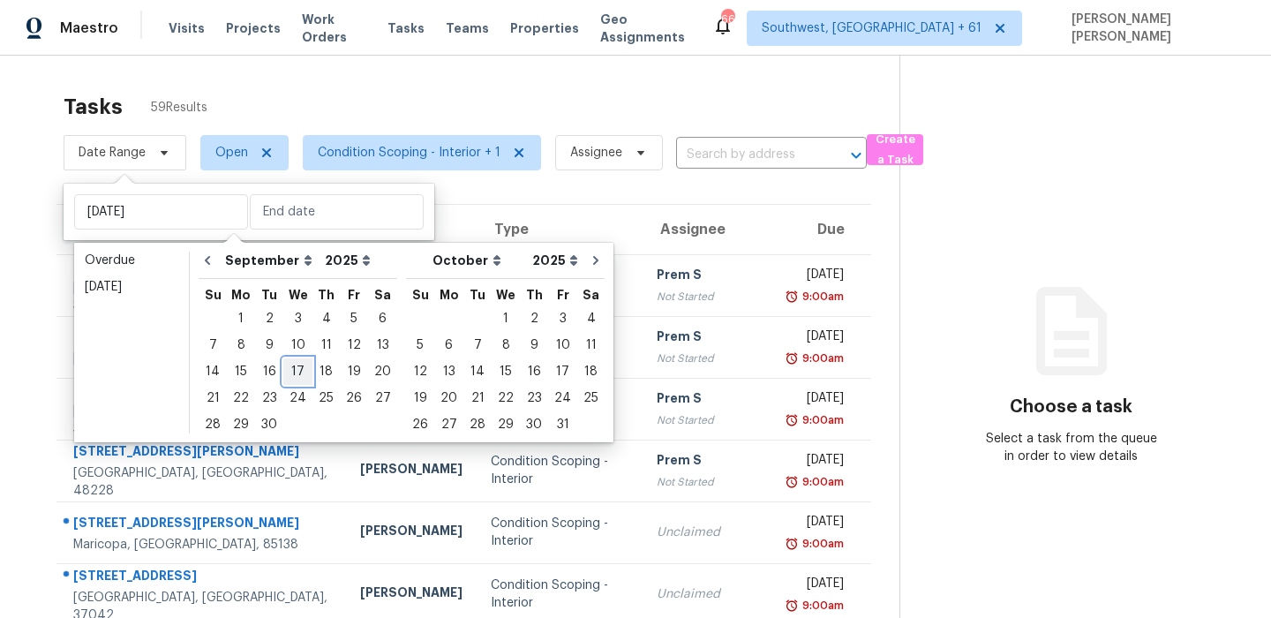
click at [291, 366] on div "17" at bounding box center [297, 371] width 29 height 25
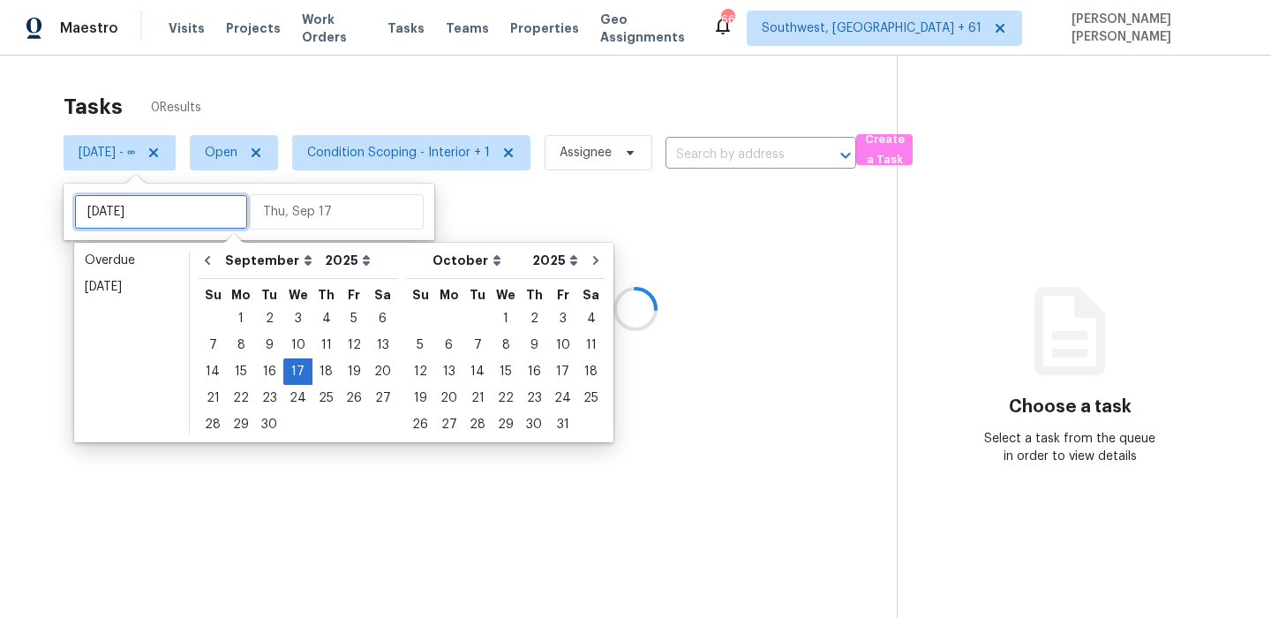
type input "Wed, Sep 10"
type input "Wed, Sep 17"
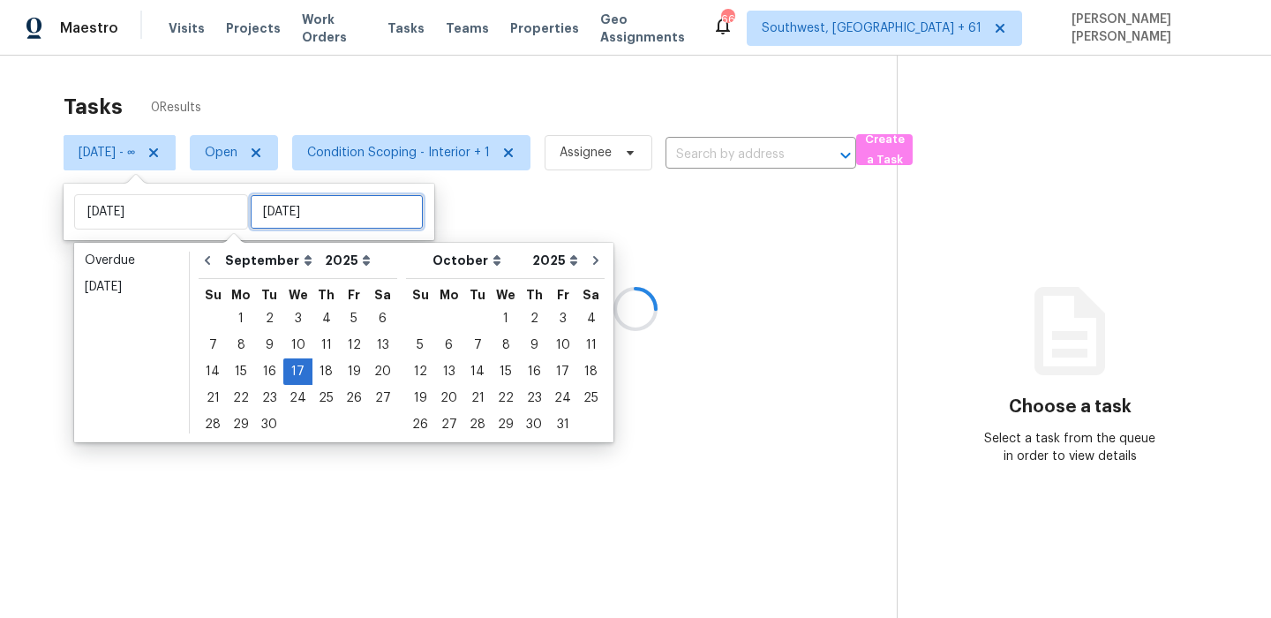
type input "Wed, Sep 17"
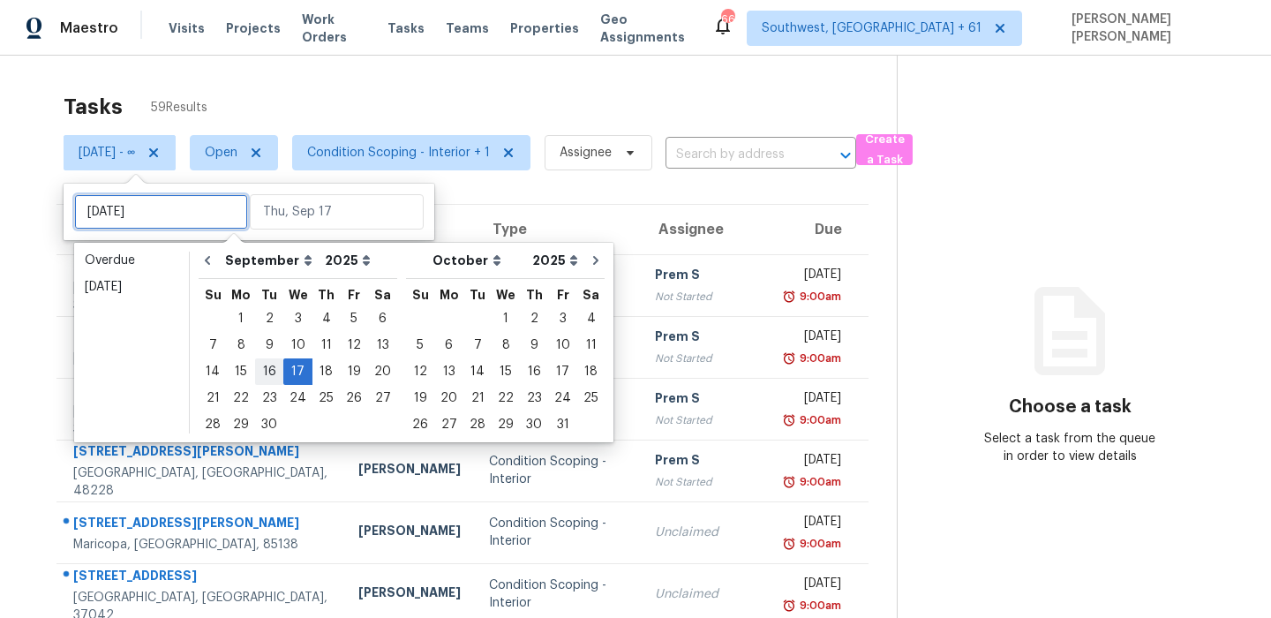
type input "Wed, Sep 10"
type input "Wed, Sep 17"
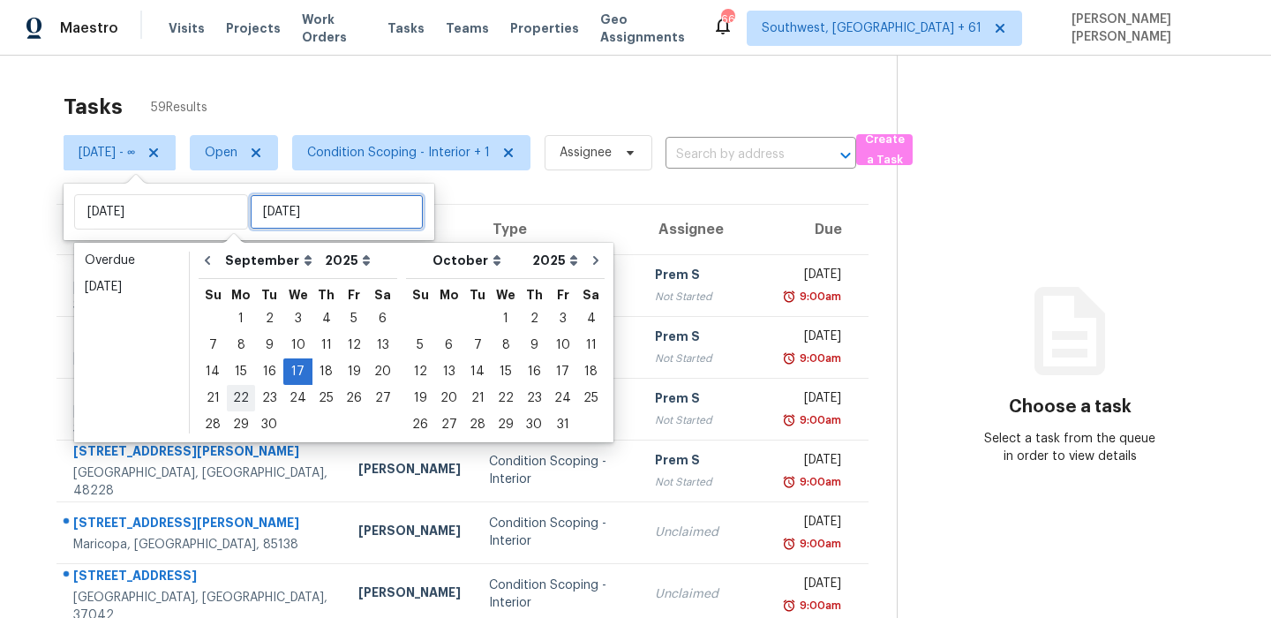
type input "Wed, Sep 17"
click at [290, 380] on div "17" at bounding box center [297, 371] width 29 height 25
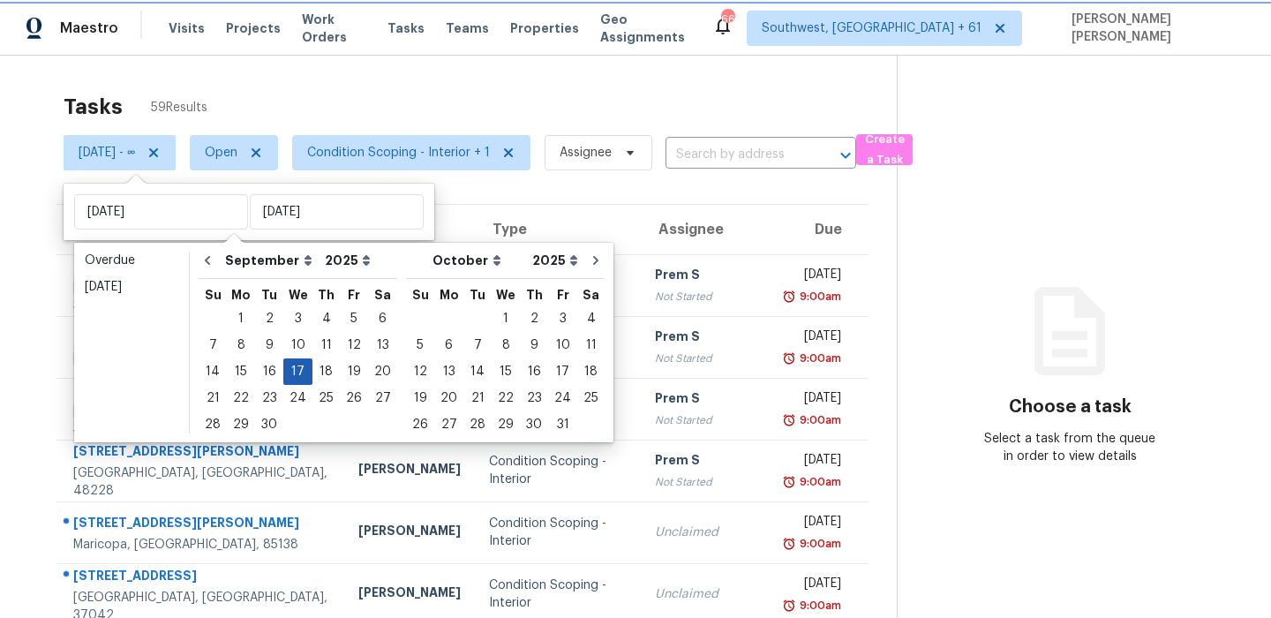
type input "Wed, Sep 17"
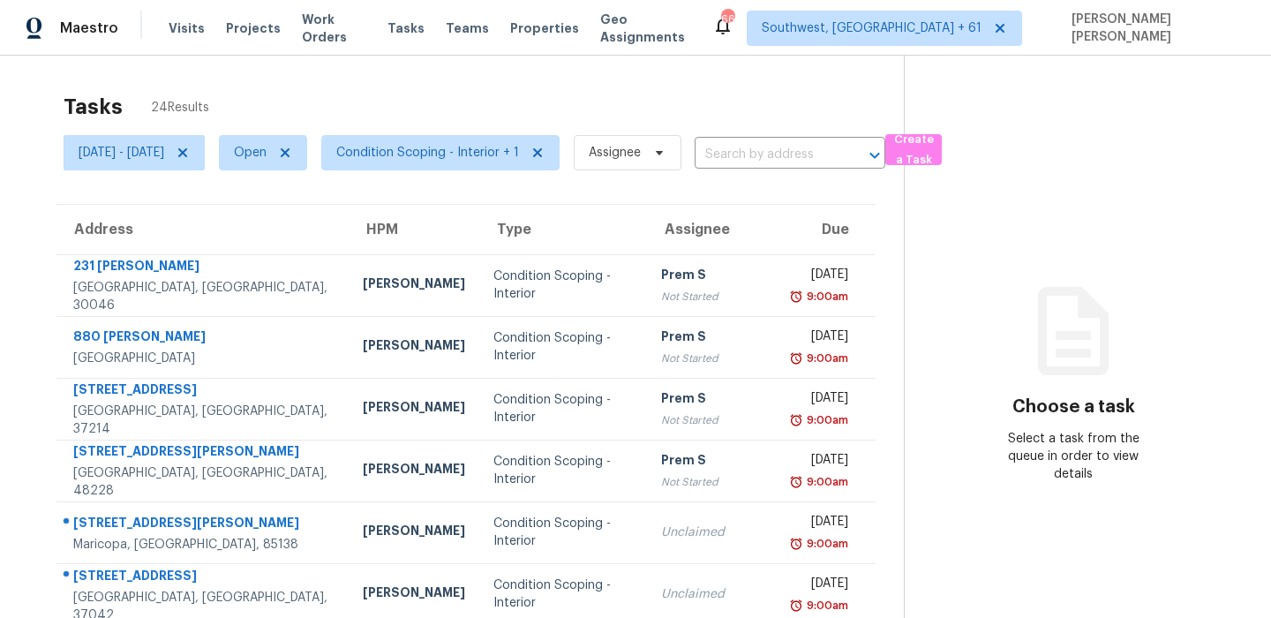
click at [462, 120] on div "Tasks 24 Results" at bounding box center [484, 107] width 840 height 46
click at [161, 161] on span "Wed, Sep 17 - Wed, Sep 17" at bounding box center [122, 153] width 86 height 18
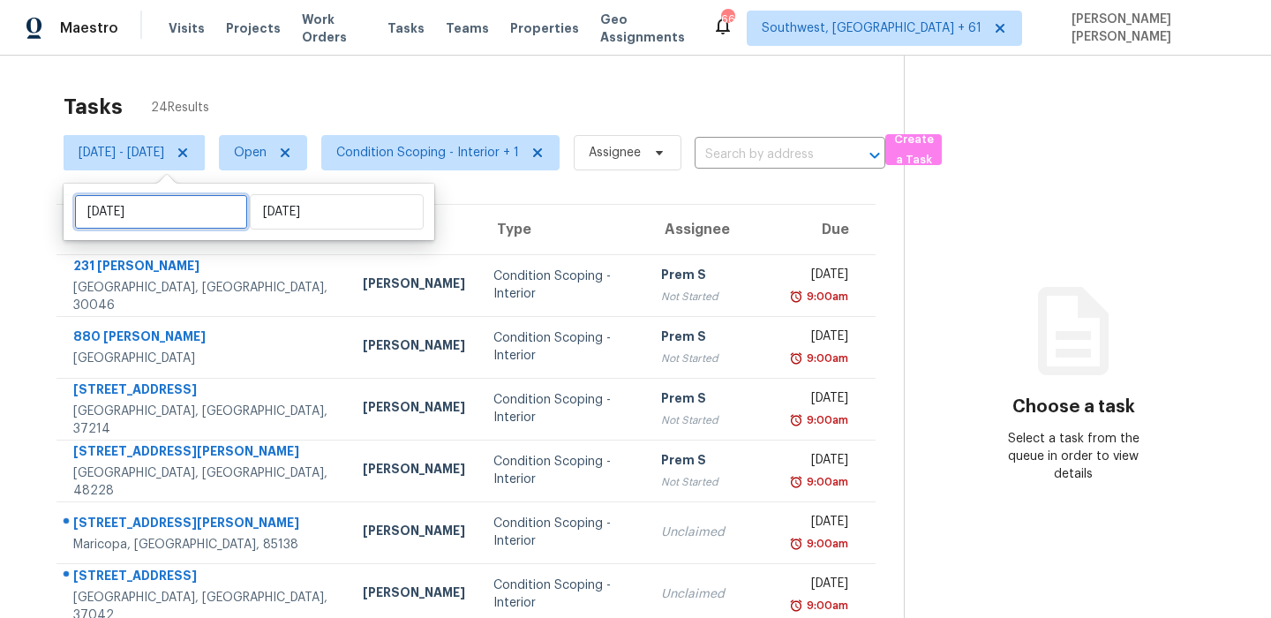
select select "8"
select select "2025"
select select "9"
select select "2025"
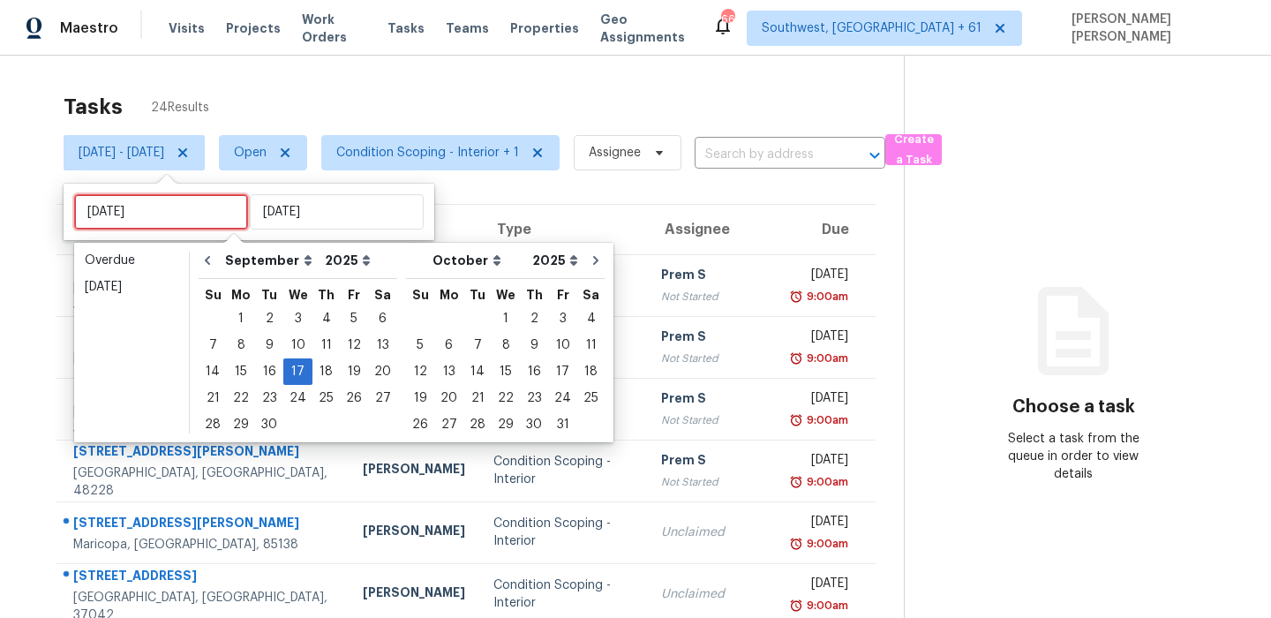
click at [175, 215] on input "Wed, Sep 17" at bounding box center [161, 211] width 174 height 35
type input "Thu, Sep 18"
click at [315, 376] on div "18" at bounding box center [325, 371] width 27 height 25
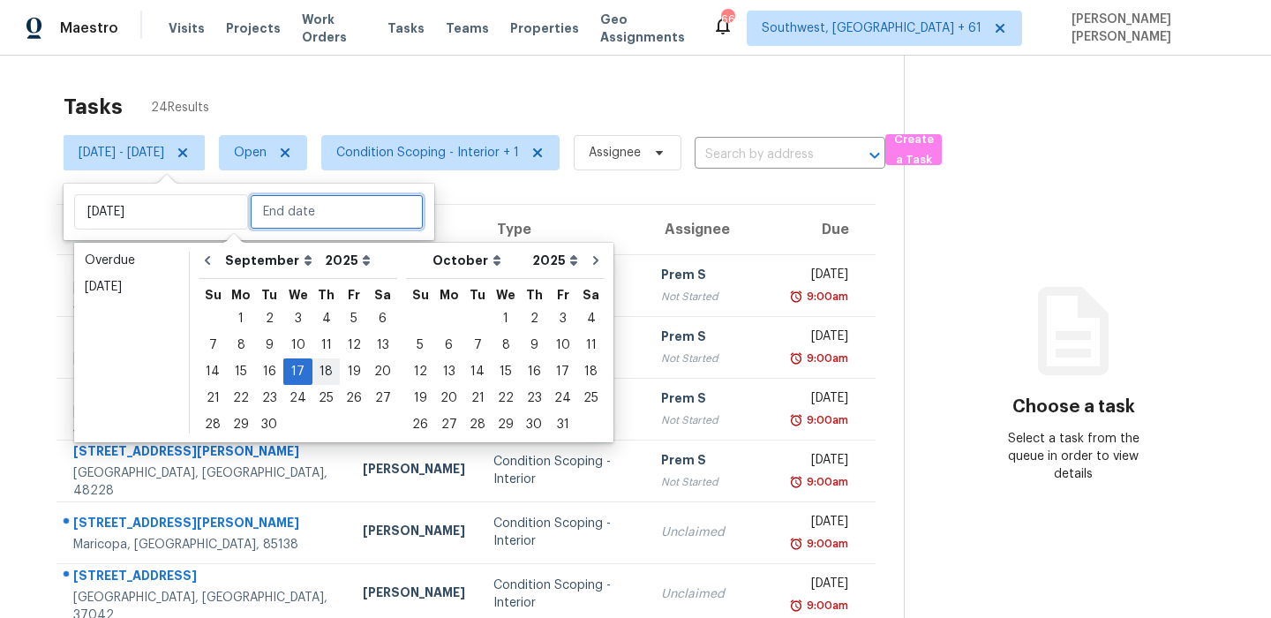
type input "Thu, Sep 18"
type input "Wed, Sep 17"
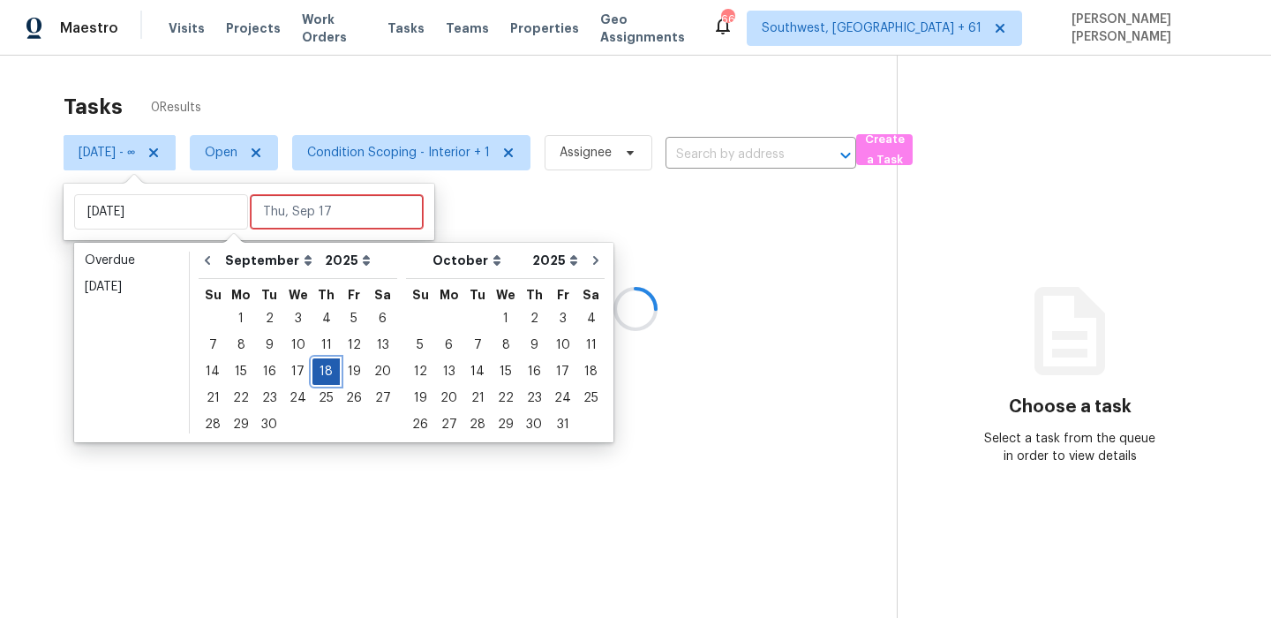
click at [315, 376] on div "18" at bounding box center [325, 371] width 27 height 25
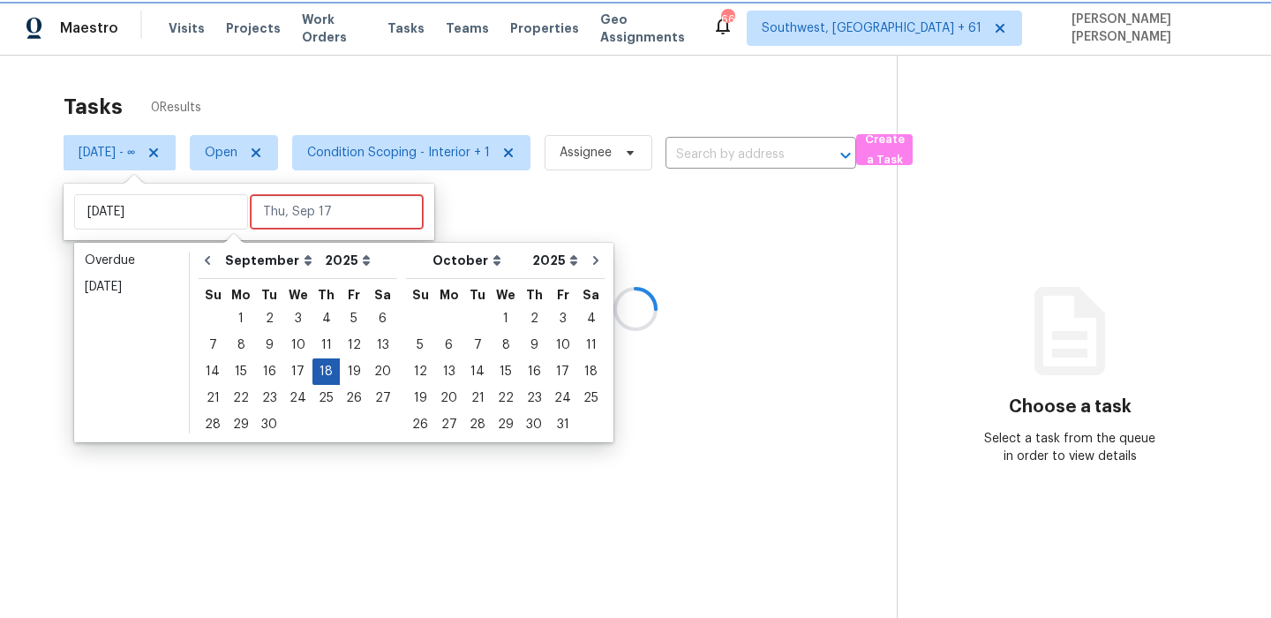
type input "Thu, Sep 18"
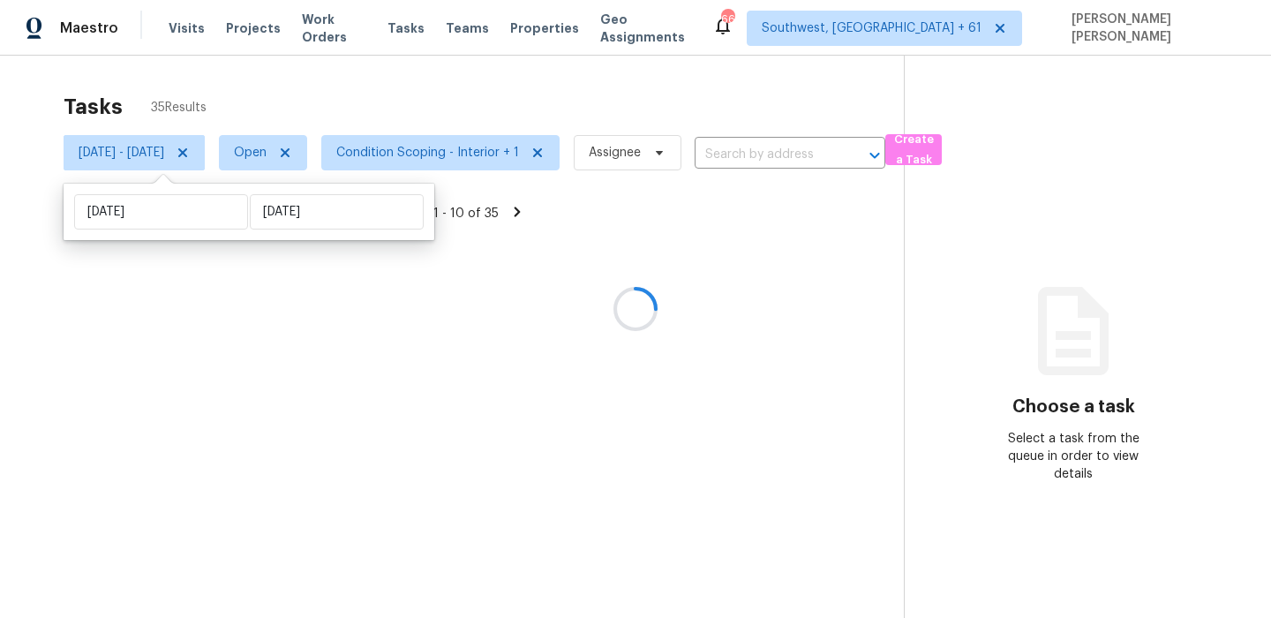
click at [428, 103] on div at bounding box center [635, 309] width 1271 height 618
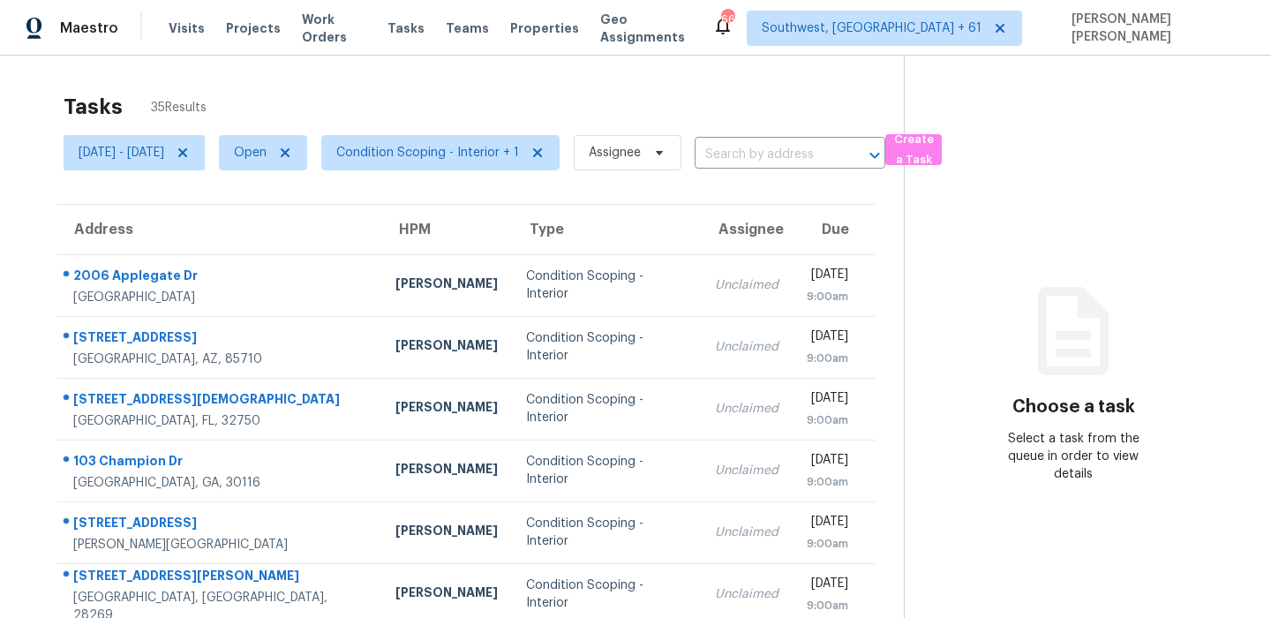
click at [600, 107] on div "Tasks 35 Results" at bounding box center [484, 107] width 840 height 46
click at [483, 162] on span "Condition Scoping - Interior + 1" at bounding box center [440, 152] width 238 height 35
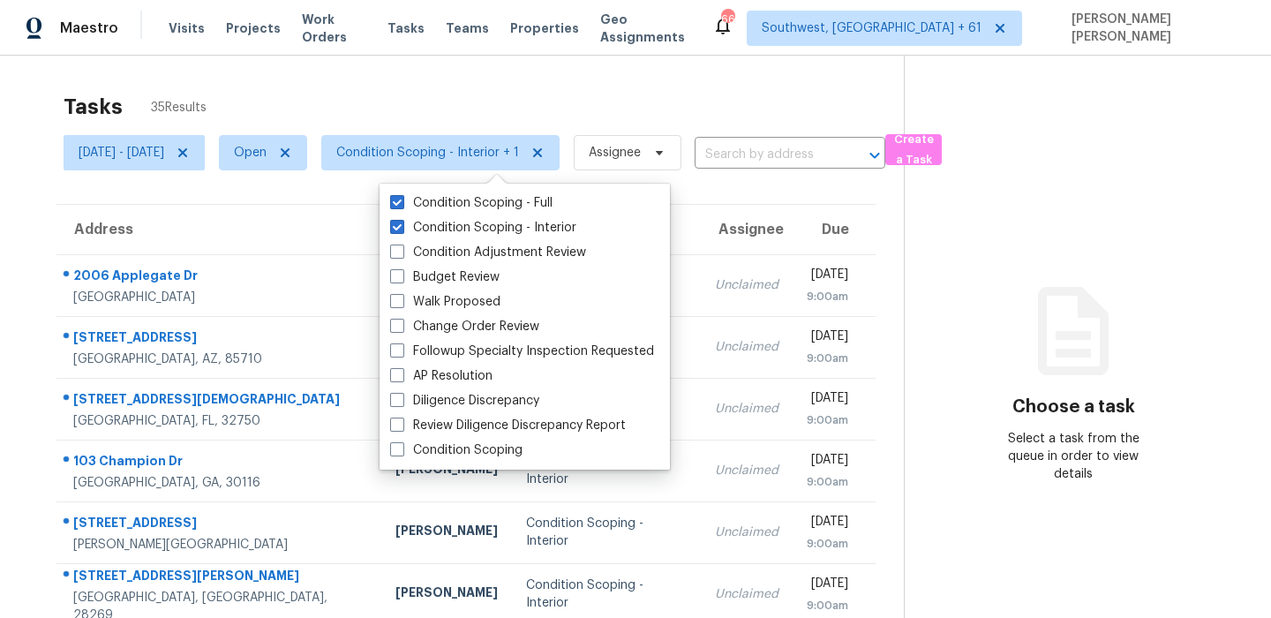
click at [523, 102] on div "Tasks 35 Results" at bounding box center [484, 107] width 840 height 46
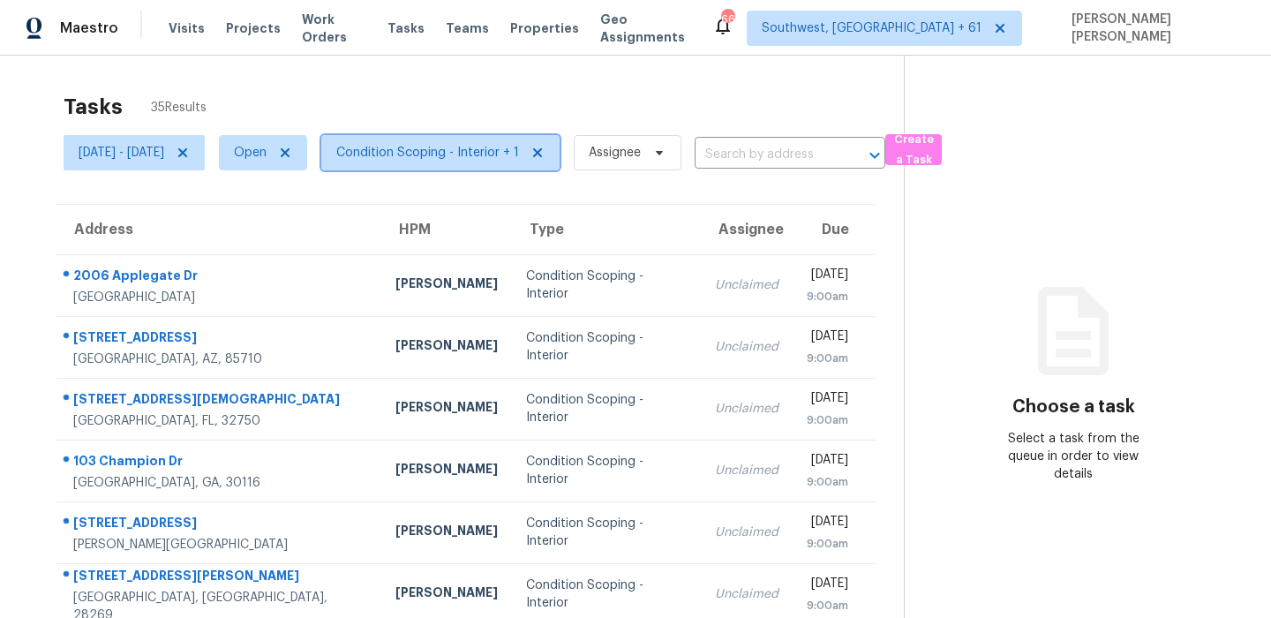
click at [487, 147] on span "Condition Scoping - Interior + 1" at bounding box center [427, 153] width 183 height 18
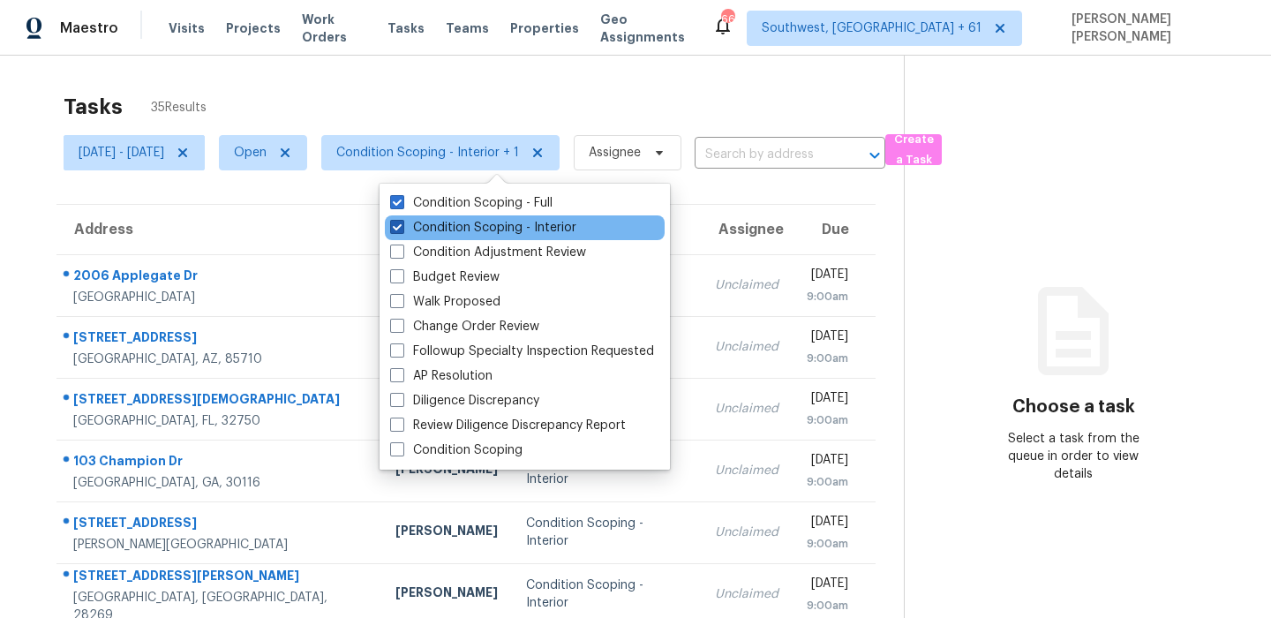
click at [485, 233] on label "Condition Scoping - Interior" at bounding box center [483, 228] width 186 height 18
click at [402, 230] on input "Condition Scoping - Interior" at bounding box center [395, 224] width 11 height 11
checkbox input "false"
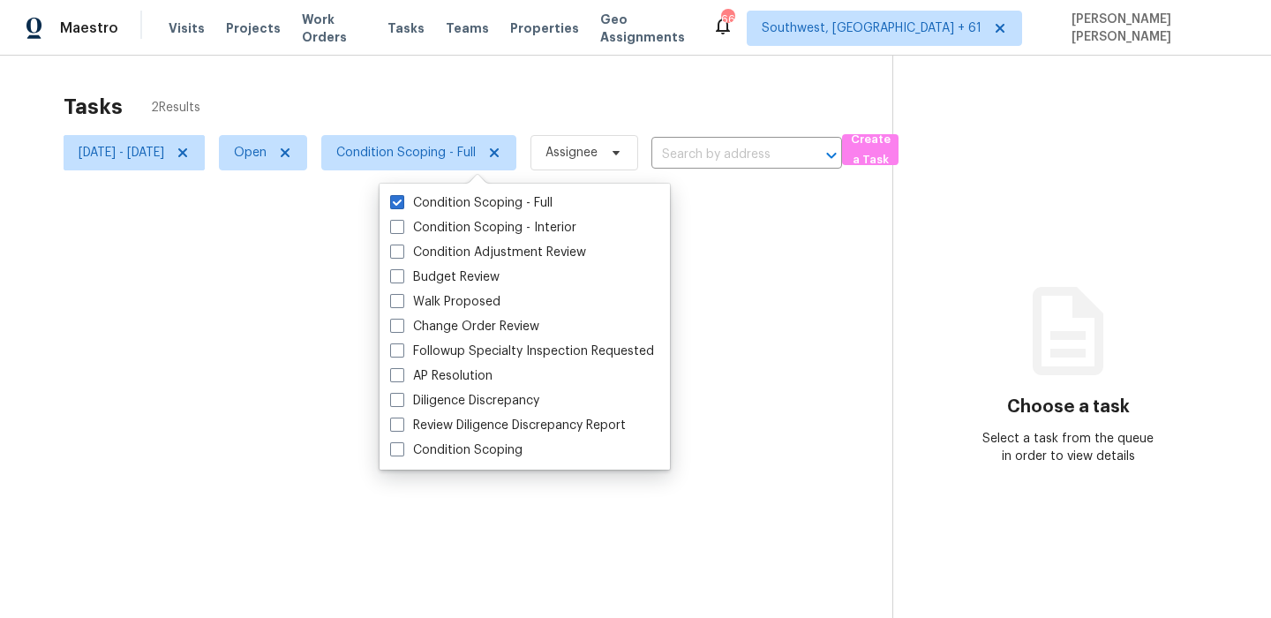
click at [566, 79] on div at bounding box center [635, 309] width 1271 height 618
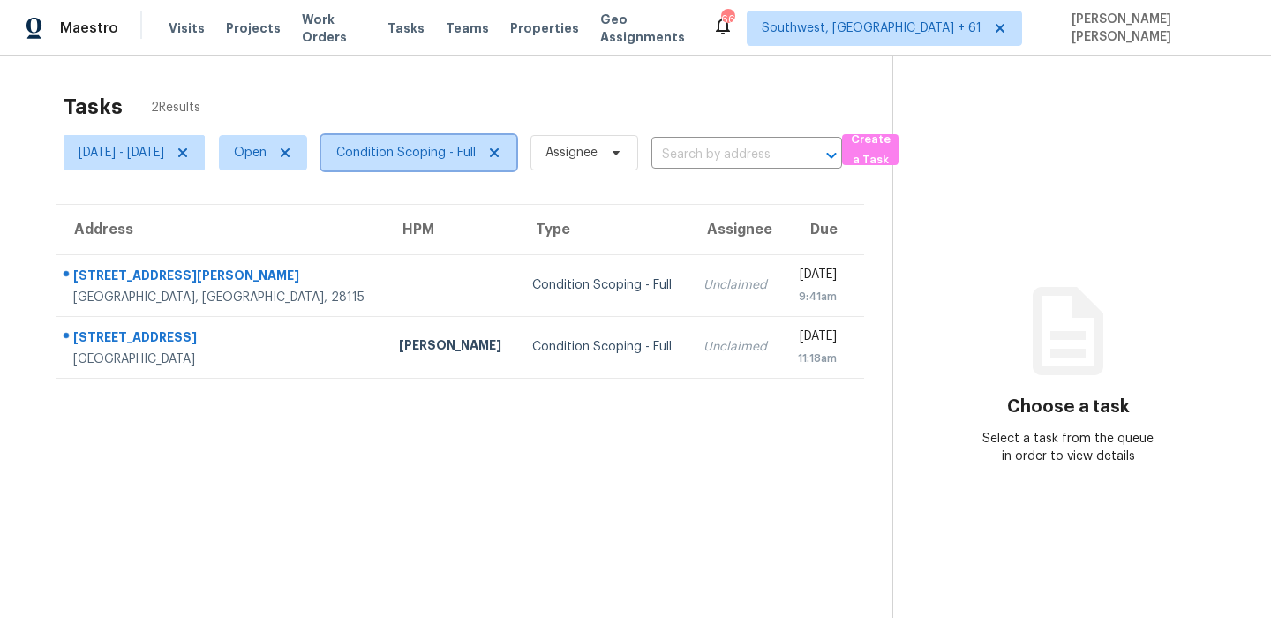
click at [441, 149] on span "Condition Scoping - Full" at bounding box center [405, 153] width 139 height 18
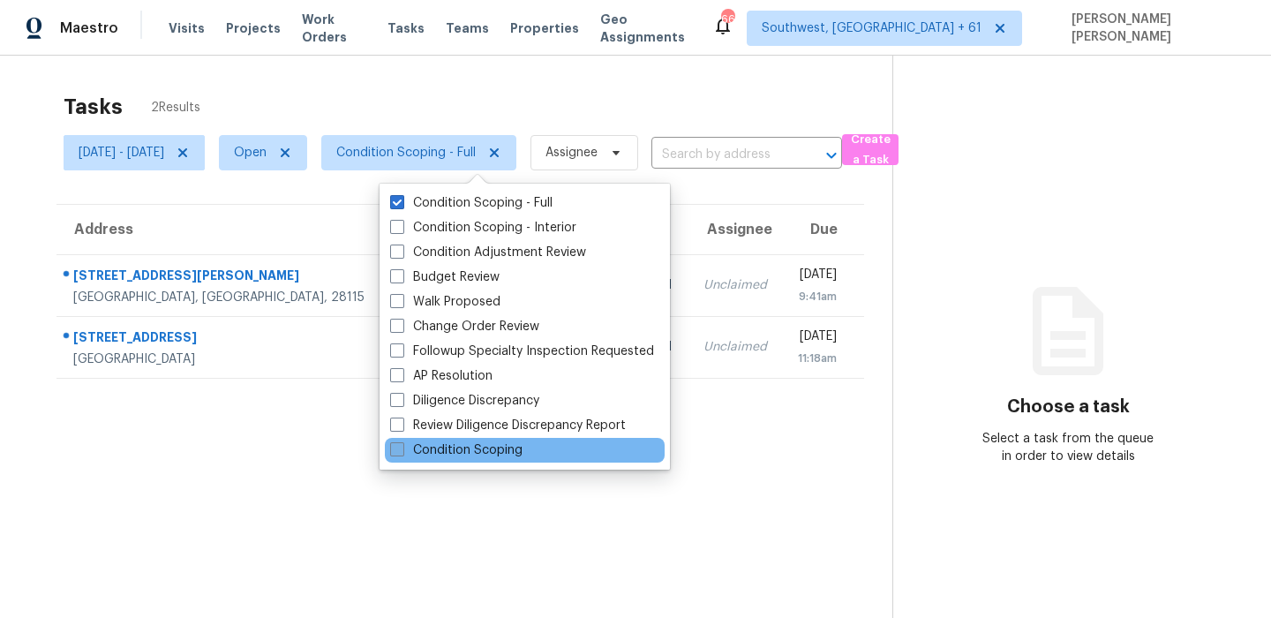
click at [437, 447] on label "Condition Scoping" at bounding box center [456, 450] width 132 height 18
click at [402, 447] on input "Condition Scoping" at bounding box center [395, 446] width 11 height 11
checkbox input "true"
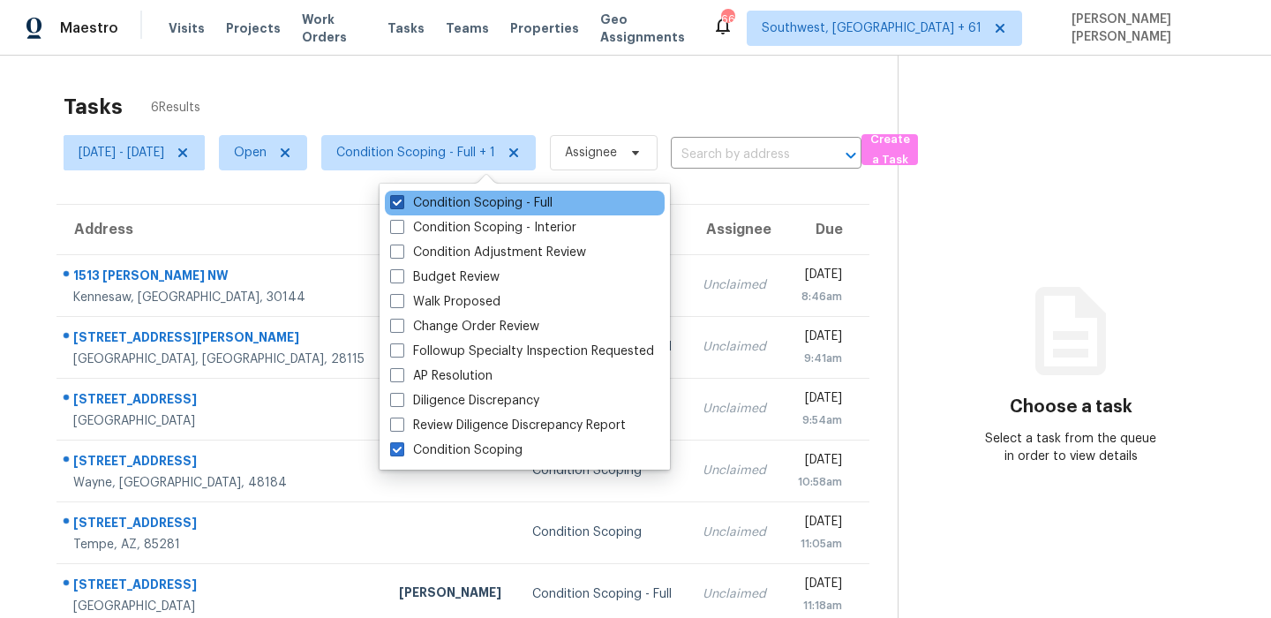
click at [454, 204] on label "Condition Scoping - Full" at bounding box center [471, 203] width 162 height 18
click at [402, 204] on input "Condition Scoping - Full" at bounding box center [395, 199] width 11 height 11
checkbox input "false"
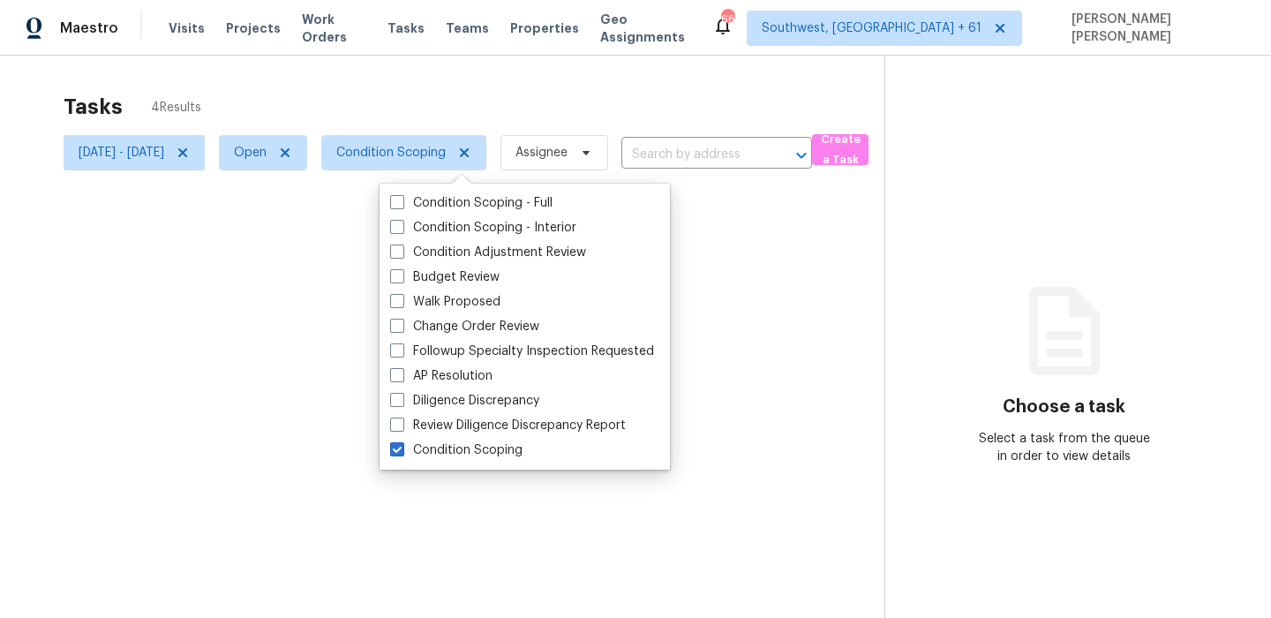
click at [497, 83] on div at bounding box center [635, 309] width 1271 height 618
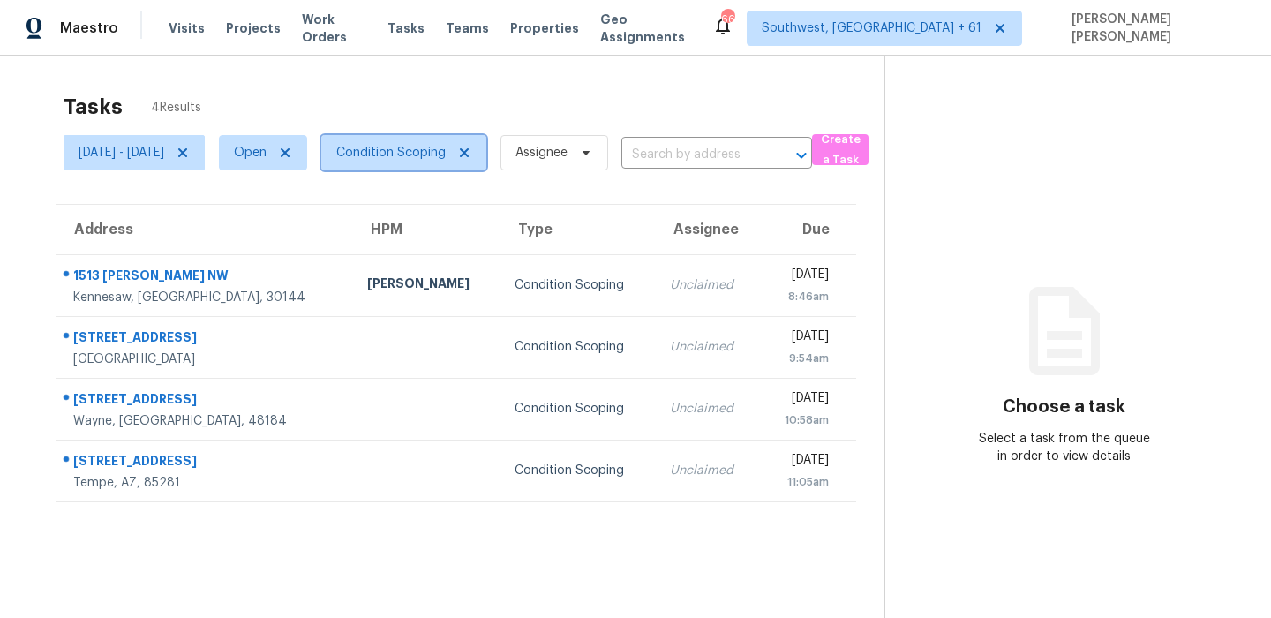
click at [422, 142] on span "Condition Scoping" at bounding box center [403, 152] width 165 height 35
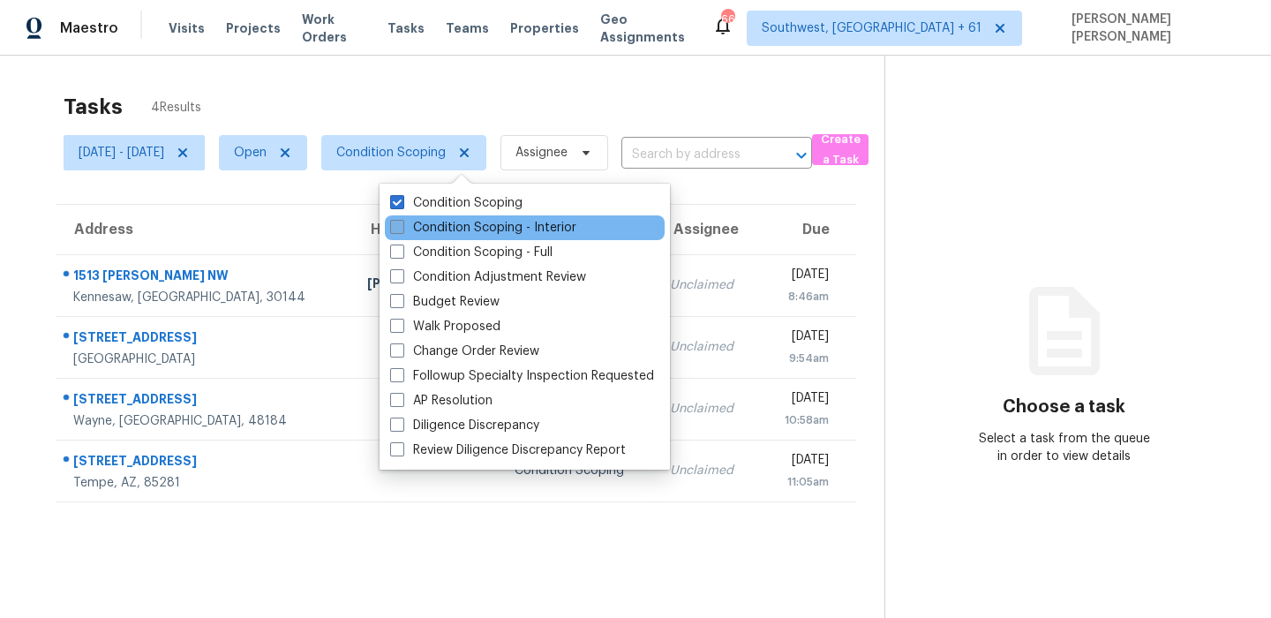
click at [436, 226] on label "Condition Scoping - Interior" at bounding box center [483, 228] width 186 height 18
click at [402, 226] on input "Condition Scoping - Interior" at bounding box center [395, 224] width 11 height 11
checkbox input "true"
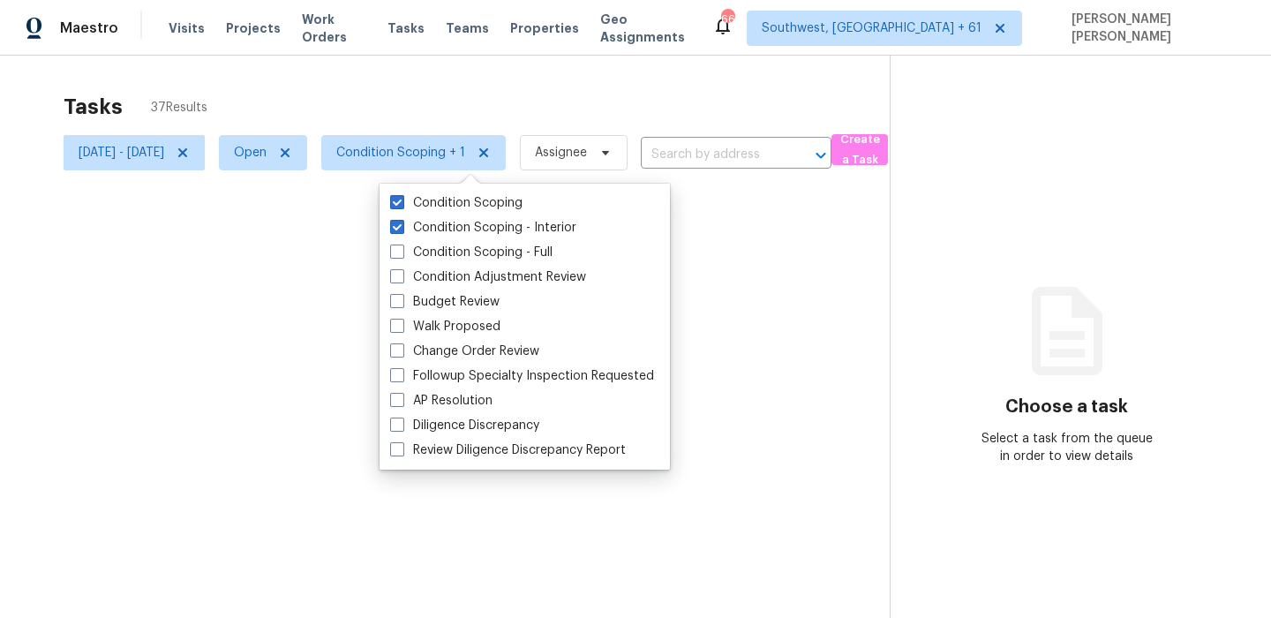
click at [503, 105] on div at bounding box center [635, 309] width 1271 height 618
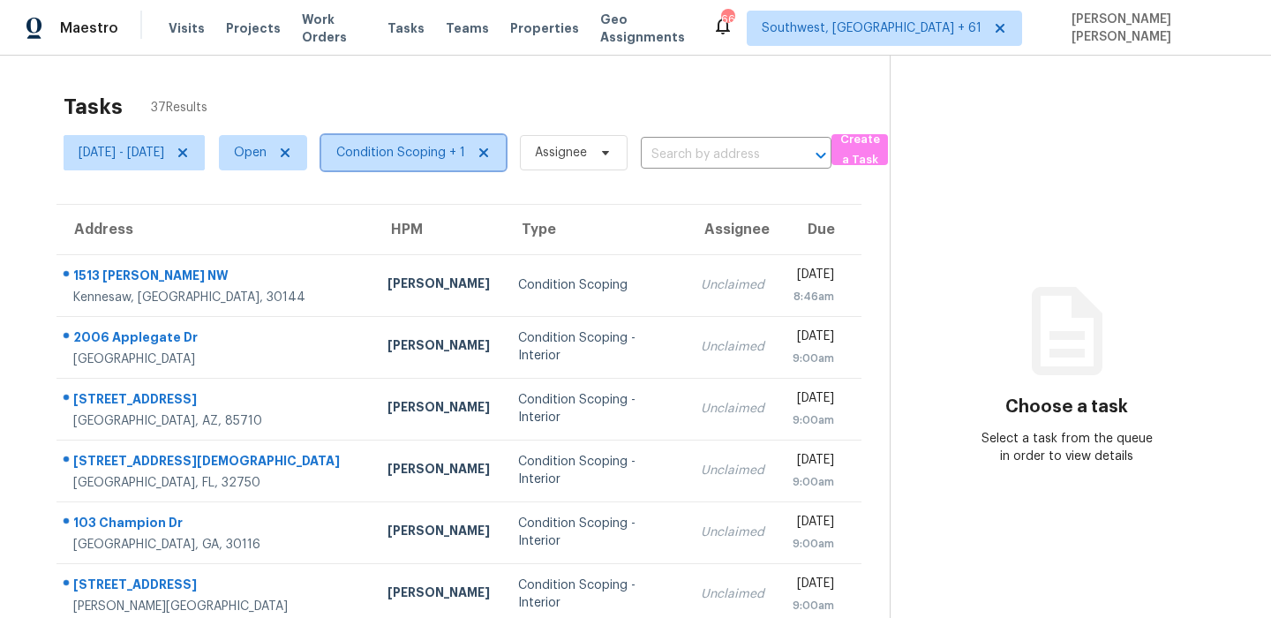
click at [422, 149] on span "Condition Scoping + 1" at bounding box center [400, 153] width 129 height 18
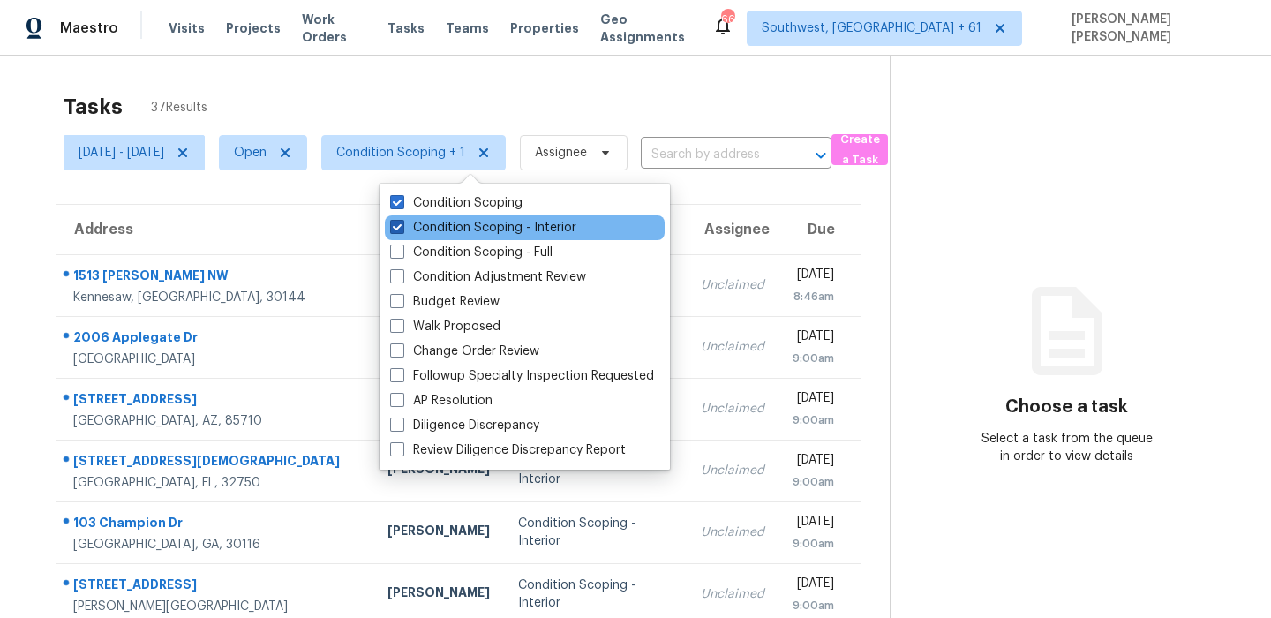
click at [467, 222] on label "Condition Scoping - Interior" at bounding box center [483, 228] width 186 height 18
click at [402, 222] on input "Condition Scoping - Interior" at bounding box center [395, 224] width 11 height 11
checkbox input "false"
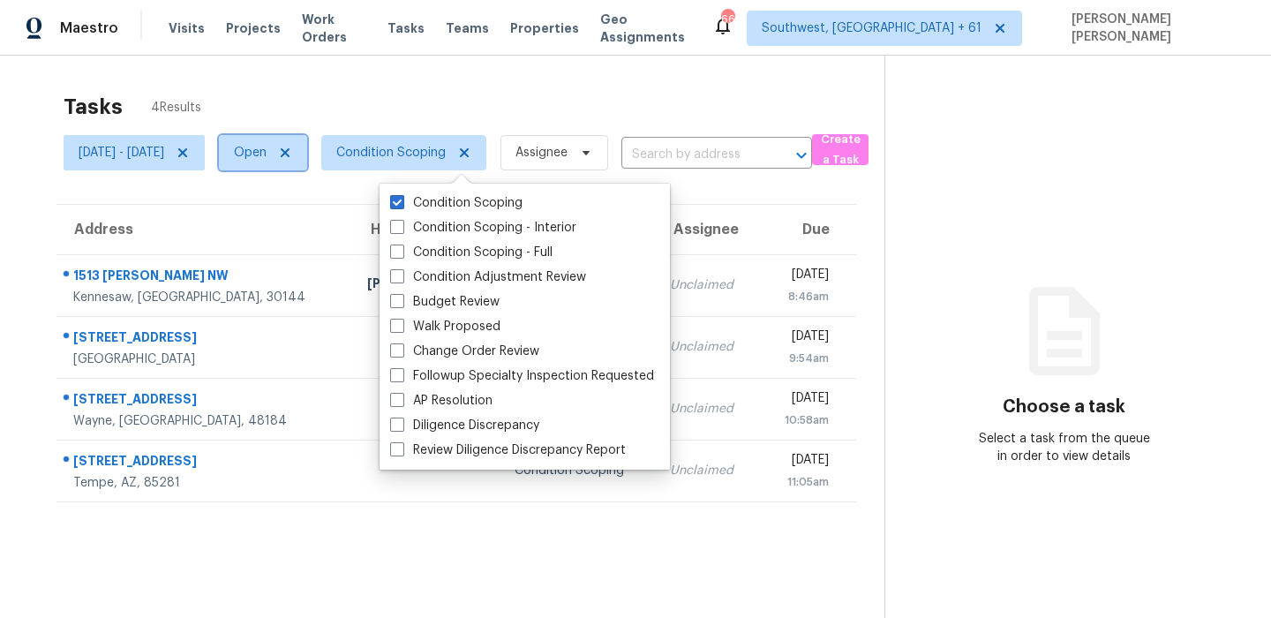
click at [267, 152] on span "Open" at bounding box center [250, 153] width 33 height 18
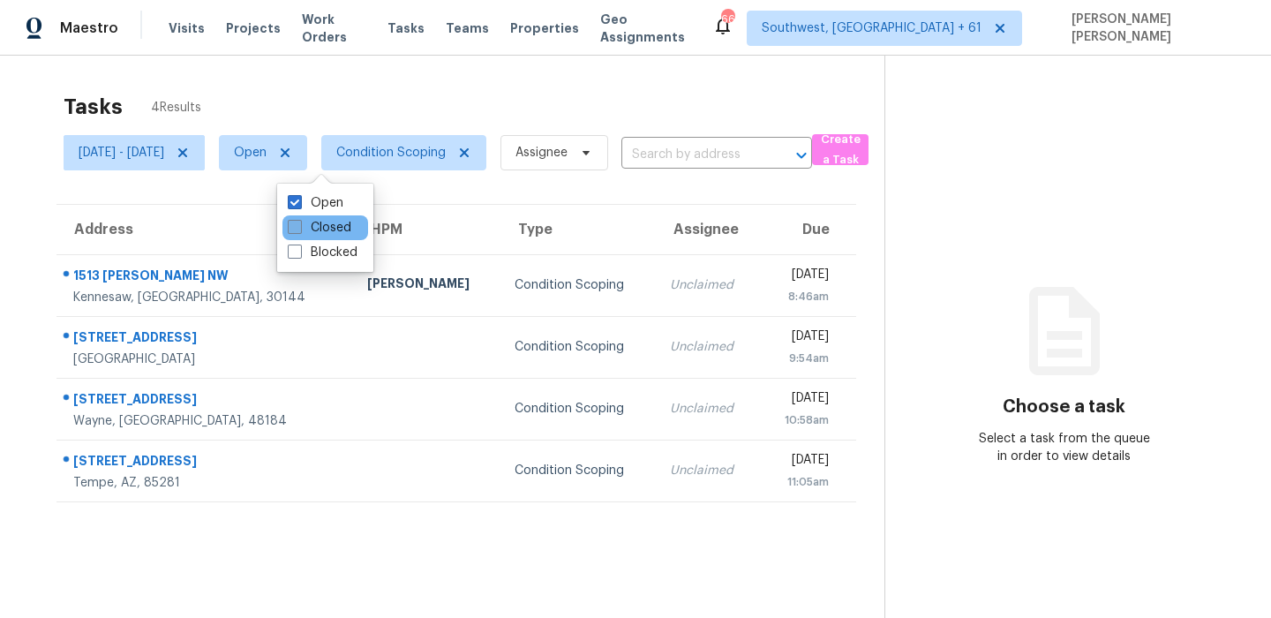
click at [308, 229] on label "Closed" at bounding box center [320, 228] width 64 height 18
click at [299, 229] on input "Closed" at bounding box center [293, 224] width 11 height 11
checkbox input "true"
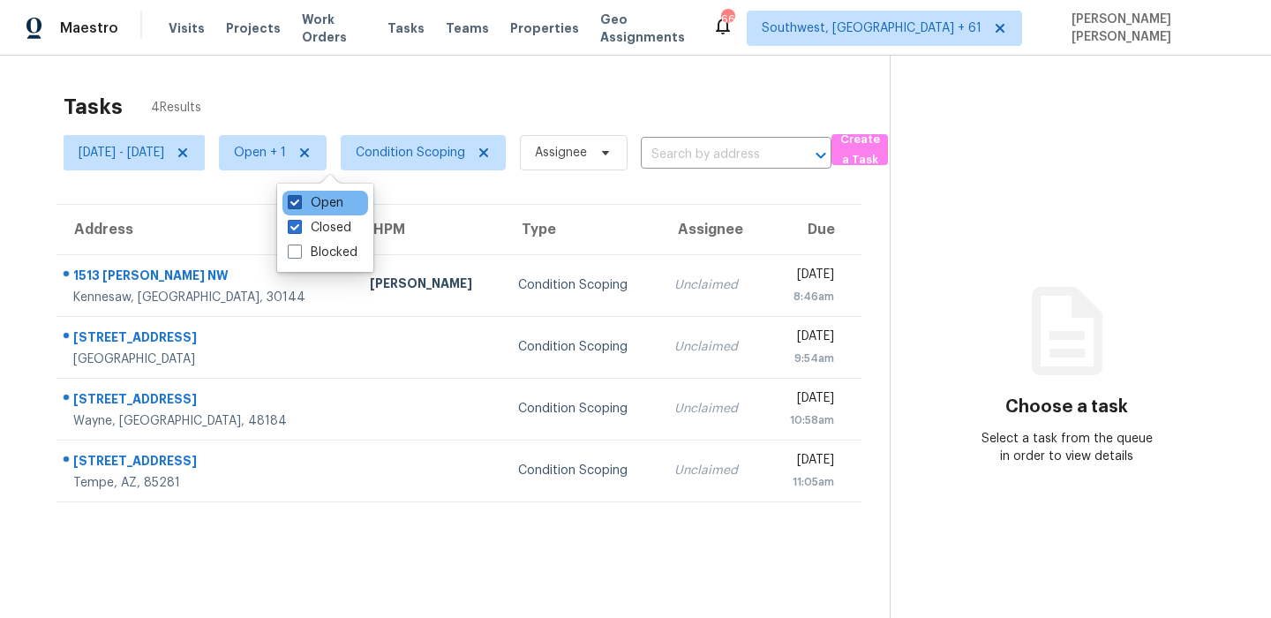
click at [320, 201] on label "Open" at bounding box center [316, 203] width 56 height 18
click at [299, 201] on input "Open" at bounding box center [293, 199] width 11 height 11
checkbox input "false"
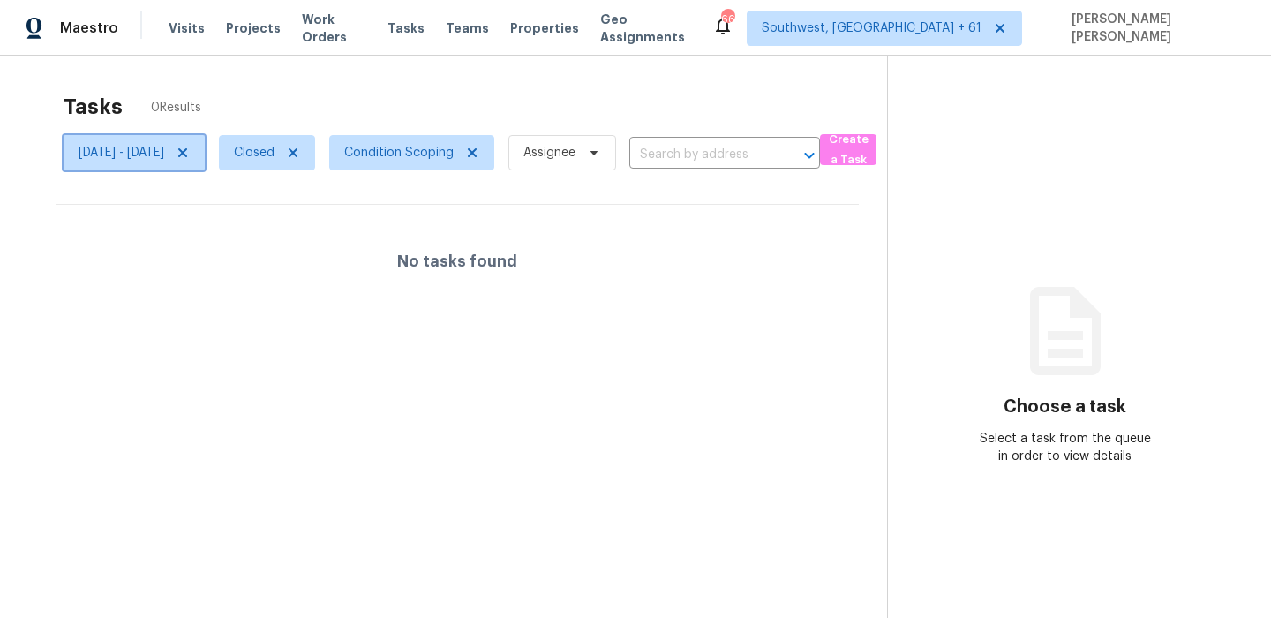
click at [162, 164] on span "[DATE] - [DATE]" at bounding box center [134, 152] width 141 height 35
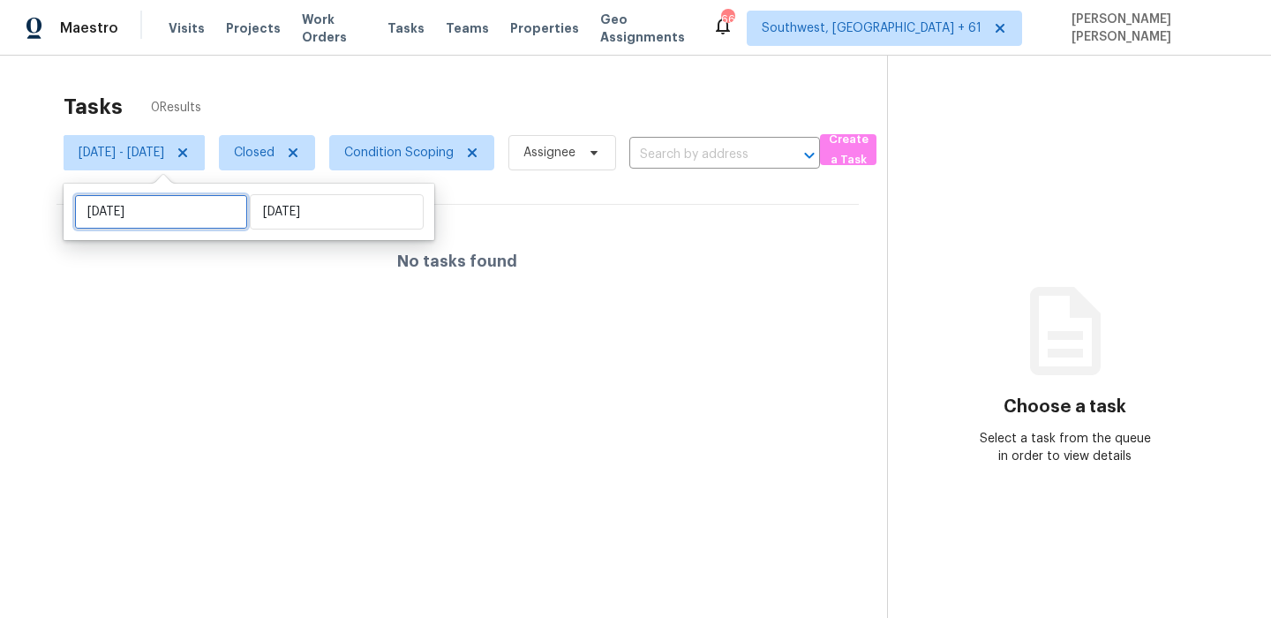
select select "8"
select select "2025"
select select "9"
select select "2025"
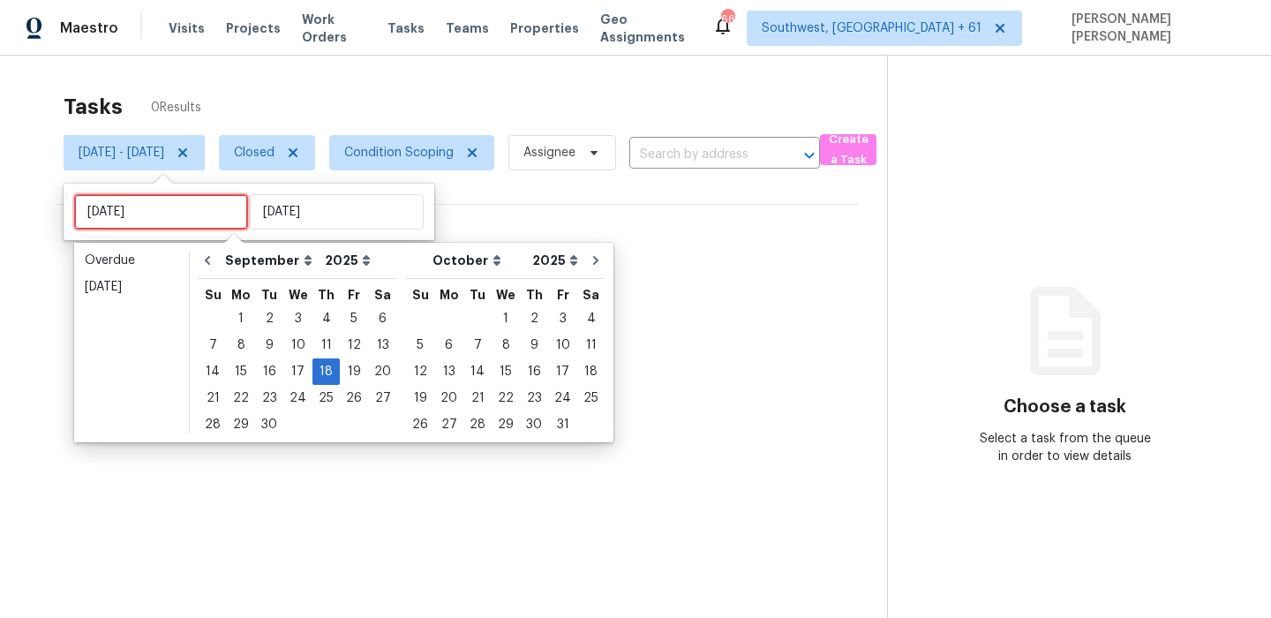
click at [167, 206] on input "Thu, Sep 18" at bounding box center [161, 211] width 174 height 35
click at [292, 362] on div "17" at bounding box center [297, 371] width 29 height 25
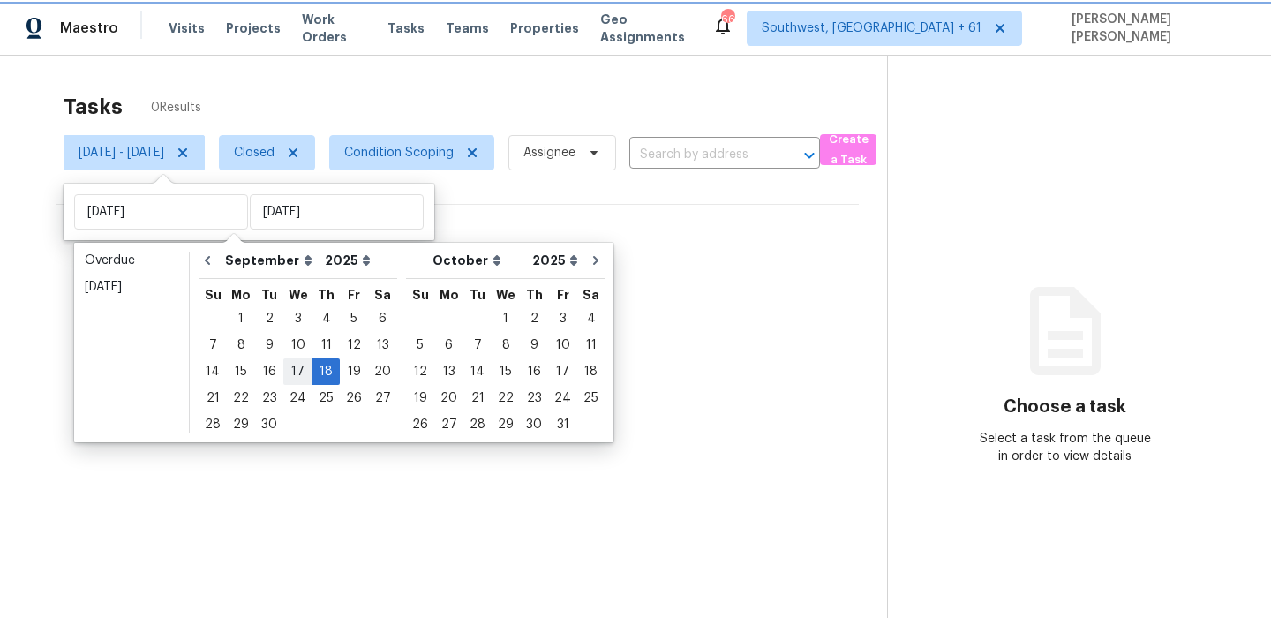
type input "Wed, Sep 17"
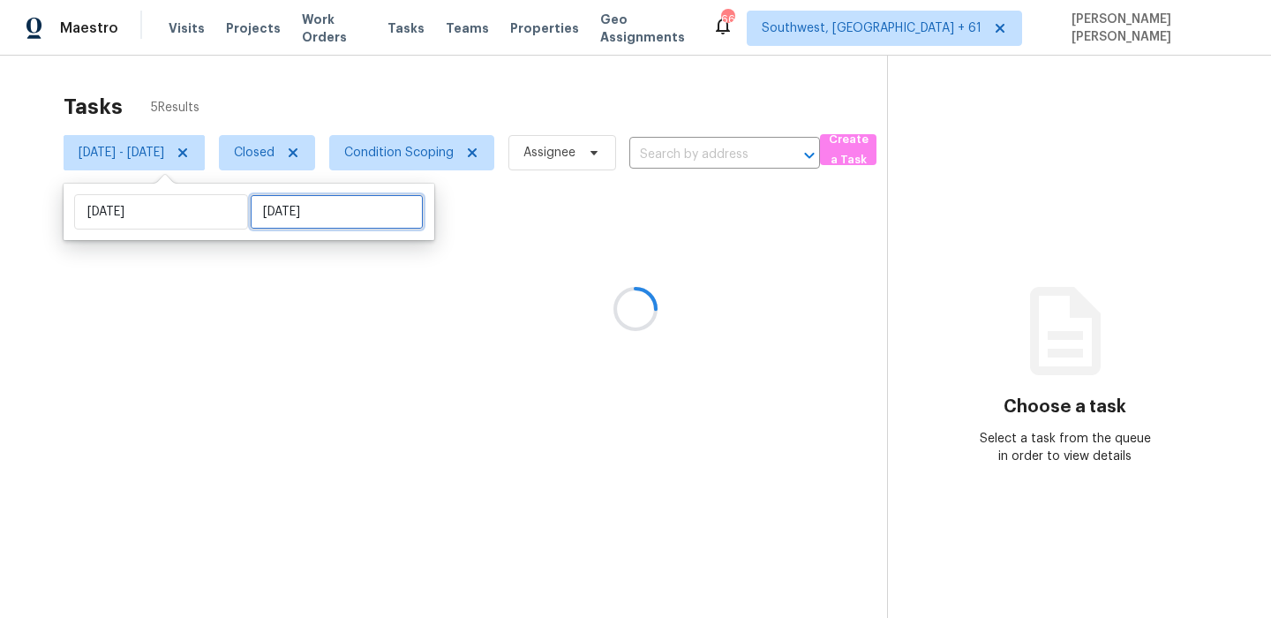
click at [320, 213] on input "Thu, Sep 18" at bounding box center [337, 211] width 174 height 35
select select "8"
select select "2025"
select select "9"
select select "2025"
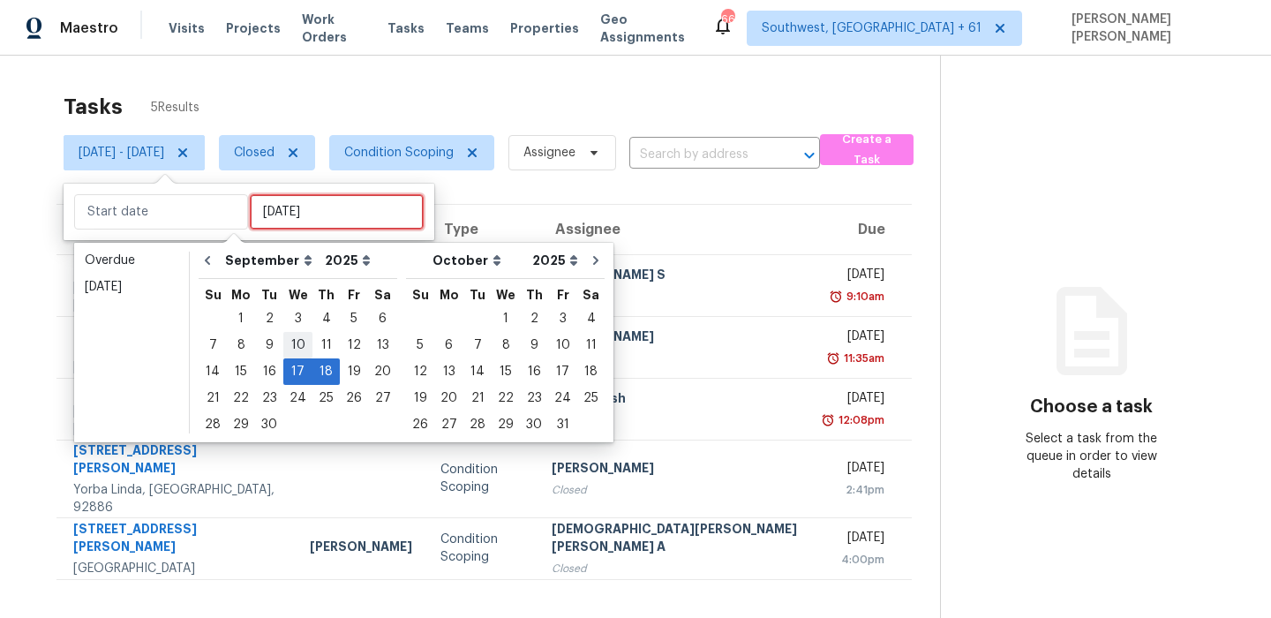
type input "Wed, Sep 10"
type input "Wed, Sep 17"
click at [299, 373] on div "17" at bounding box center [297, 371] width 29 height 25
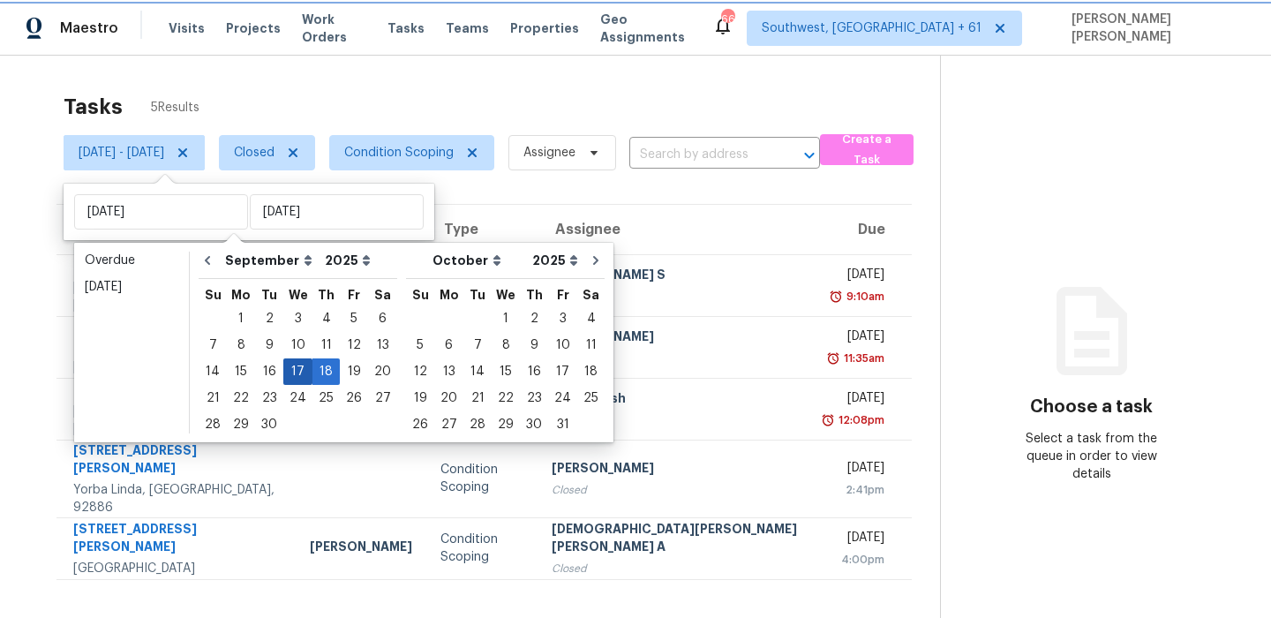
type input "Wed, Sep 17"
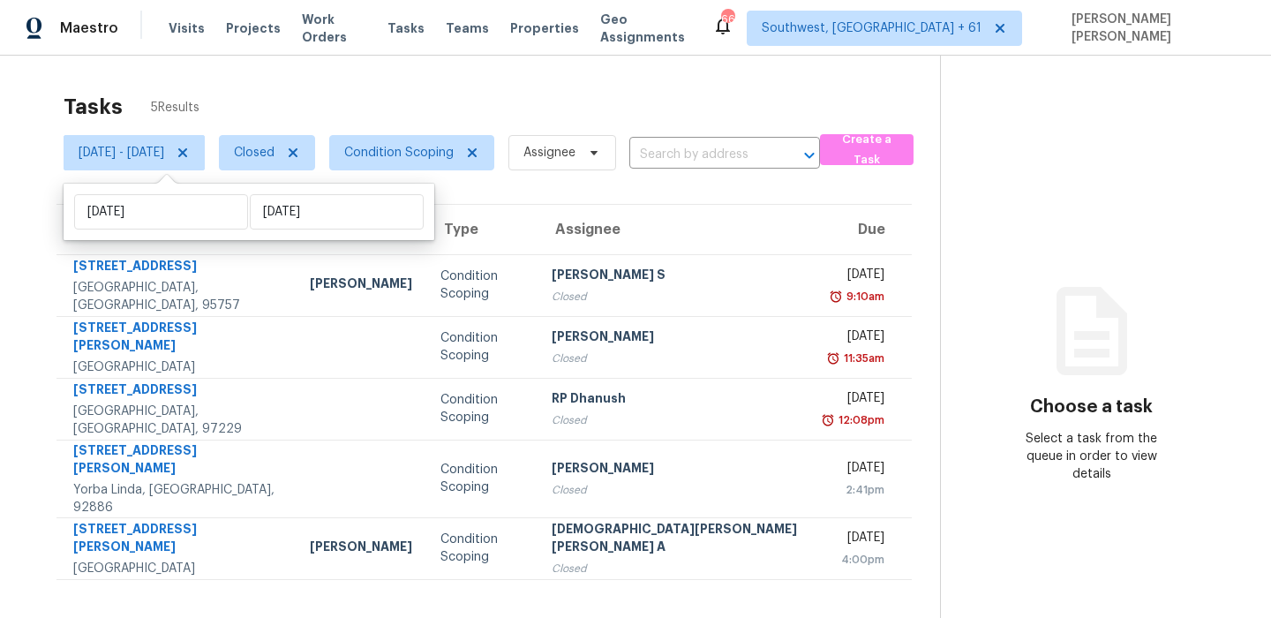
click at [494, 86] on div "Tasks 5 Results" at bounding box center [502, 107] width 877 height 46
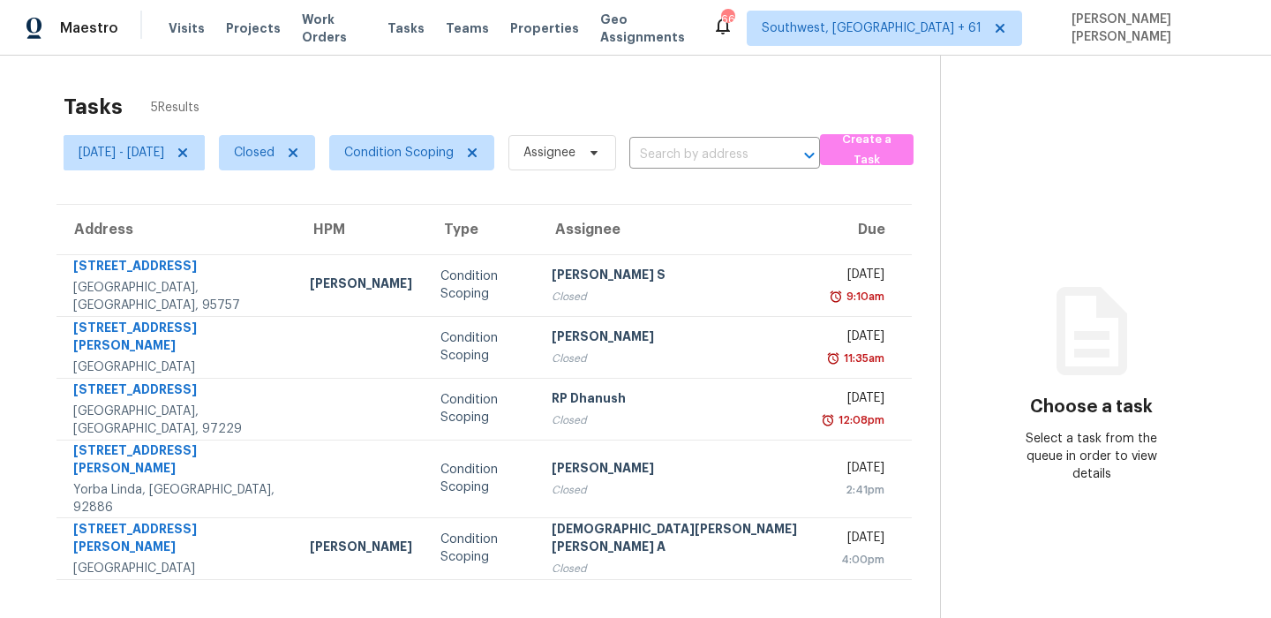
click at [662, 110] on div "Tasks 5 Results" at bounding box center [502, 107] width 877 height 46
click at [454, 151] on span "Condition Scoping" at bounding box center [398, 153] width 109 height 18
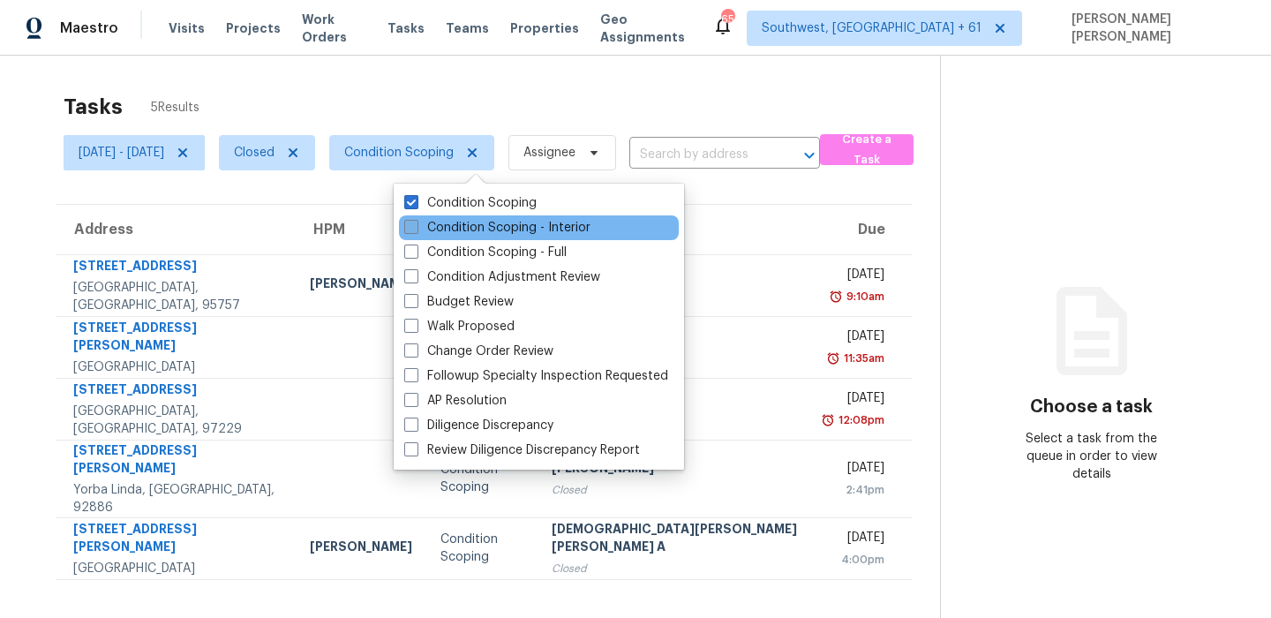
click at [448, 219] on label "Condition Scoping - Interior" at bounding box center [497, 228] width 186 height 18
click at [416, 219] on input "Condition Scoping - Interior" at bounding box center [409, 224] width 11 height 11
checkbox input "true"
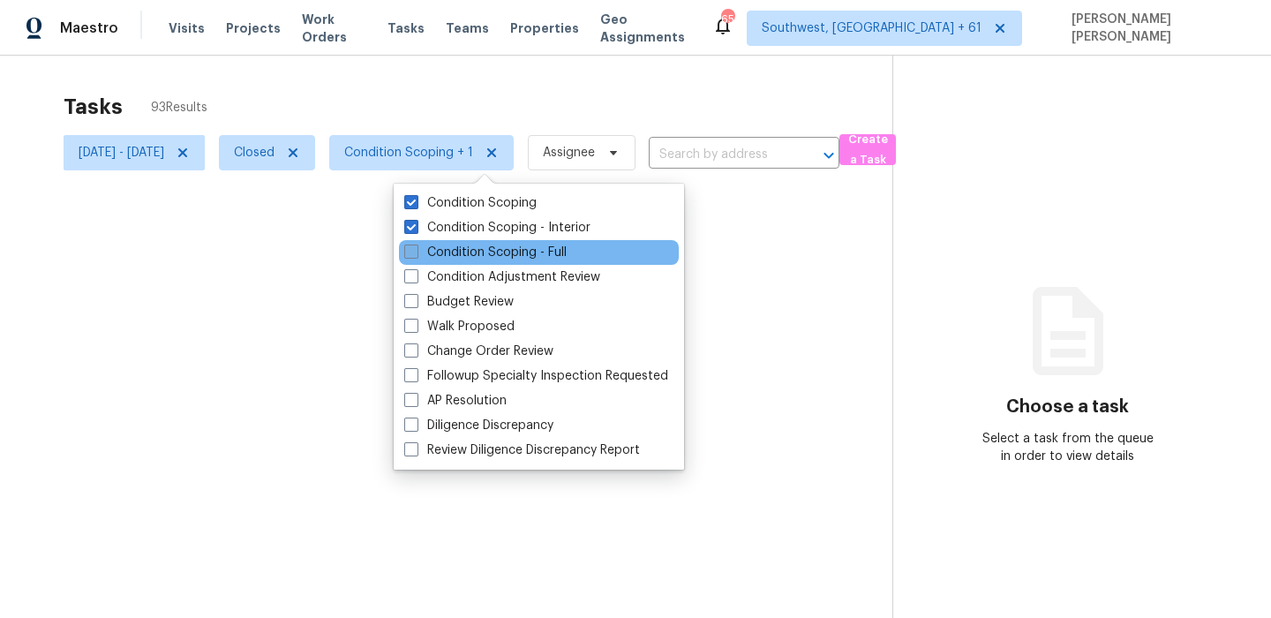
click at [438, 251] on label "Condition Scoping - Full" at bounding box center [485, 253] width 162 height 18
click at [416, 251] on input "Condition Scoping - Full" at bounding box center [409, 249] width 11 height 11
checkbox input "true"
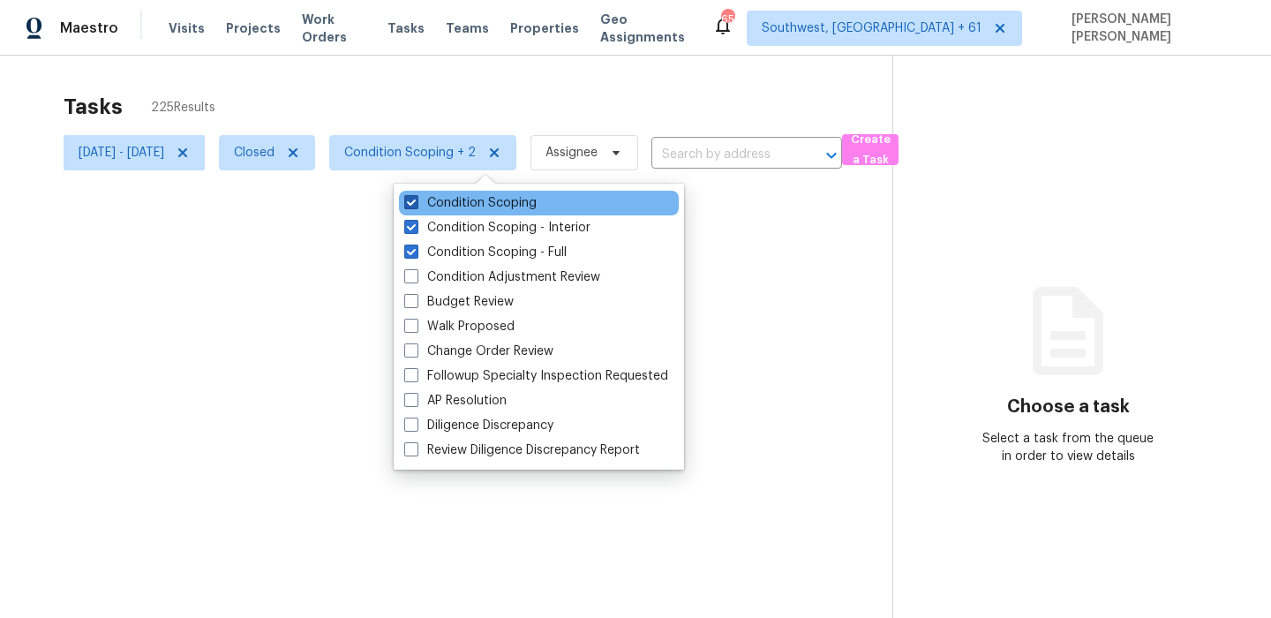
click at [442, 207] on label "Condition Scoping" at bounding box center [470, 203] width 132 height 18
click at [416, 206] on input "Condition Scoping" at bounding box center [409, 199] width 11 height 11
checkbox input "false"
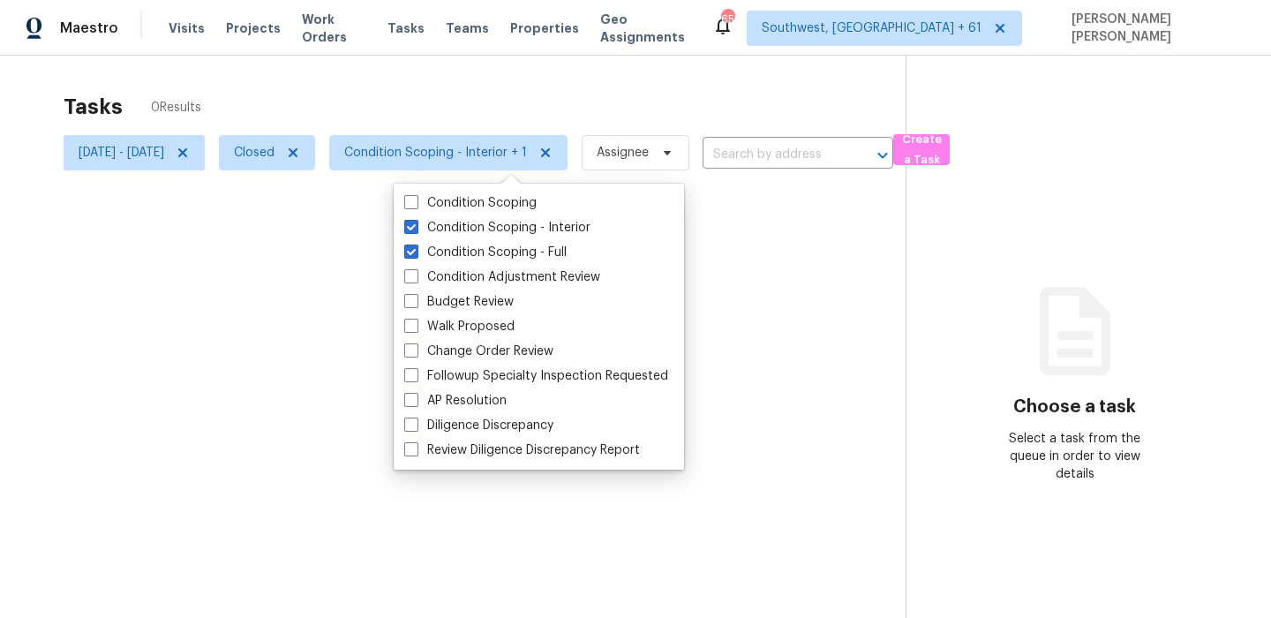
click at [448, 92] on div at bounding box center [635, 309] width 1271 height 618
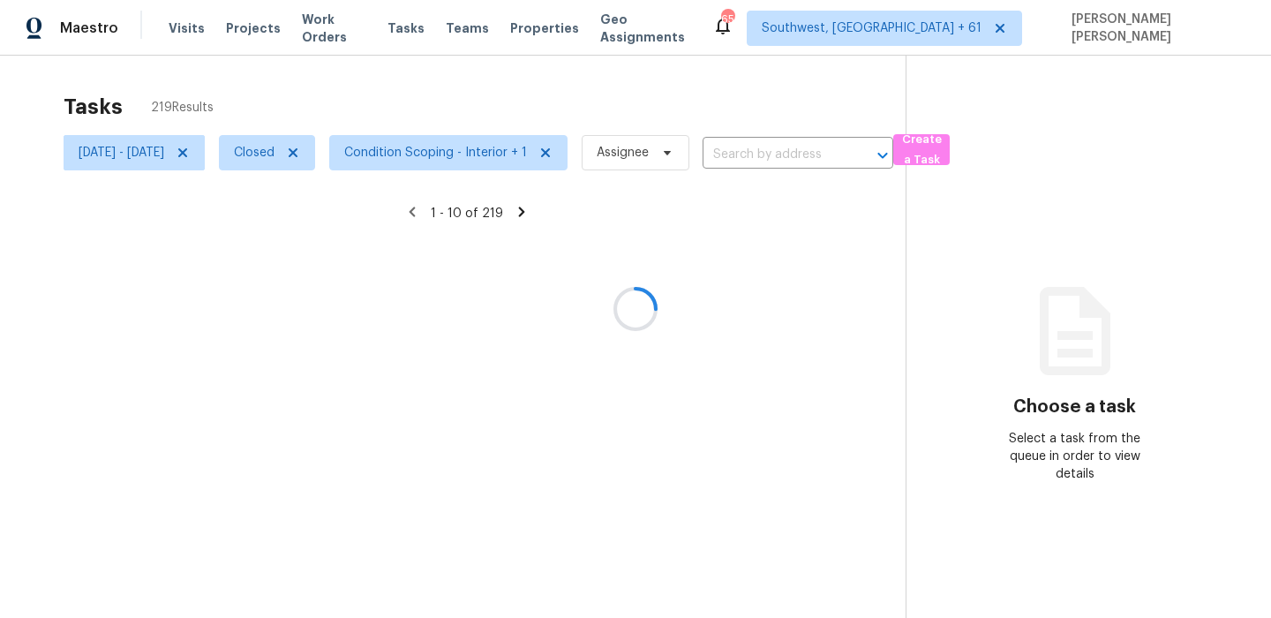
click at [321, 156] on div at bounding box center [635, 309] width 1271 height 618
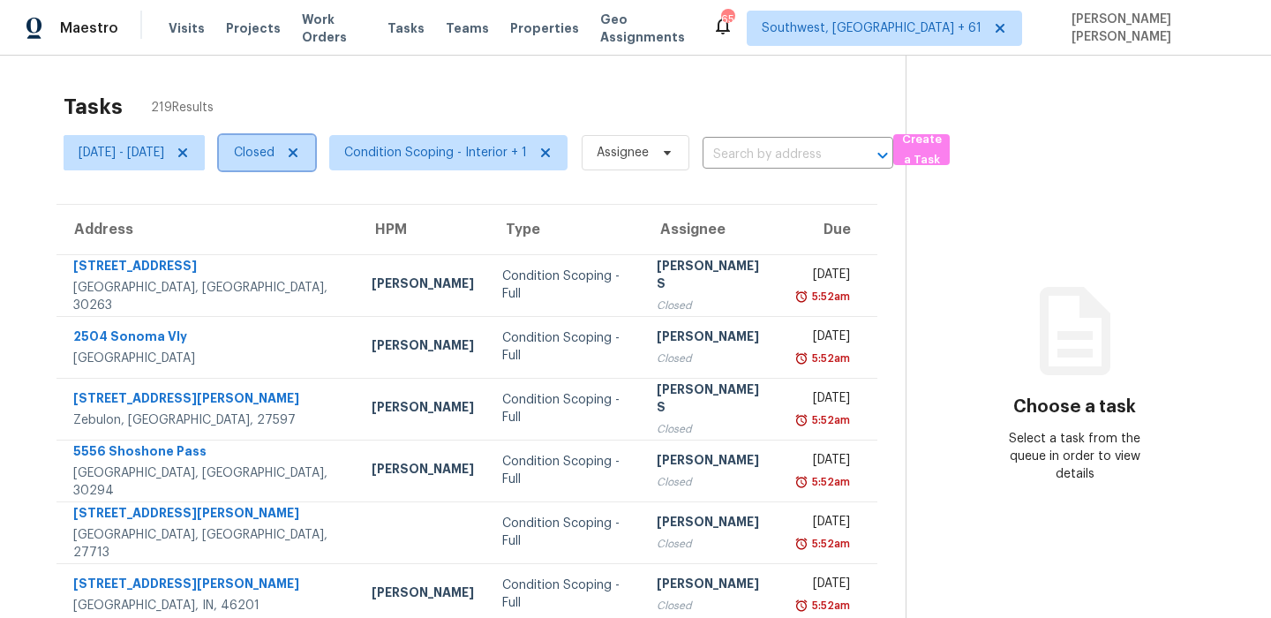
click at [275, 156] on span "Closed" at bounding box center [254, 153] width 41 height 18
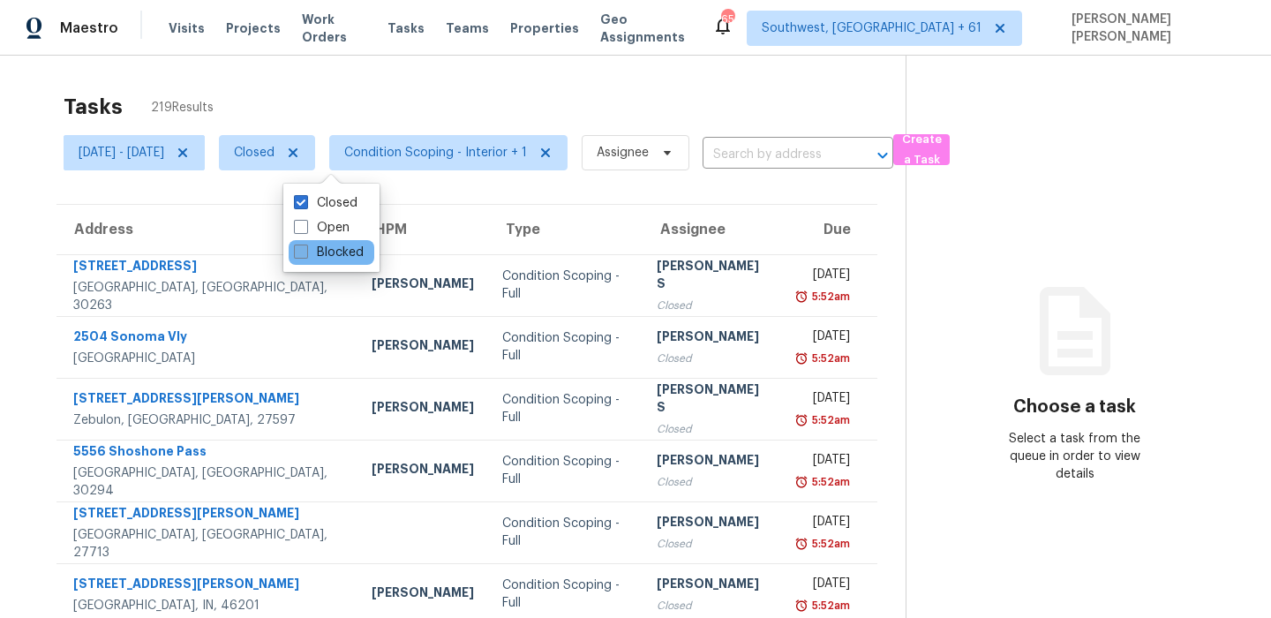
click at [325, 254] on label "Blocked" at bounding box center [329, 253] width 70 height 18
click at [305, 254] on input "Blocked" at bounding box center [299, 249] width 11 height 11
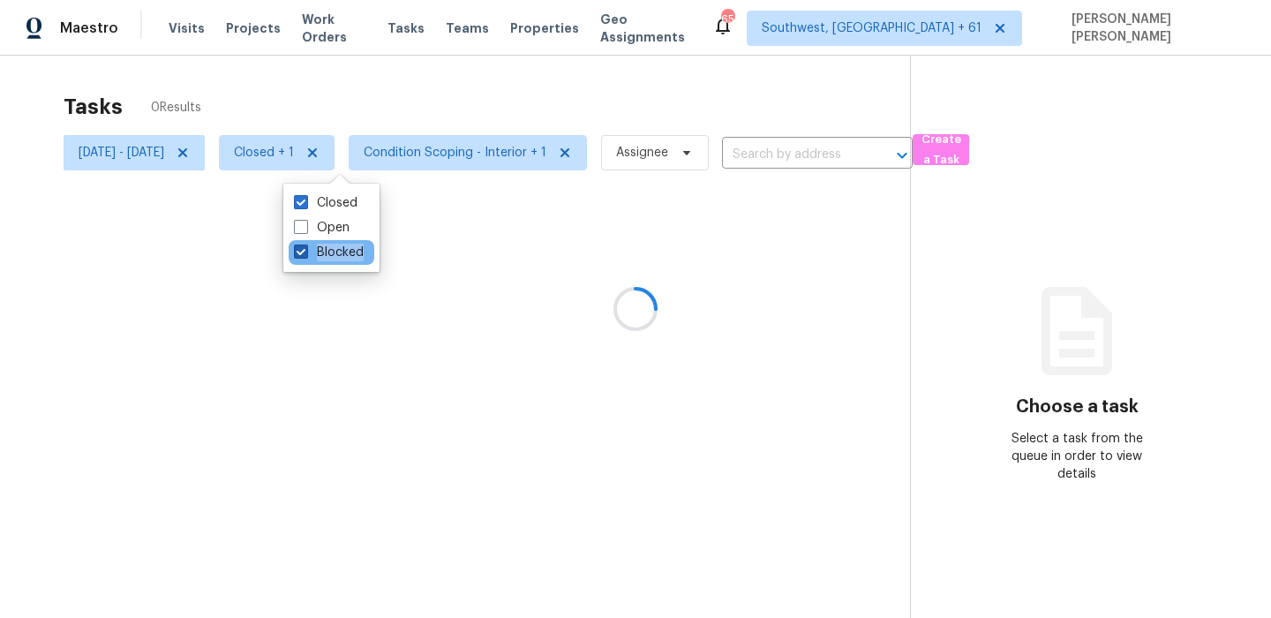
click at [325, 254] on label "Blocked" at bounding box center [329, 253] width 70 height 18
click at [305, 254] on input "Blocked" at bounding box center [299, 249] width 11 height 11
checkbox input "false"
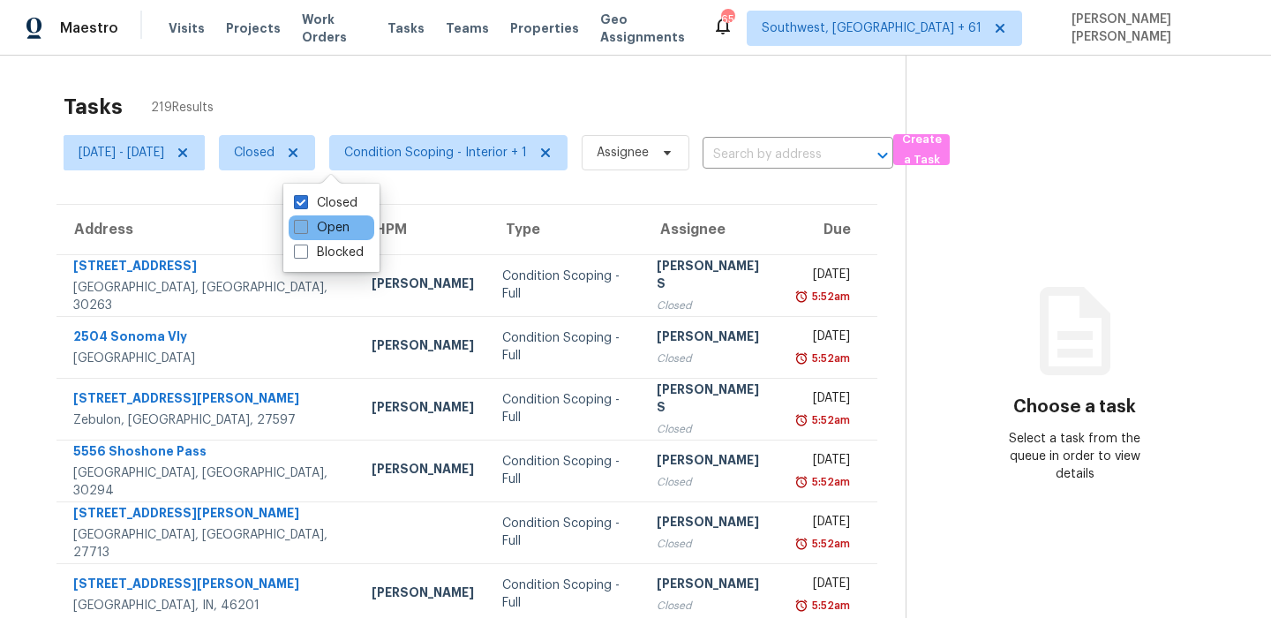
click at [327, 230] on label "Open" at bounding box center [322, 228] width 56 height 18
click at [305, 230] on input "Open" at bounding box center [299, 224] width 11 height 11
checkbox input "true"
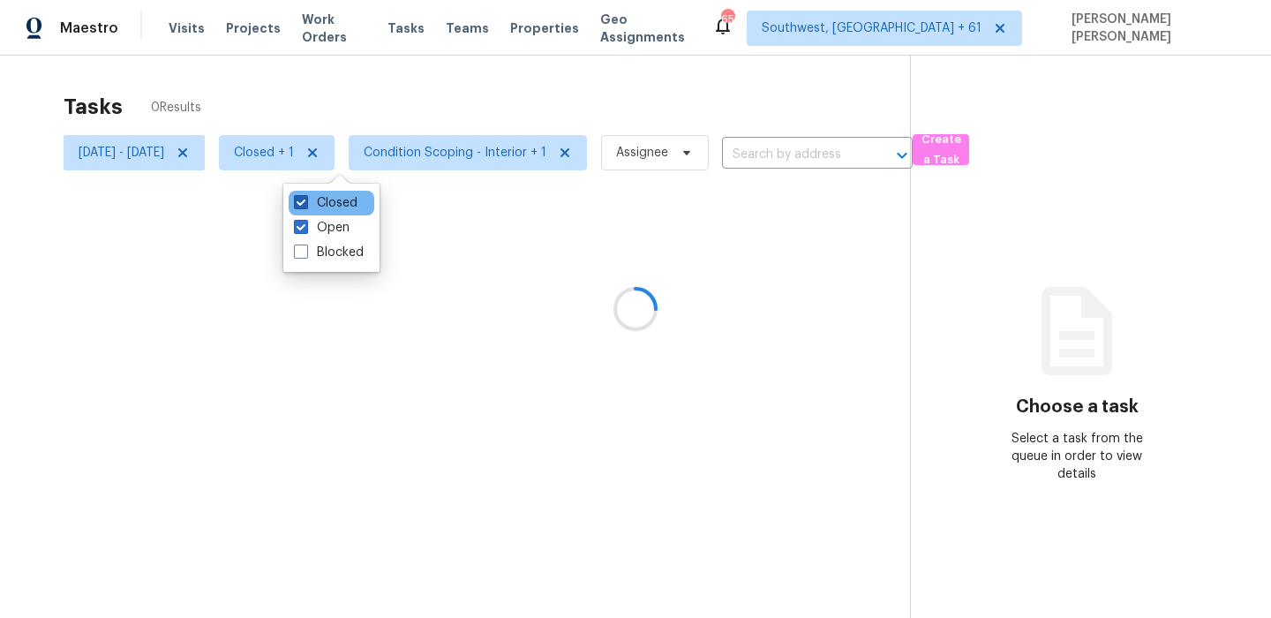
click at [321, 196] on label "Closed" at bounding box center [326, 203] width 64 height 18
click at [305, 196] on input "Closed" at bounding box center [299, 199] width 11 height 11
checkbox input "false"
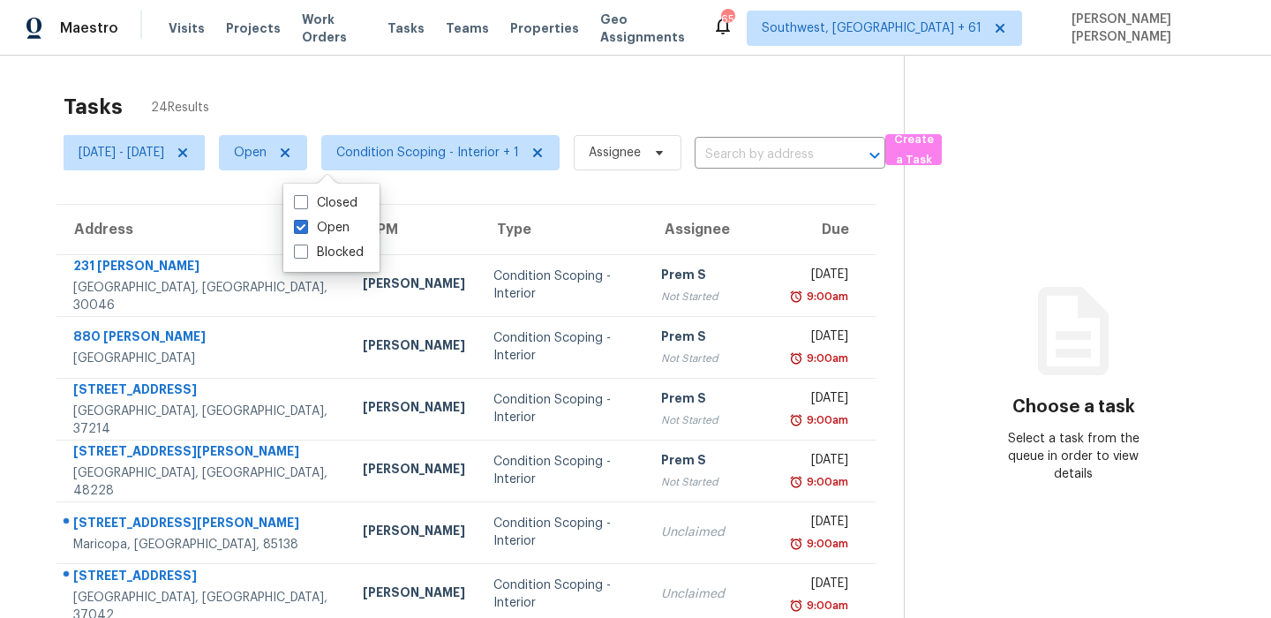
click at [342, 126] on div "Tasks 24 Results" at bounding box center [484, 107] width 840 height 46
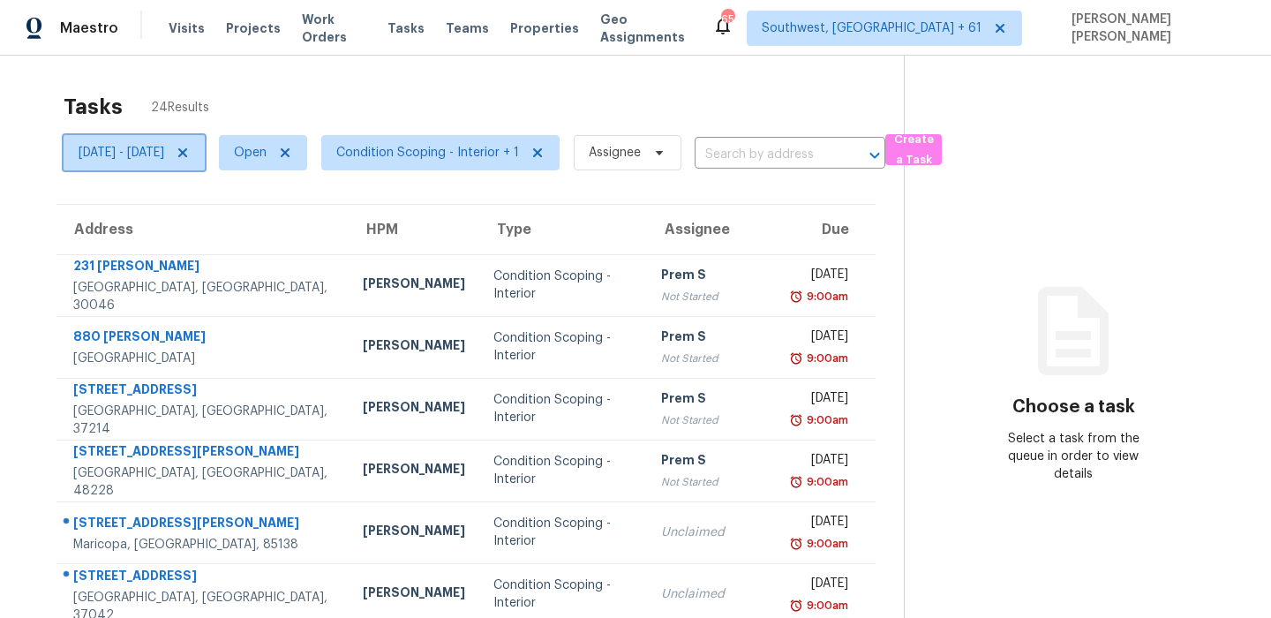
click at [158, 145] on span "Wed, Sep 17 - Wed, Sep 17" at bounding box center [122, 153] width 86 height 18
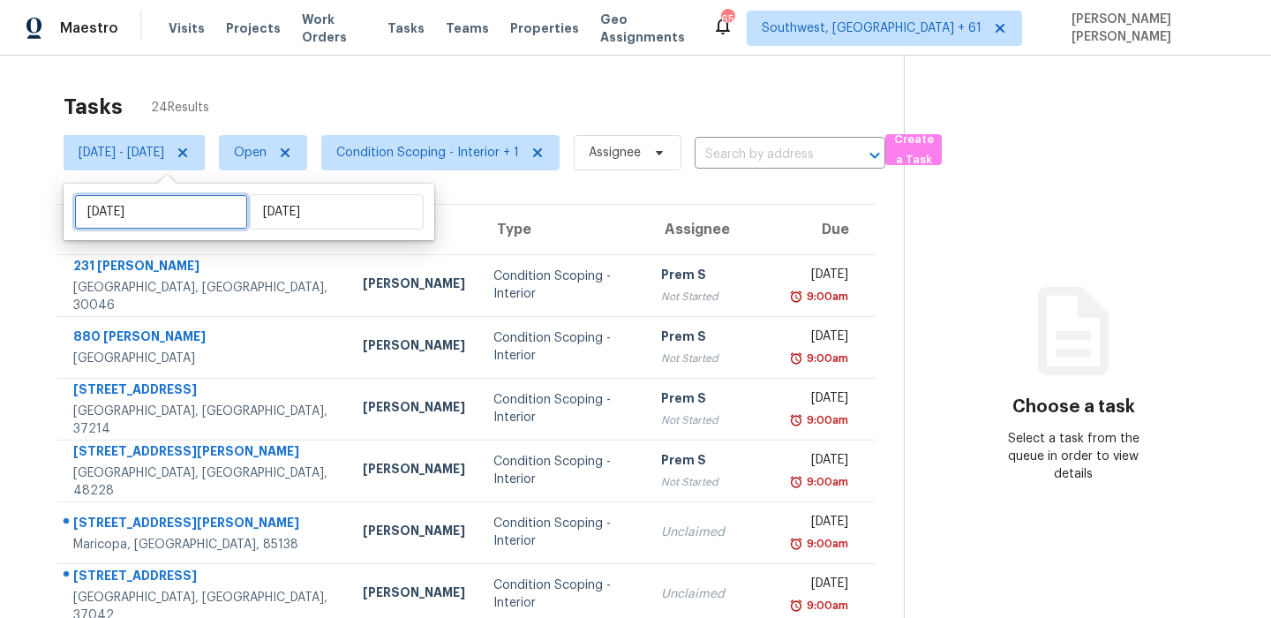
click at [169, 213] on input "Wed, Sep 17" at bounding box center [161, 211] width 174 height 35
select select "8"
select select "2025"
select select "9"
select select "2025"
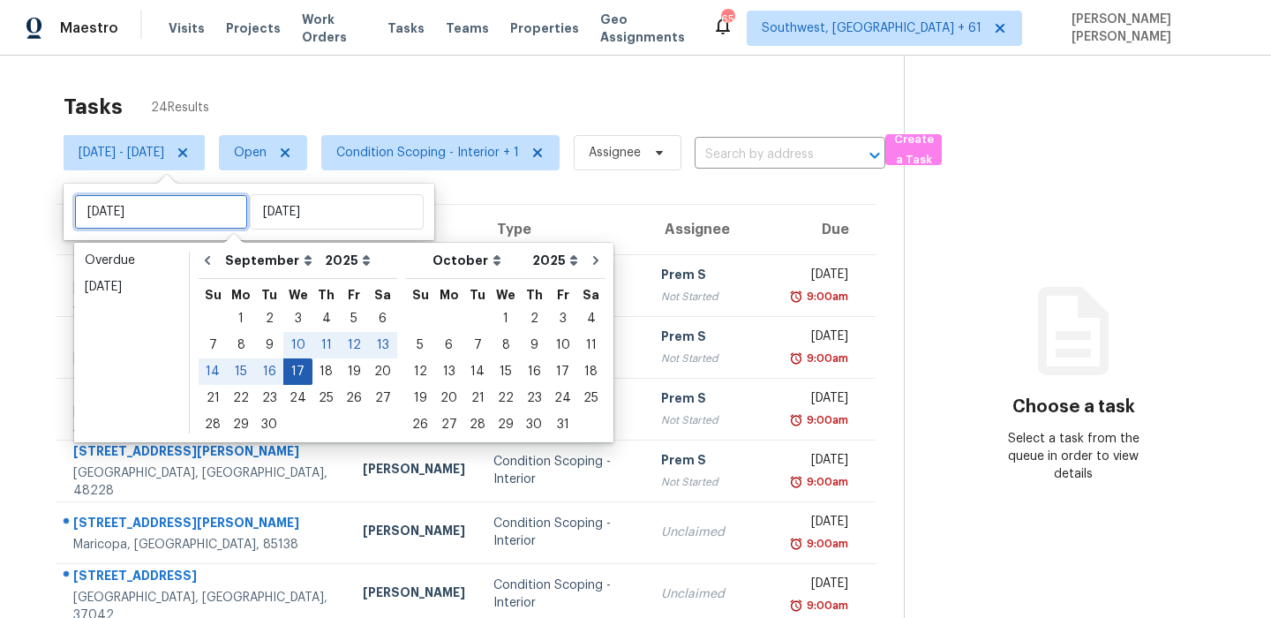
type input "Wed, Sep 10"
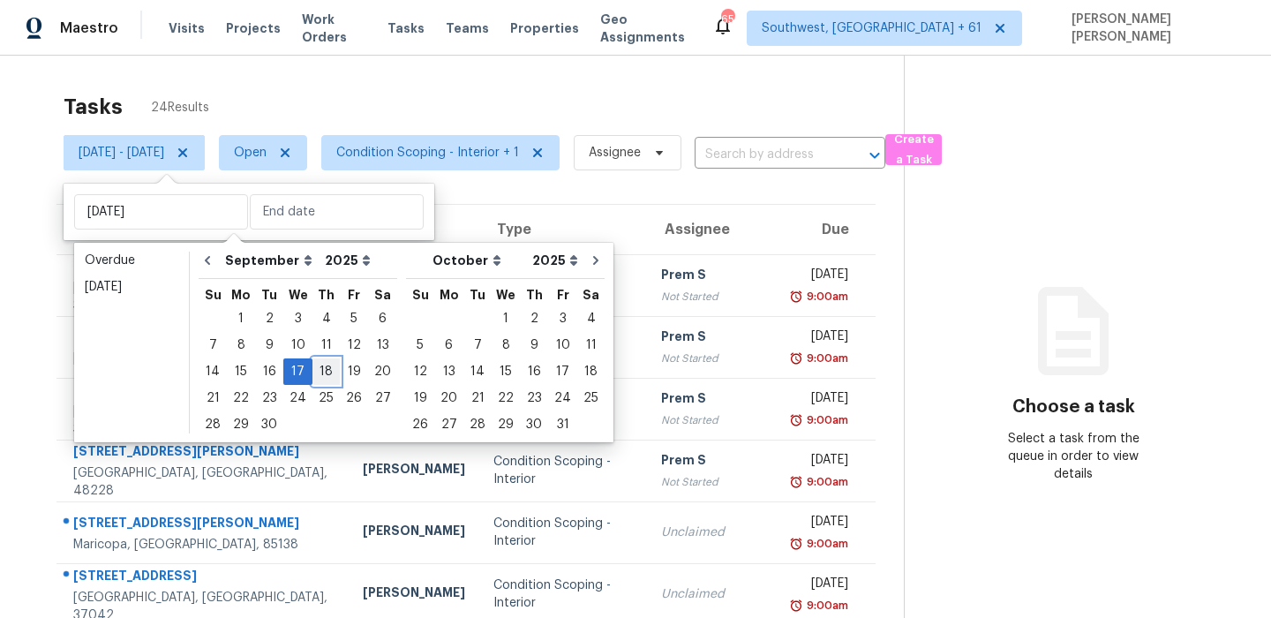
click at [320, 376] on div "18" at bounding box center [325, 371] width 27 height 25
type input "Thu, Sep 18"
click at [320, 376] on div "18" at bounding box center [325, 371] width 27 height 25
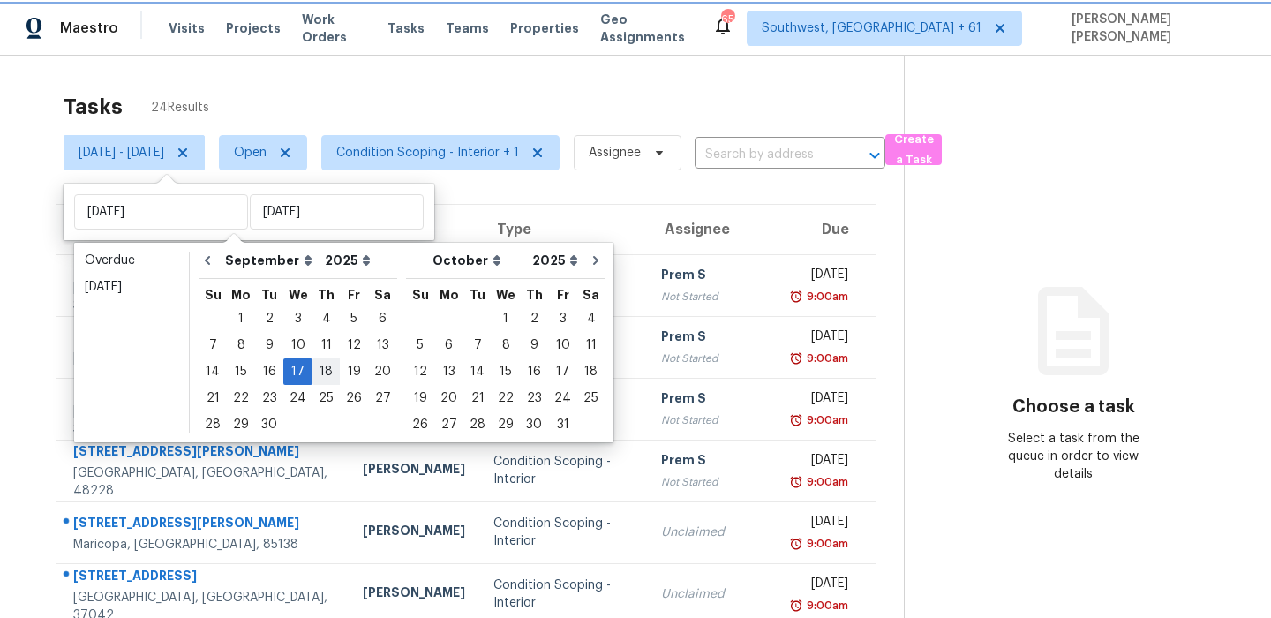
type input "Thu, Sep 18"
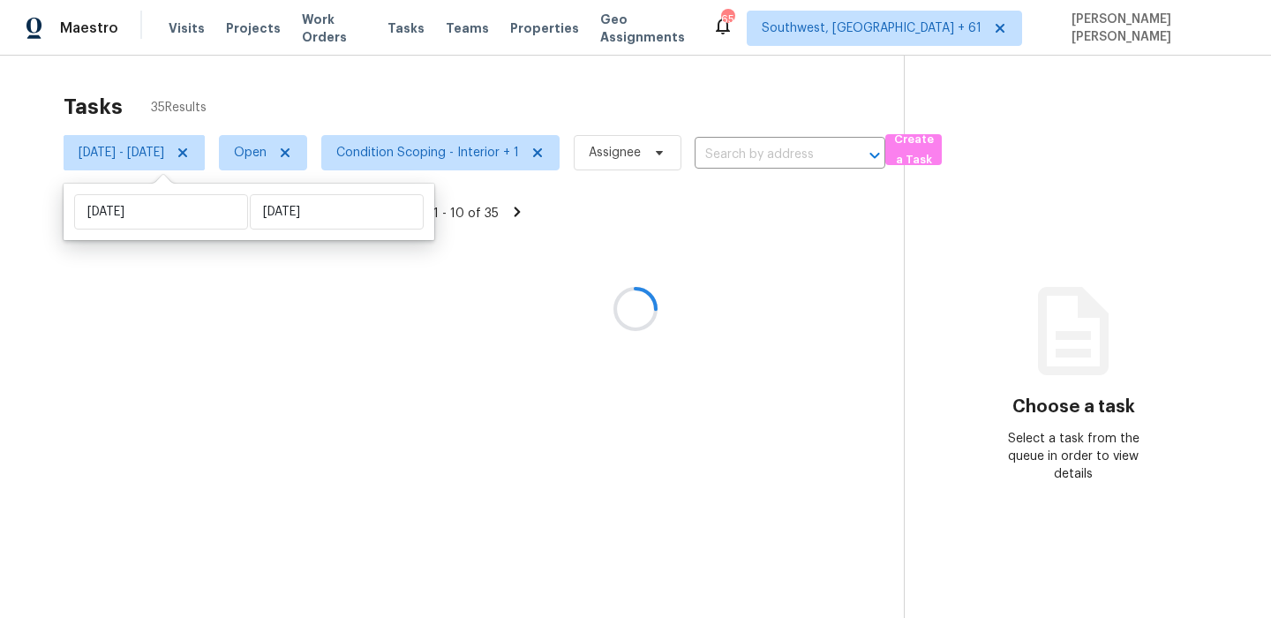
click at [440, 107] on div at bounding box center [635, 309] width 1271 height 618
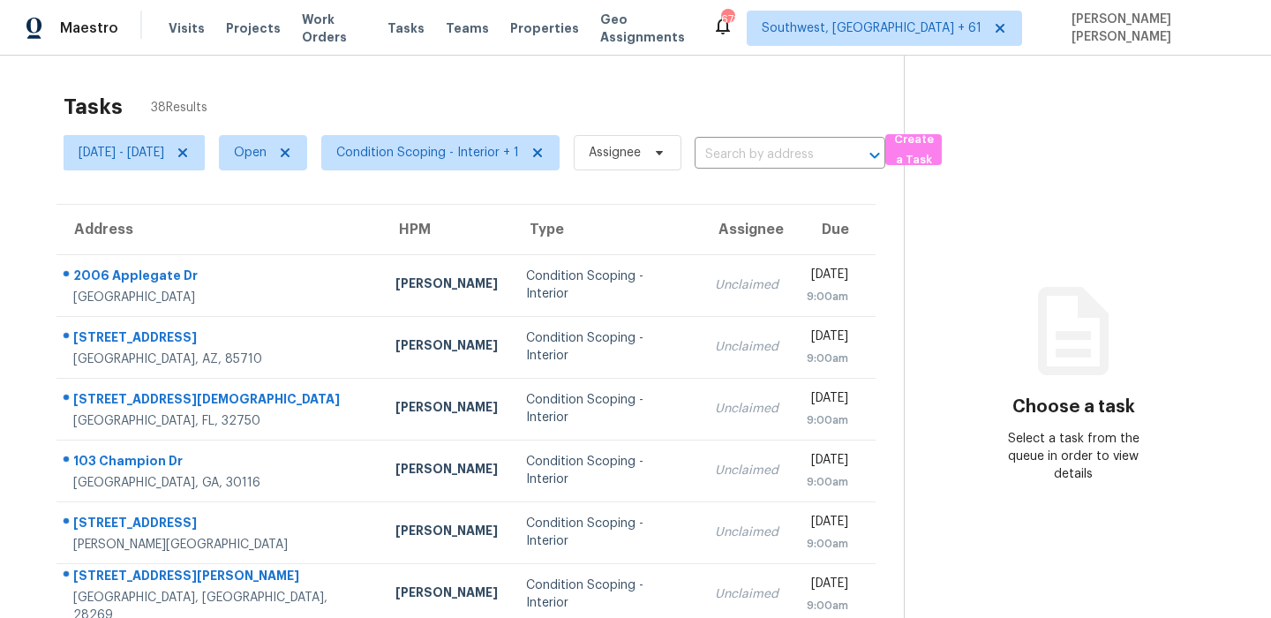
click at [508, 86] on div "Tasks 38 Results" at bounding box center [484, 107] width 840 height 46
click at [457, 164] on span "Condition Scoping - Interior + 1" at bounding box center [440, 152] width 238 height 35
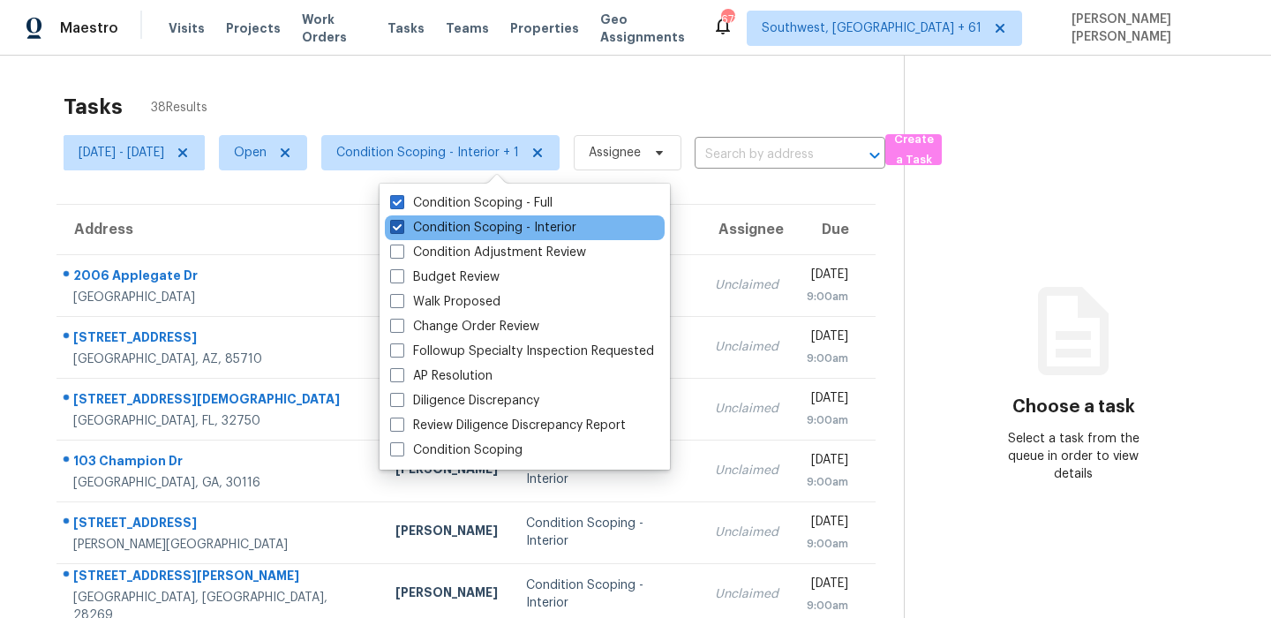
click at [482, 224] on label "Condition Scoping - Interior" at bounding box center [483, 228] width 186 height 18
click at [402, 224] on input "Condition Scoping - Interior" at bounding box center [395, 224] width 11 height 11
checkbox input "false"
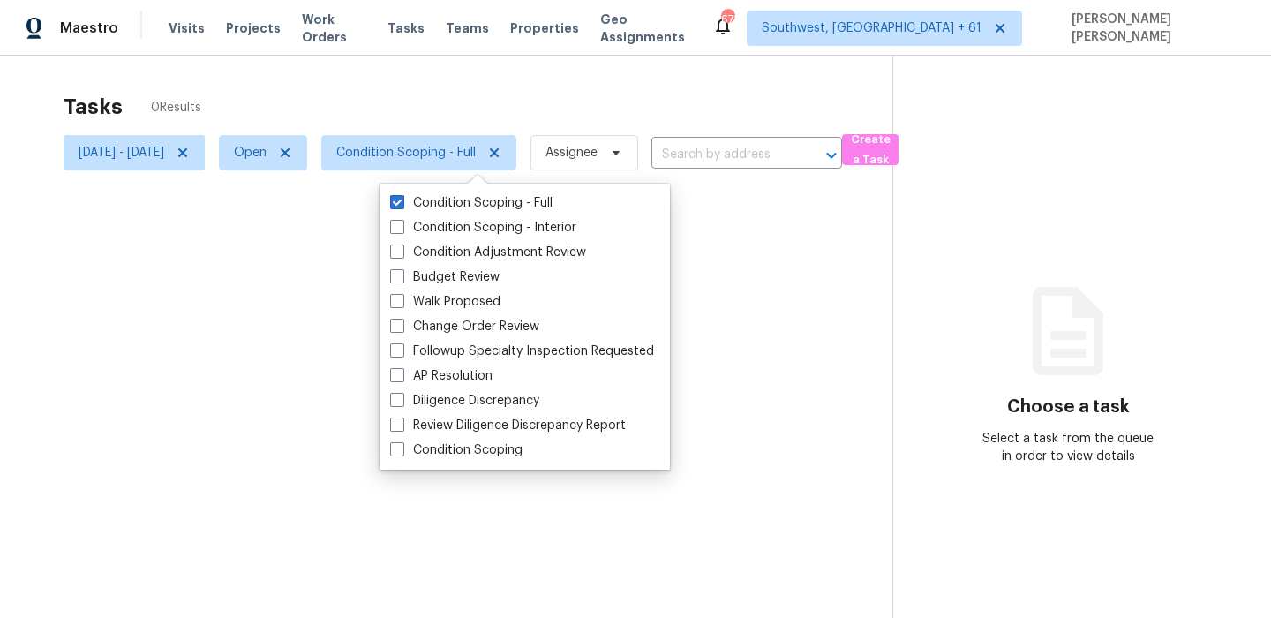
click at [549, 81] on div at bounding box center [635, 309] width 1271 height 618
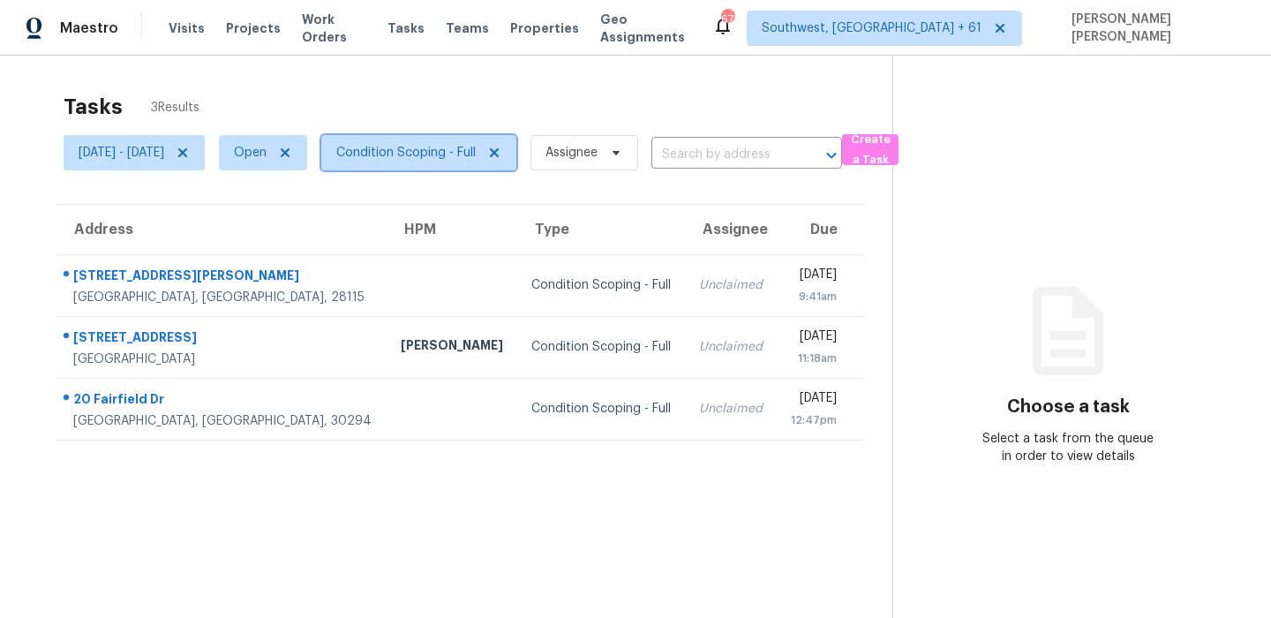
click at [449, 144] on span "Condition Scoping - Full" at bounding box center [405, 153] width 139 height 18
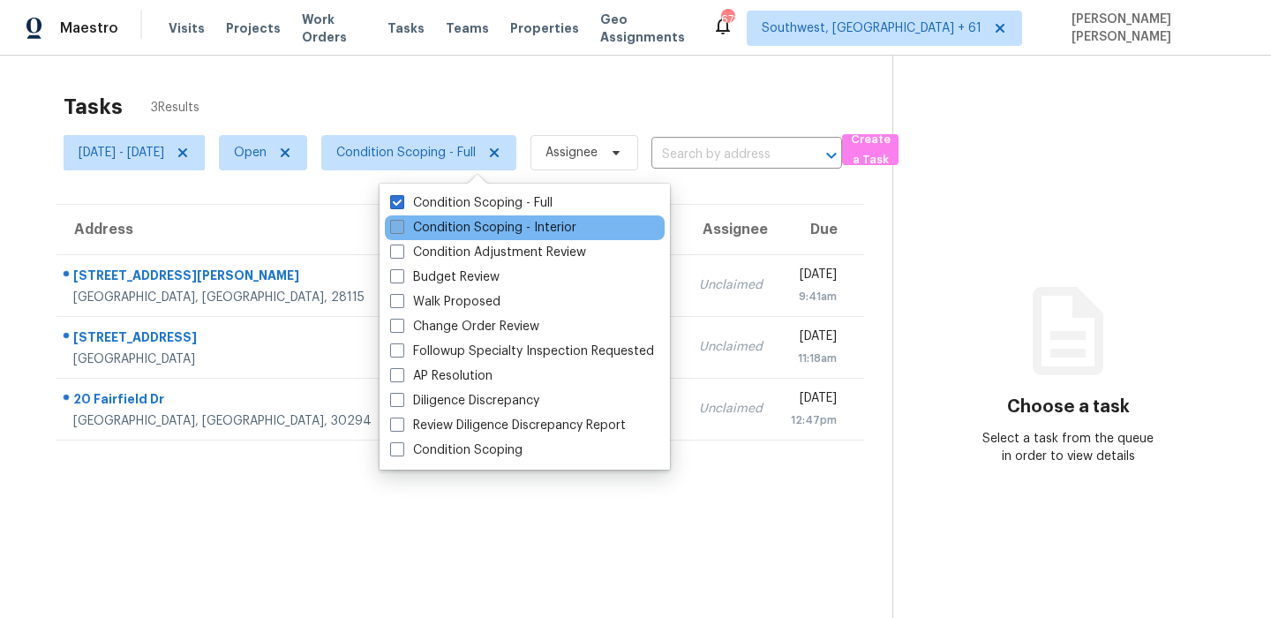
click at [436, 230] on label "Condition Scoping - Interior" at bounding box center [483, 228] width 186 height 18
click at [402, 230] on input "Condition Scoping - Interior" at bounding box center [395, 224] width 11 height 11
checkbox input "true"
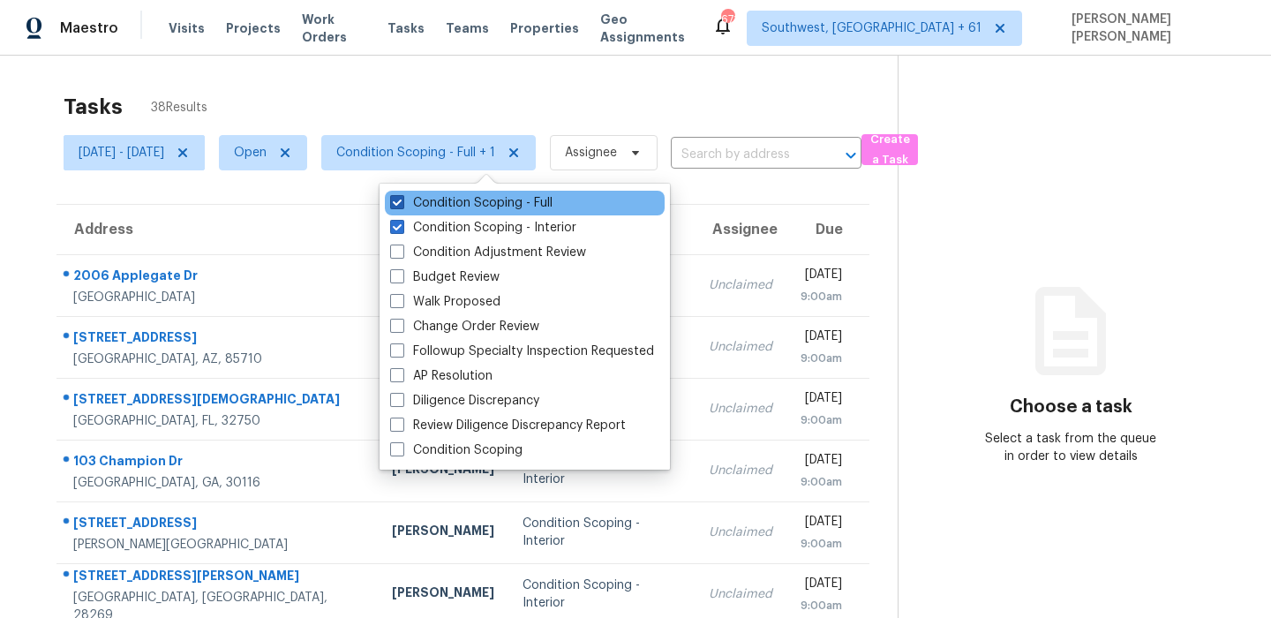
click at [447, 209] on label "Condition Scoping - Full" at bounding box center [471, 203] width 162 height 18
click at [402, 206] on input "Condition Scoping - Full" at bounding box center [395, 199] width 11 height 11
checkbox input "false"
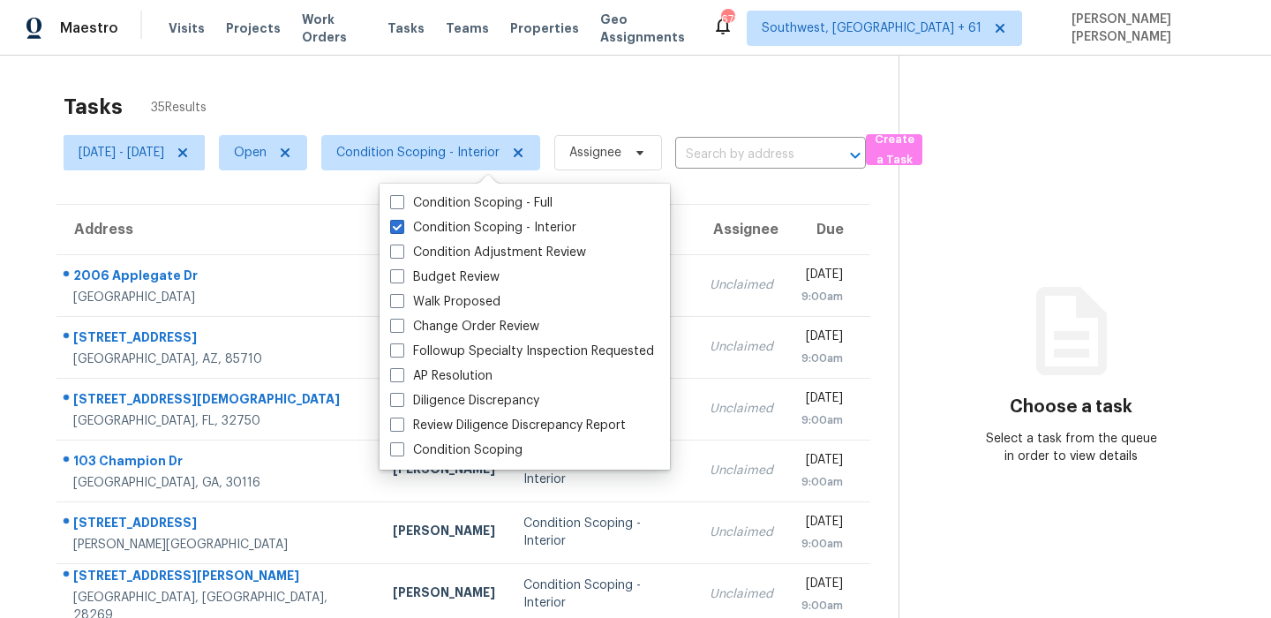
click at [477, 92] on div "Tasks 35 Results" at bounding box center [481, 107] width 835 height 46
